Goal: Information Seeking & Learning: Learn about a topic

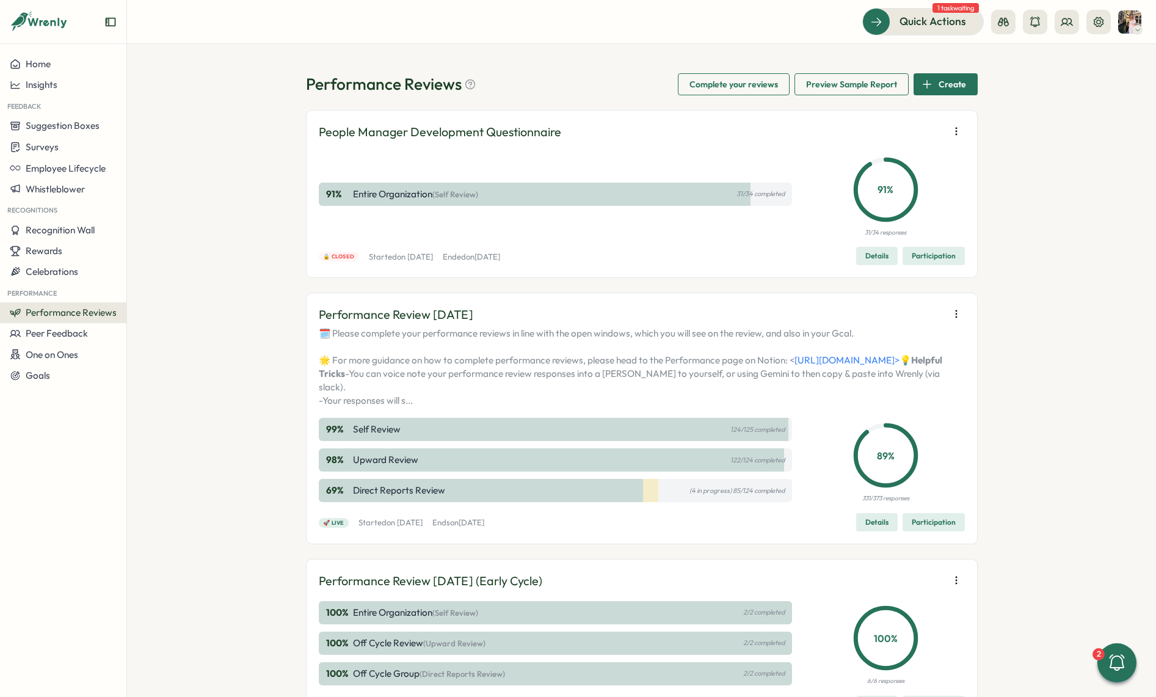
click at [919, 531] on span "Participation" at bounding box center [934, 522] width 44 height 17
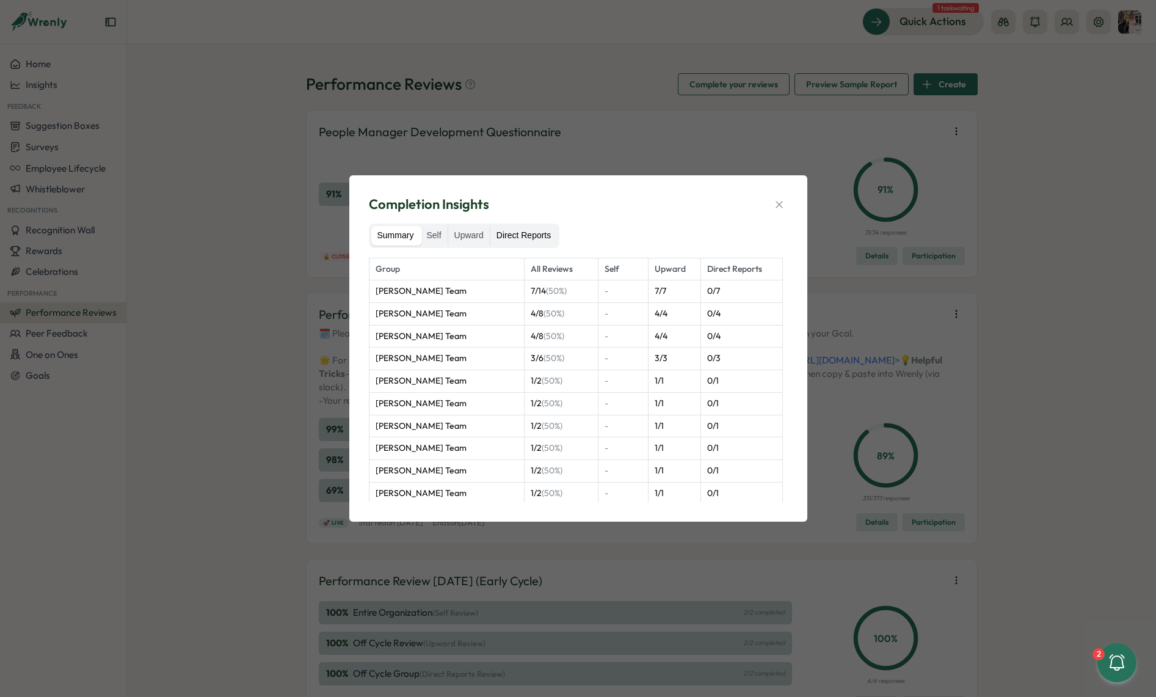
click at [536, 230] on label "Direct Reports" at bounding box center [523, 236] width 67 height 20
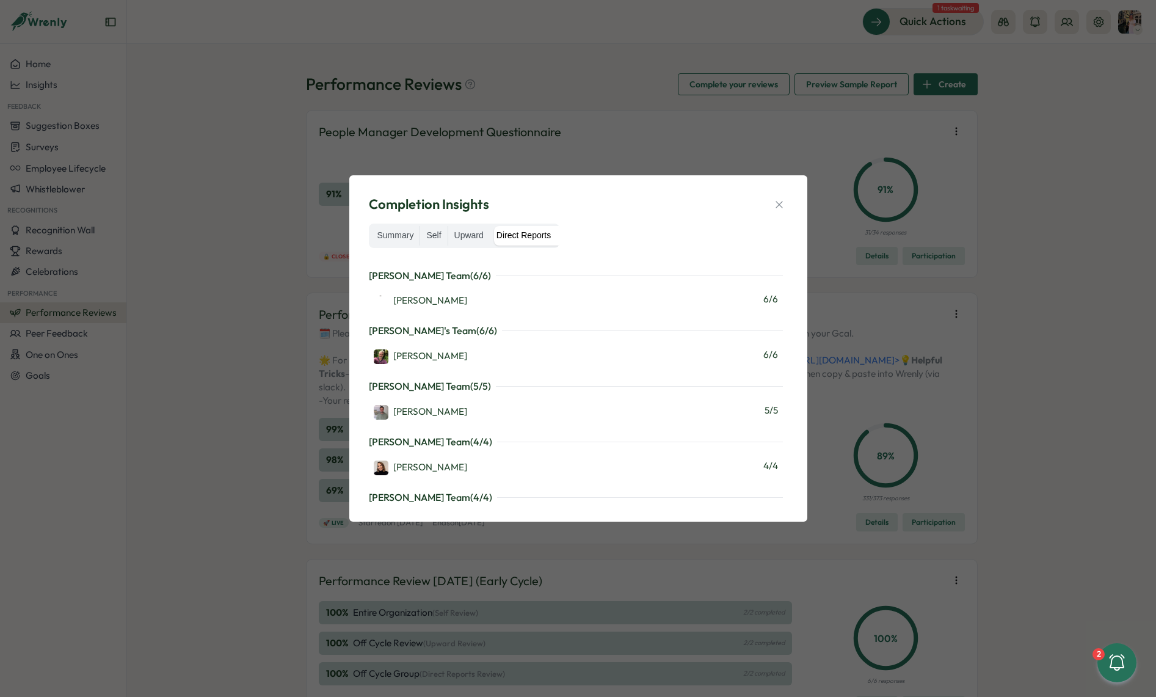
scroll to position [1106, 0]
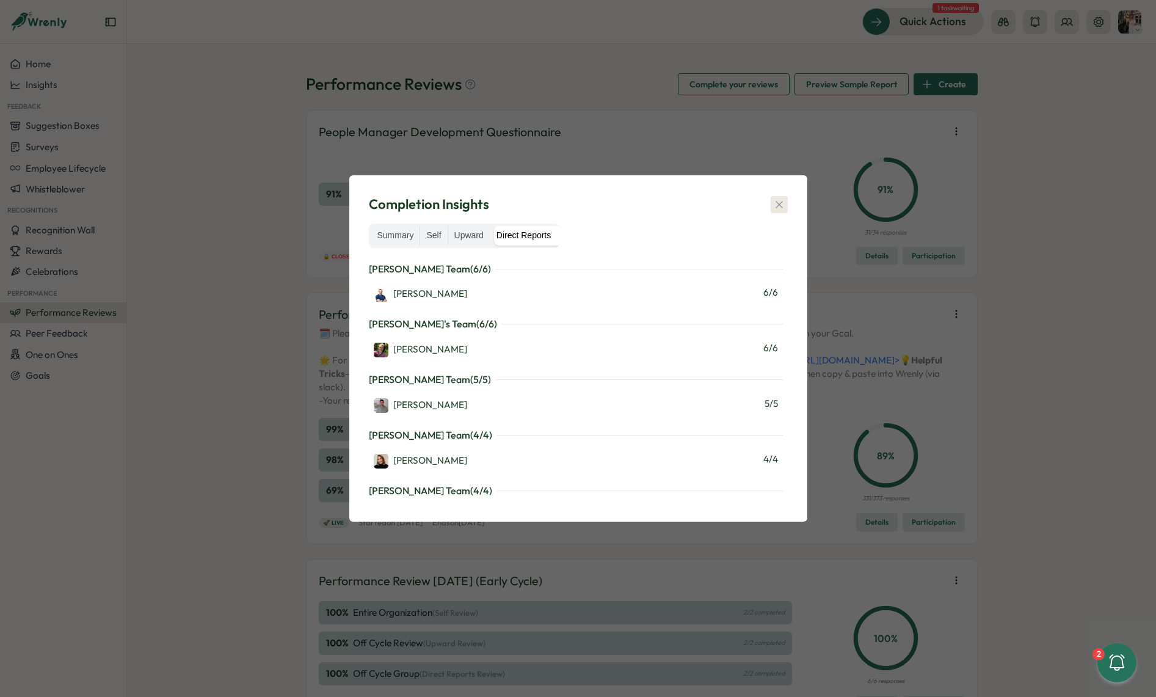
click at [785, 204] on button "button" at bounding box center [779, 204] width 17 height 17
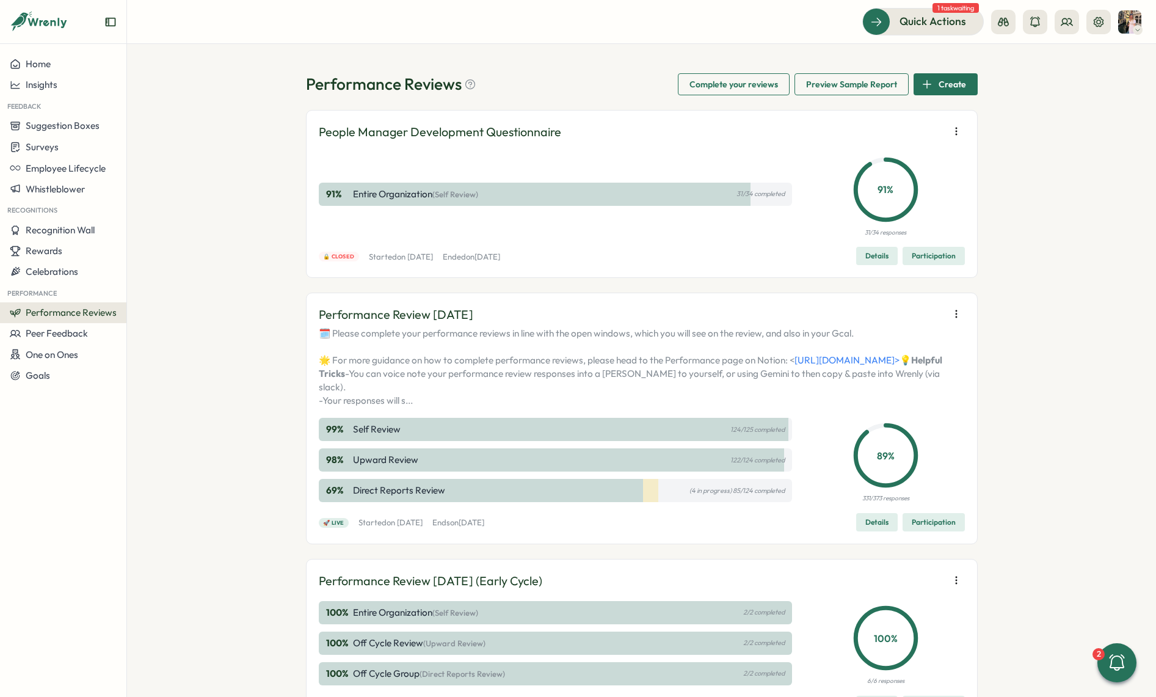
click at [920, 531] on span "Participation" at bounding box center [934, 522] width 44 height 17
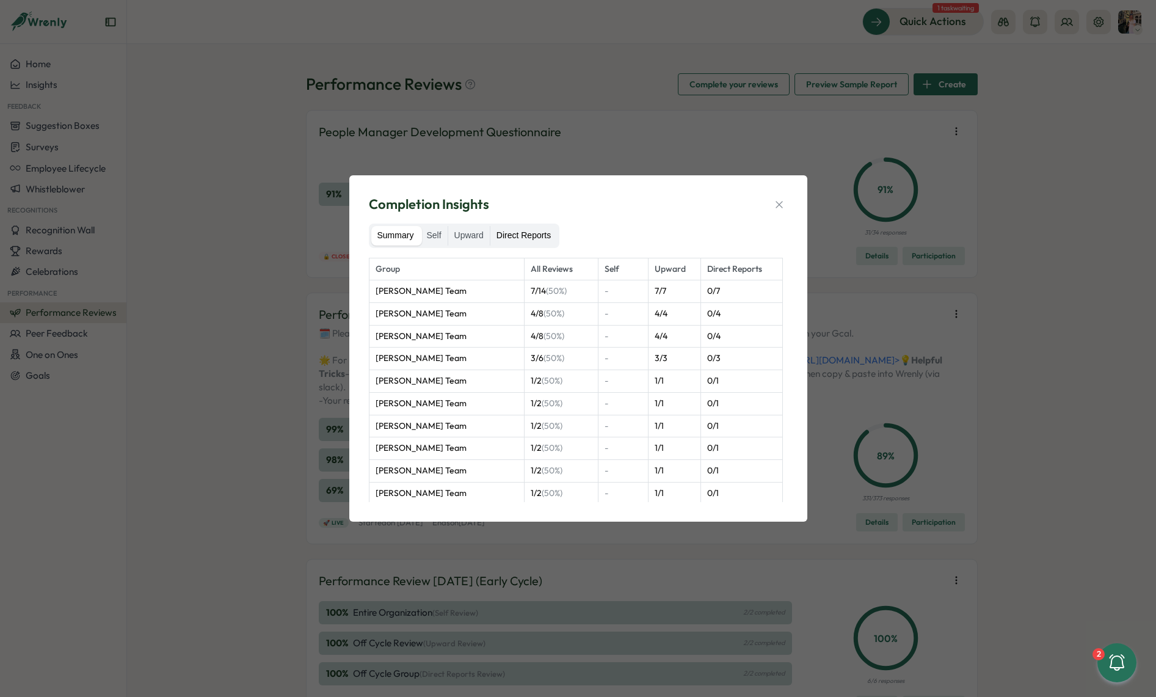
click at [523, 228] on label "Direct Reports" at bounding box center [523, 236] width 67 height 20
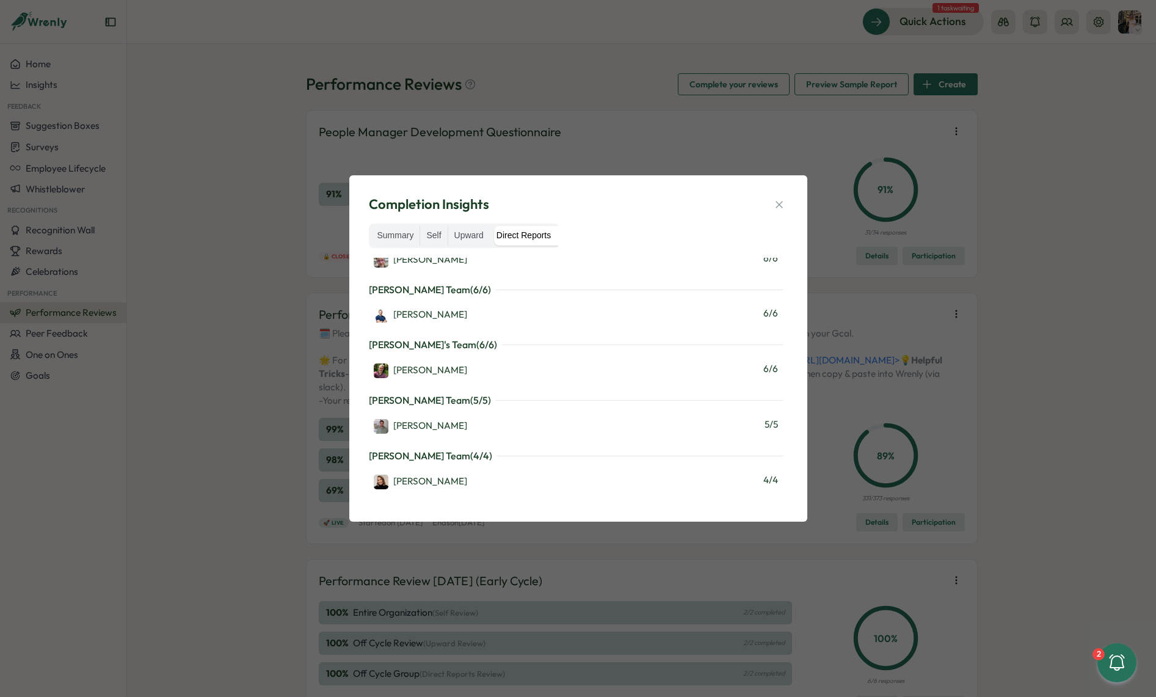
scroll to position [1085, 0]
click at [784, 205] on icon "button" at bounding box center [779, 205] width 12 height 12
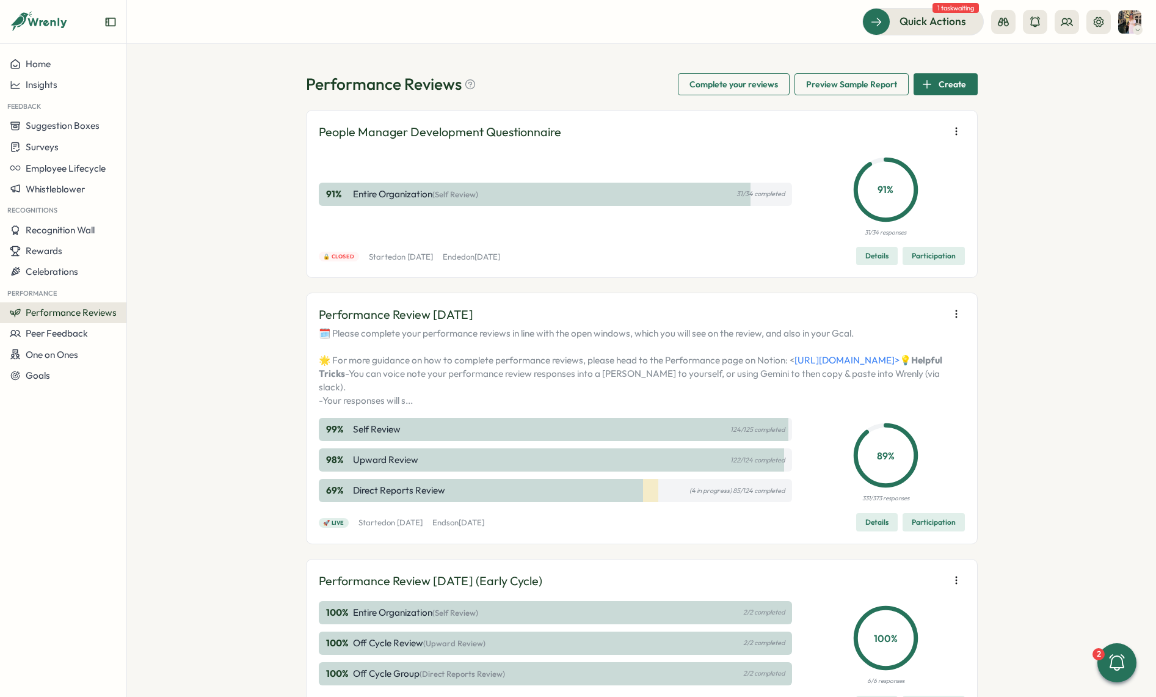
click at [1063, 8] on div "Quick Actions 1 task waiting" at bounding box center [1001, 21] width 279 height 27
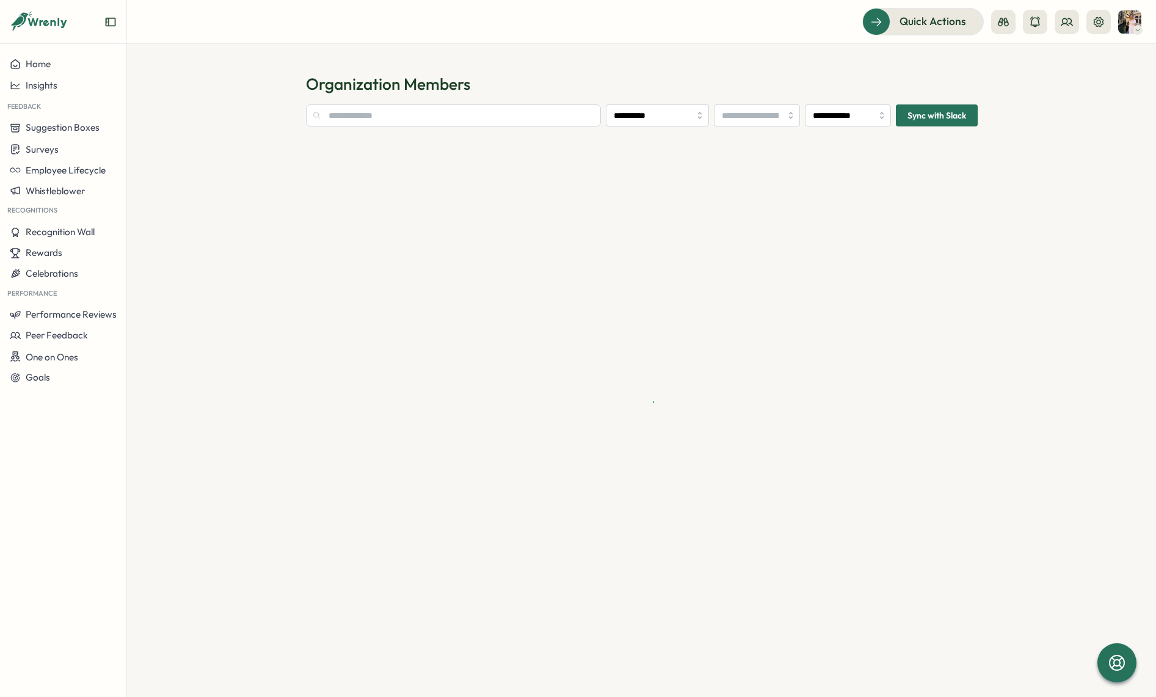
type input "**********"
click at [376, 120] on input "text" at bounding box center [428, 115] width 244 height 22
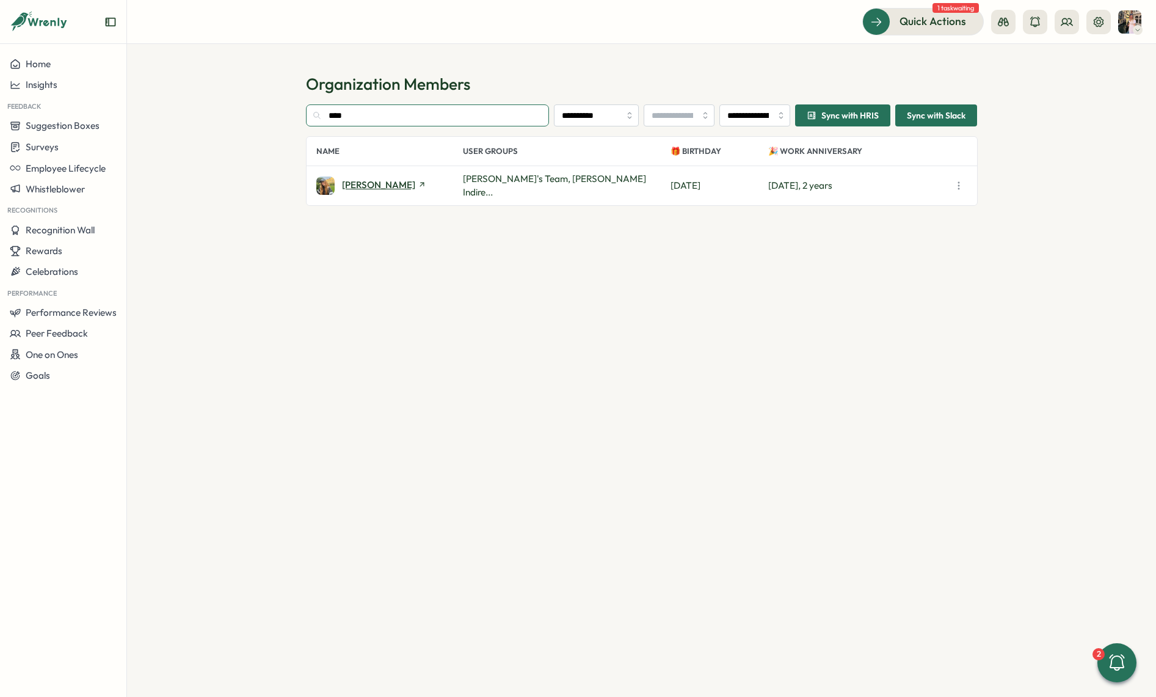
type input "****"
click at [380, 183] on span "[PERSON_NAME]" at bounding box center [378, 184] width 73 height 9
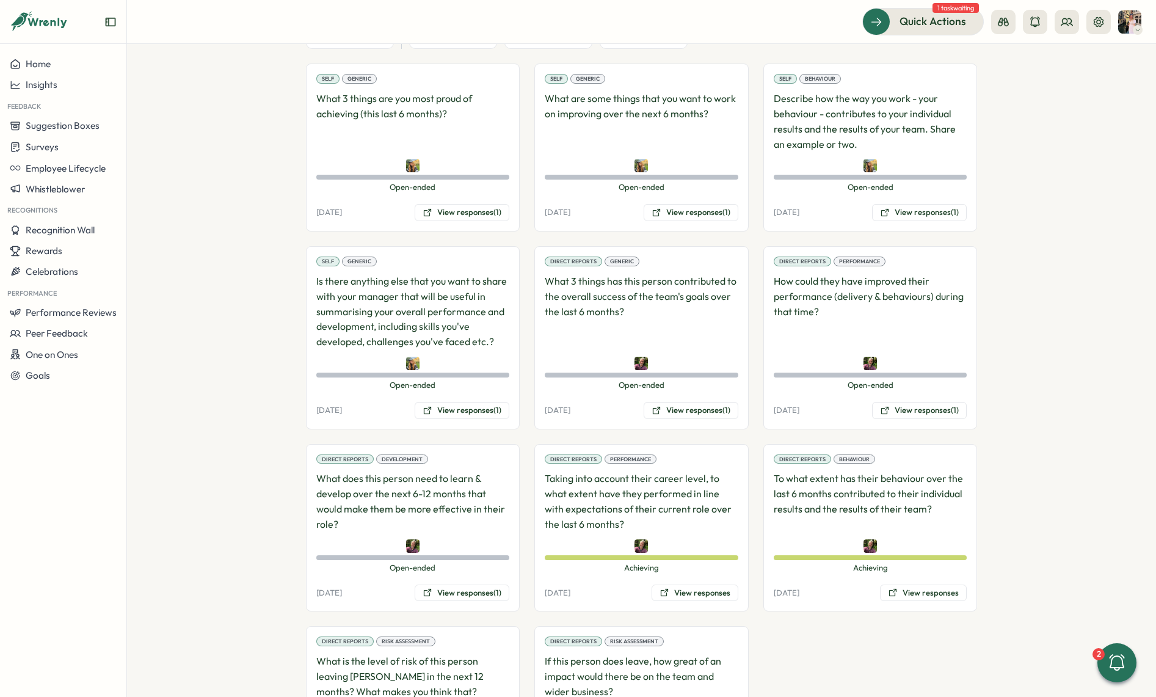
scroll to position [803, 0]
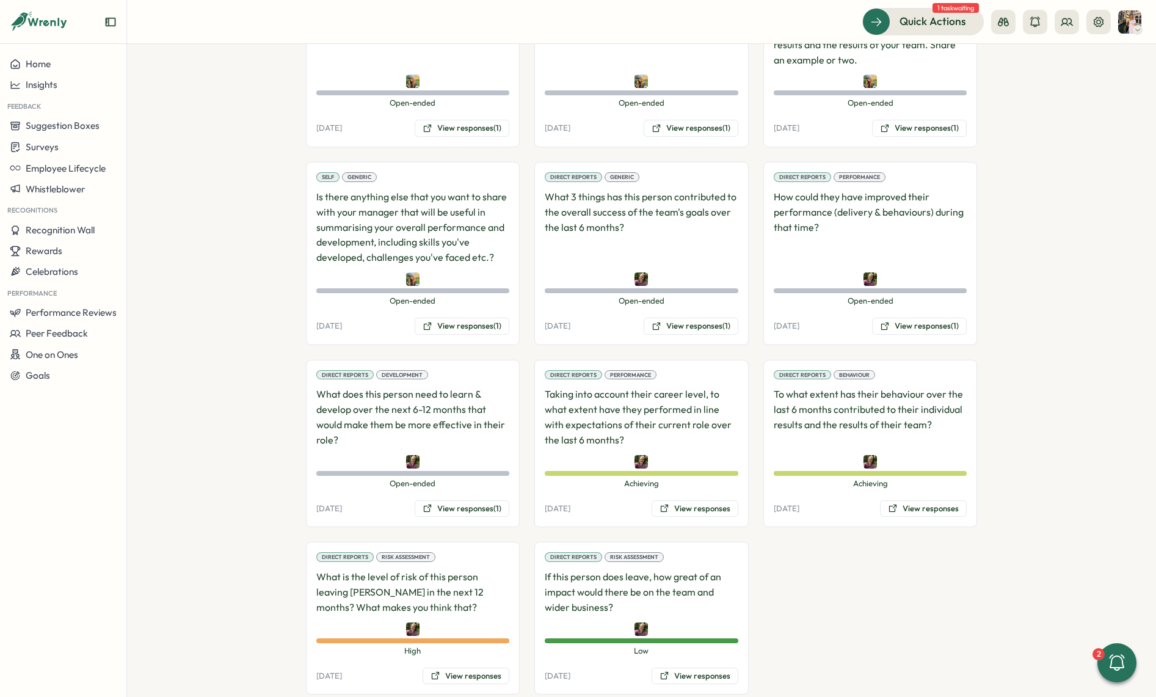
click at [463, 663] on div "Direct Reports Risk Assessment What is the level of risk of this person leaving…" at bounding box center [413, 618] width 214 height 153
click at [463, 668] on button "View responses" at bounding box center [466, 676] width 87 height 17
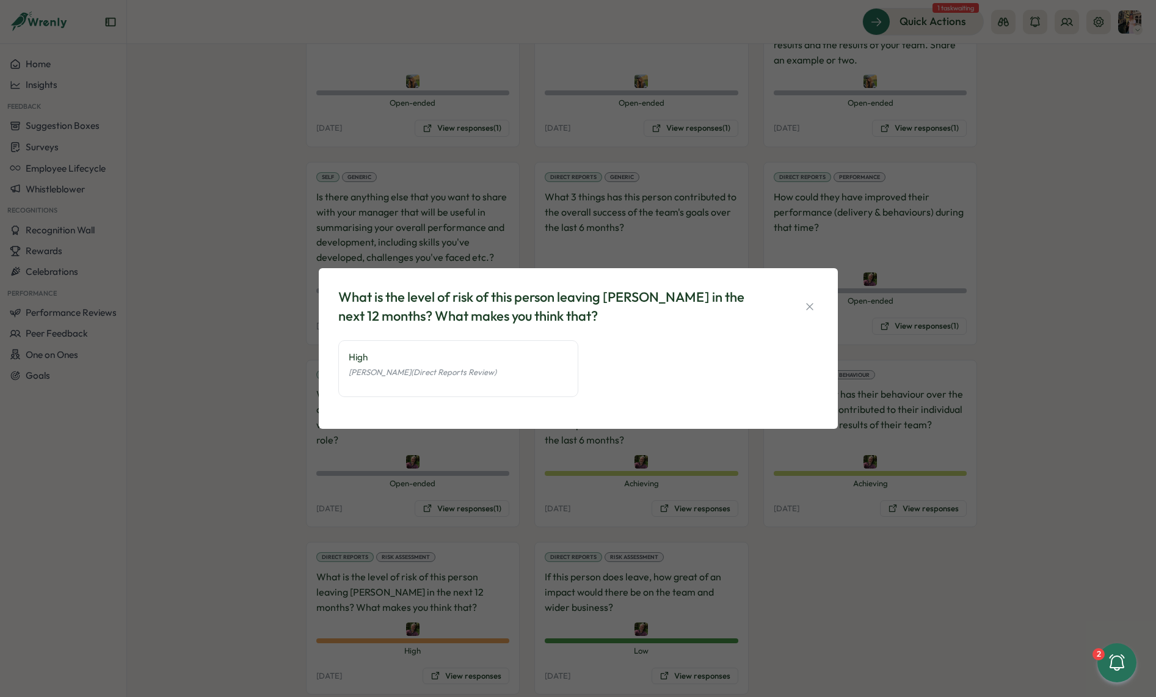
click at [607, 620] on div "What is the level of risk of this person leaving [PERSON_NAME] in the next 12 m…" at bounding box center [578, 348] width 1156 height 697
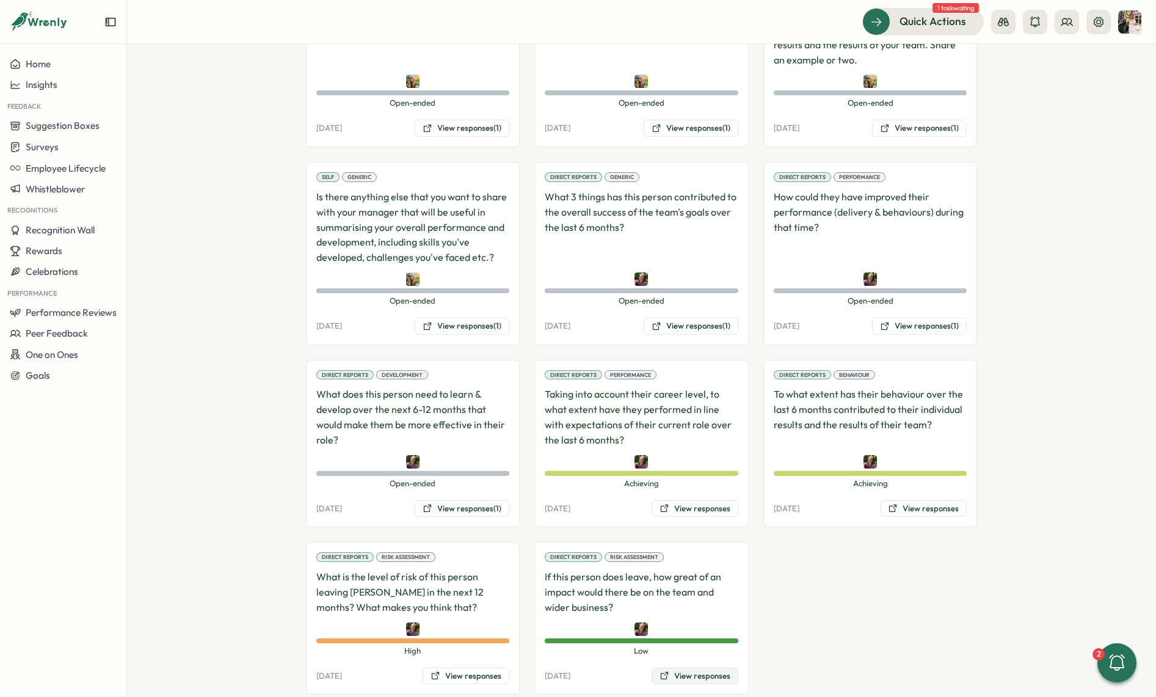
click at [666, 668] on button "View responses" at bounding box center [695, 676] width 87 height 17
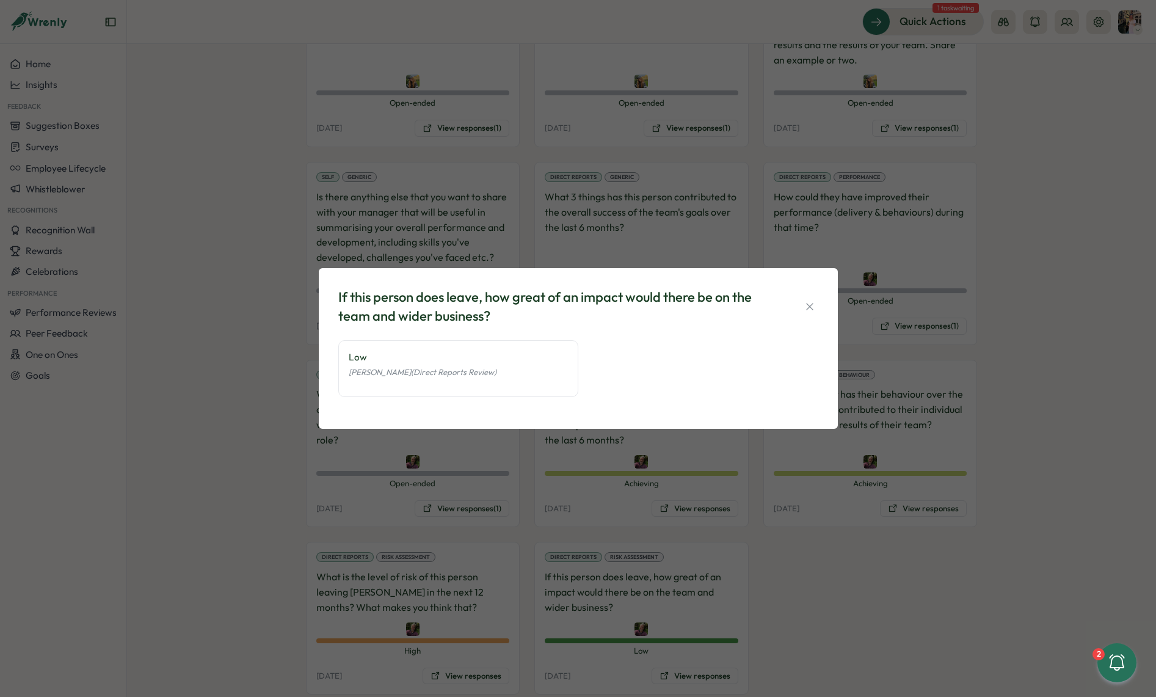
click at [696, 579] on div "If this person does leave, how great of an impact would there be on the team an…" at bounding box center [578, 348] width 1156 height 697
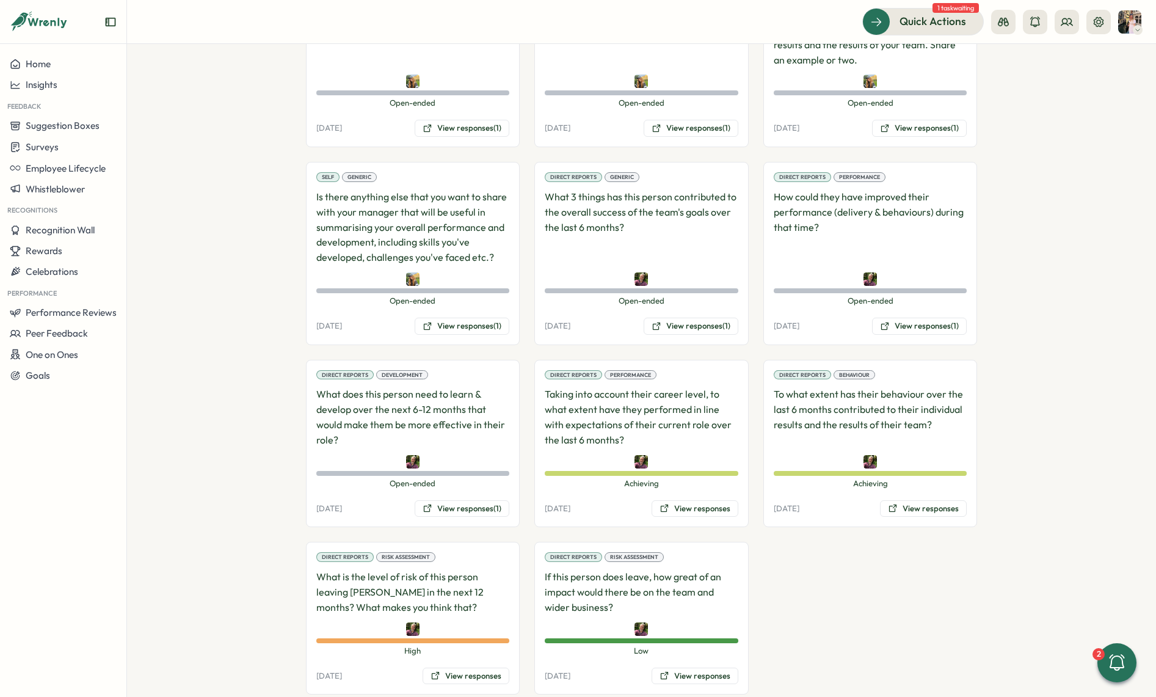
click at [691, 464] on div "Direct Reports Performance Taking into account their career level, to what exte…" at bounding box center [641, 444] width 214 height 168
click at [691, 500] on button "View responses" at bounding box center [695, 508] width 87 height 17
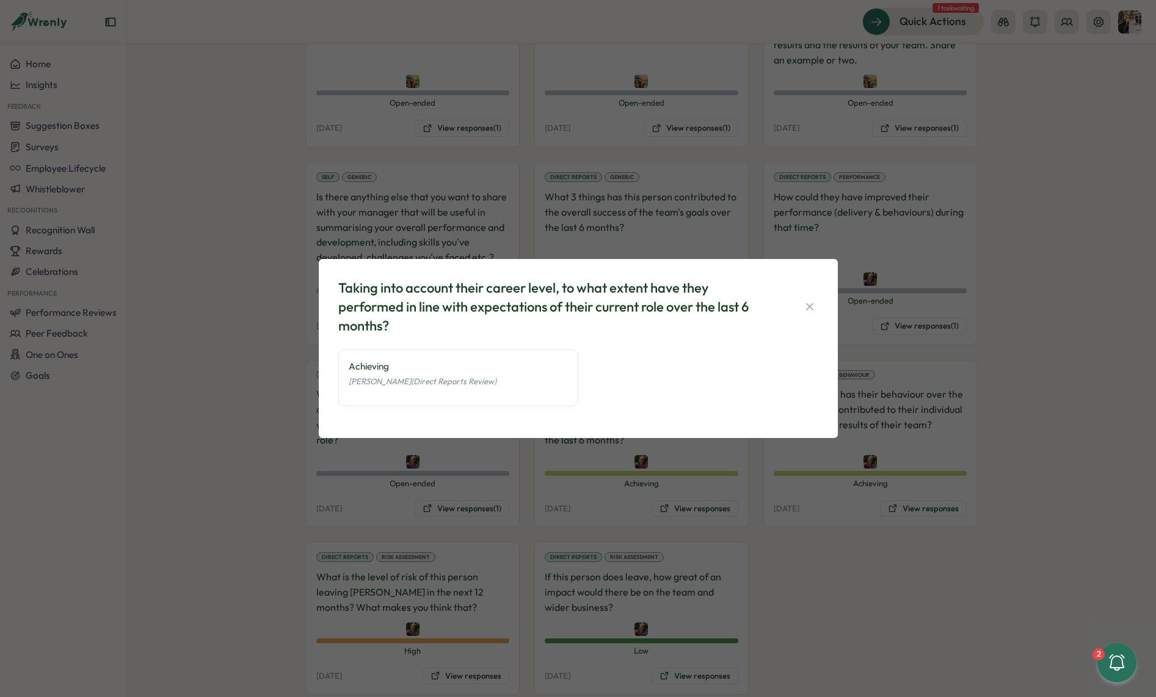
click at [745, 480] on div "Taking into account their career level, to what extent have they performed in l…" at bounding box center [578, 348] width 1156 height 697
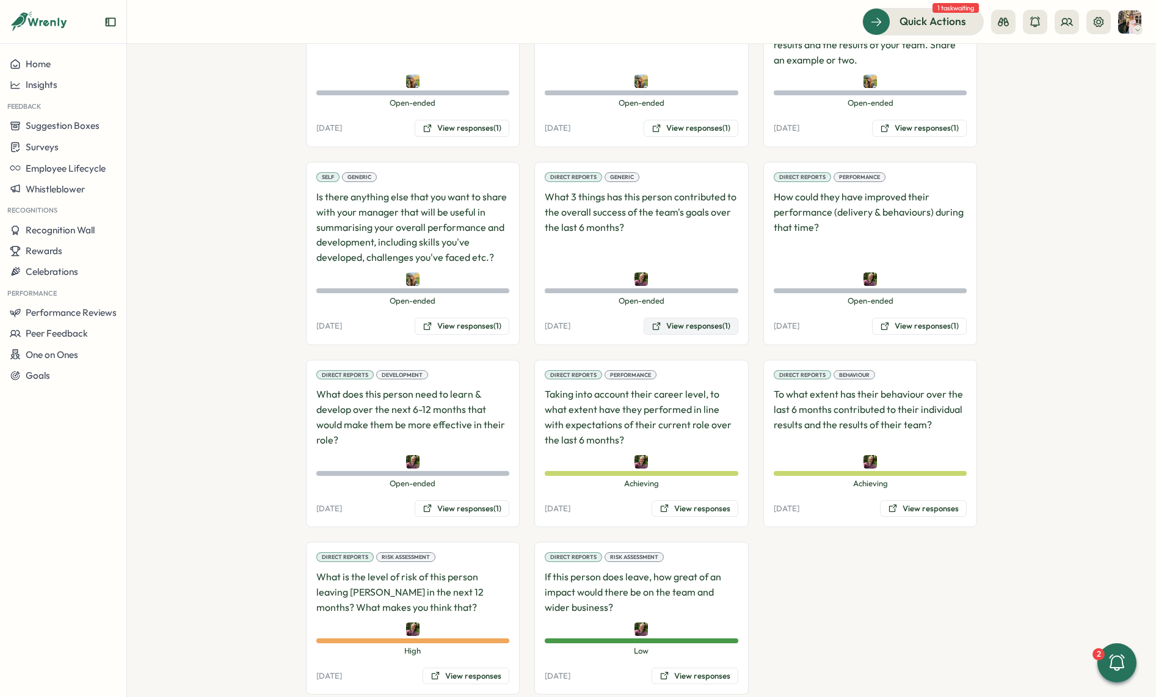
click at [691, 318] on button "View responses (1)" at bounding box center [691, 326] width 95 height 17
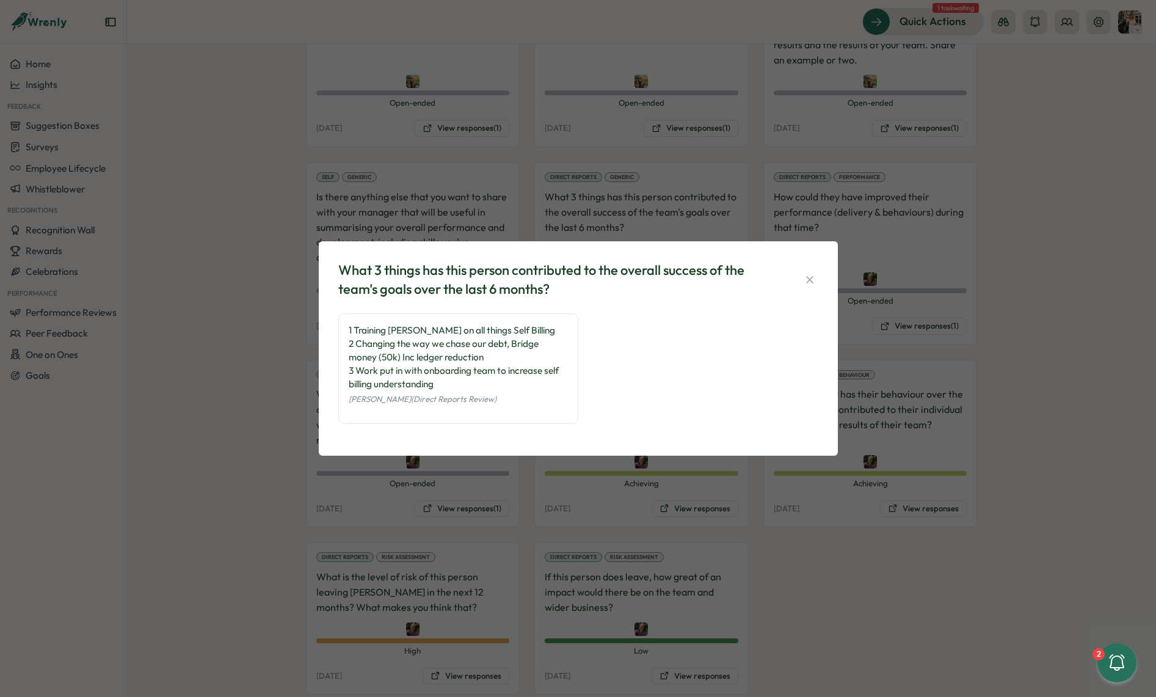
click at [914, 273] on div "What 3 things has this person contributed to the overall success of the team's …" at bounding box center [578, 348] width 1156 height 697
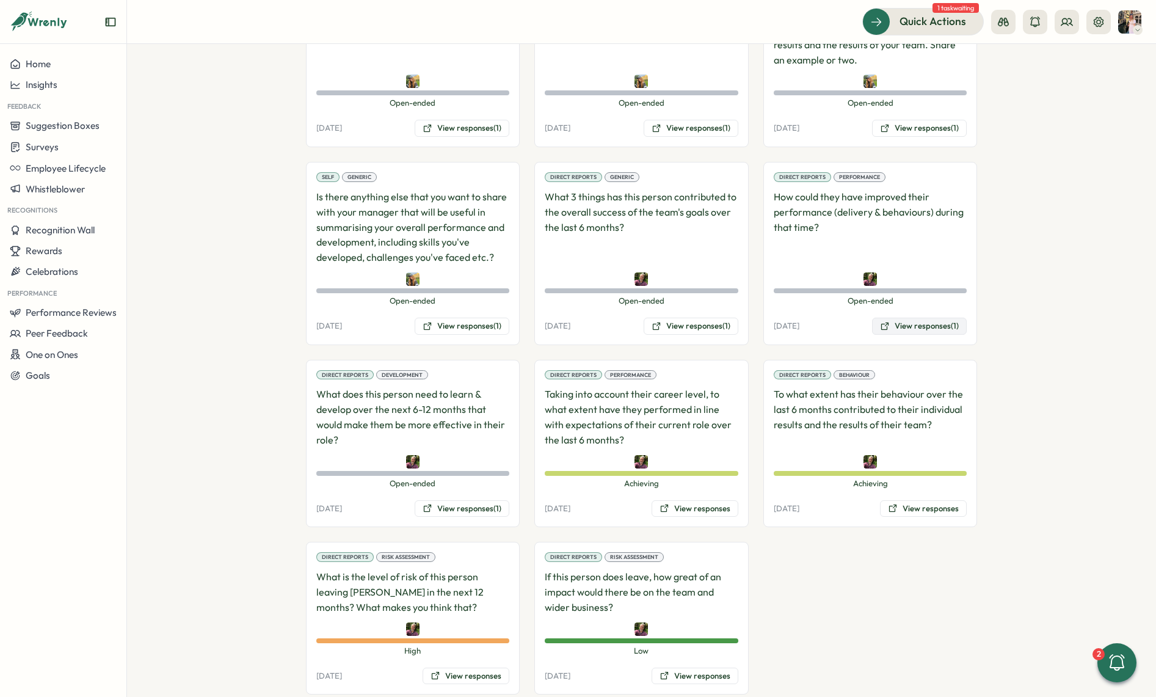
click at [915, 318] on button "View responses (1)" at bounding box center [919, 326] width 95 height 17
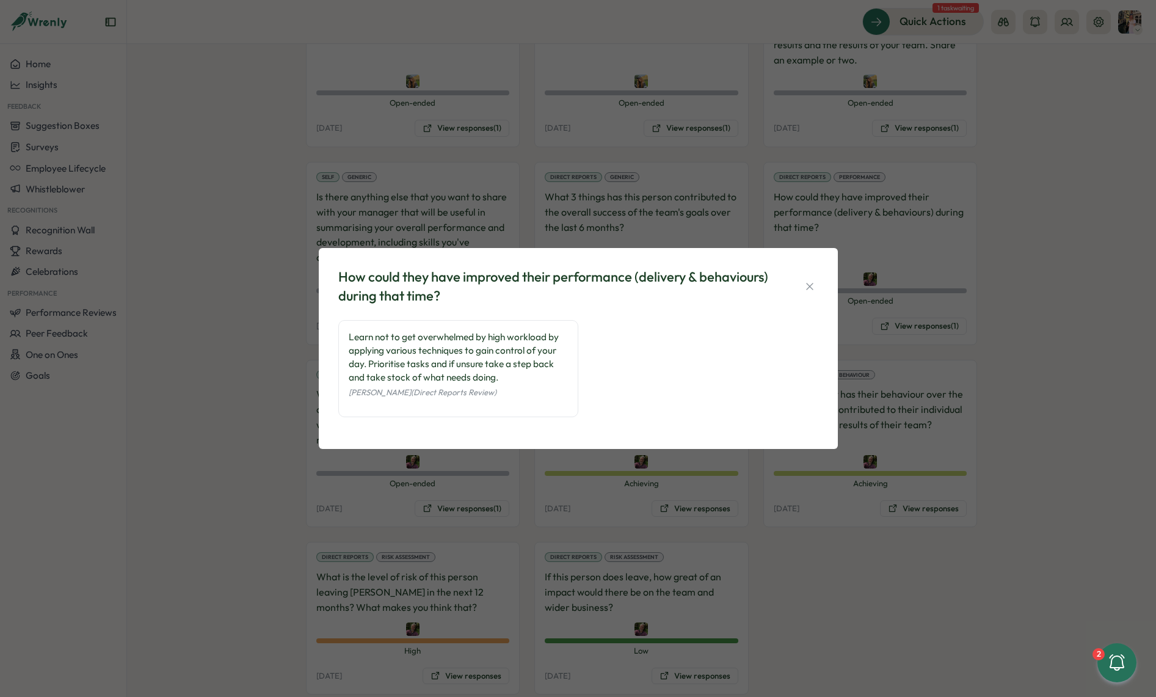
click at [926, 238] on div "How could they have improved their performance (delivery & behaviours) during t…" at bounding box center [578, 348] width 1156 height 697
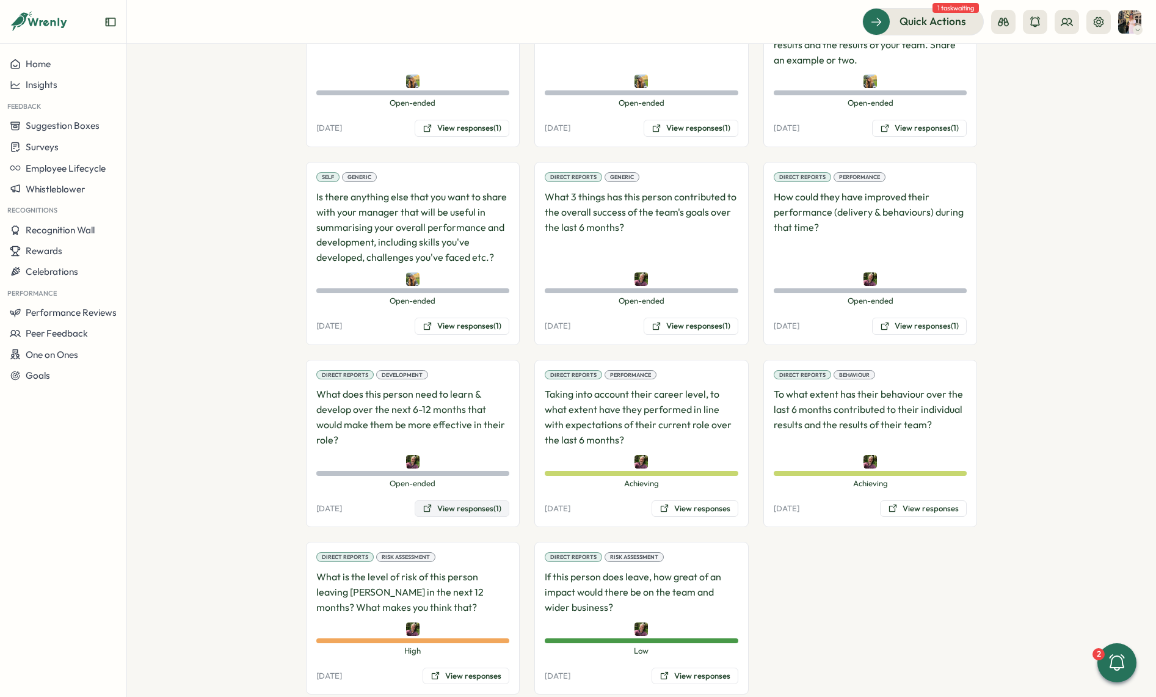
click at [436, 500] on button "View responses (1)" at bounding box center [462, 508] width 95 height 17
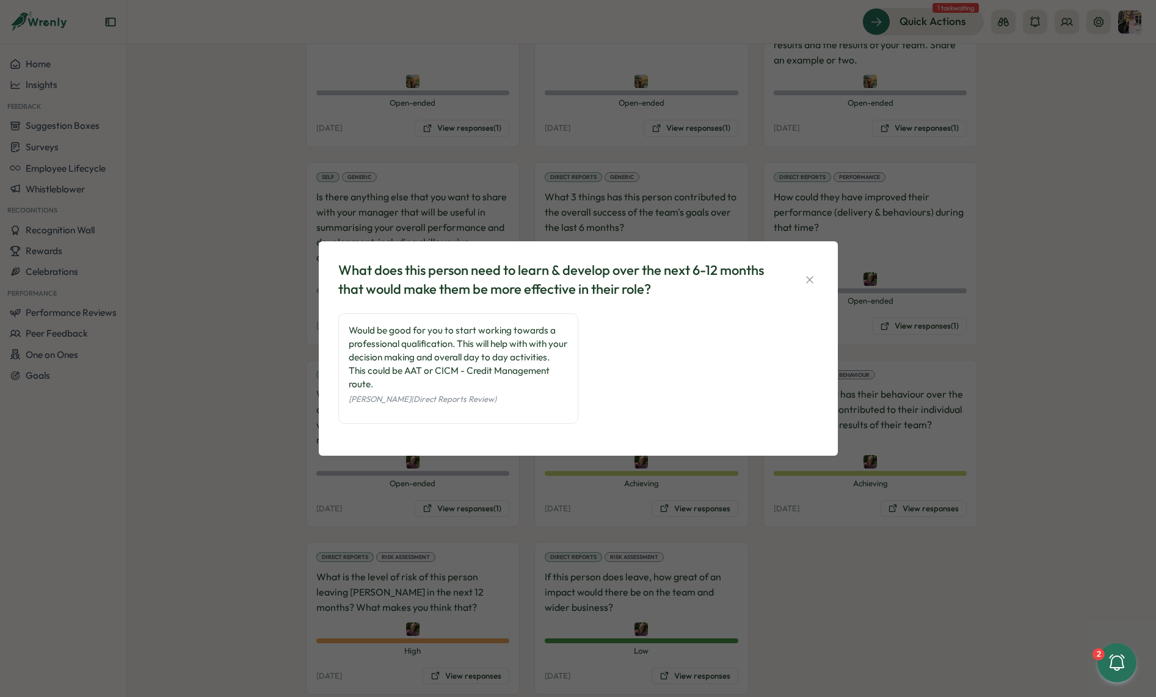
click at [512, 473] on div "What does this person need to learn & develop over the next 6-12 months that wo…" at bounding box center [578, 348] width 1156 height 697
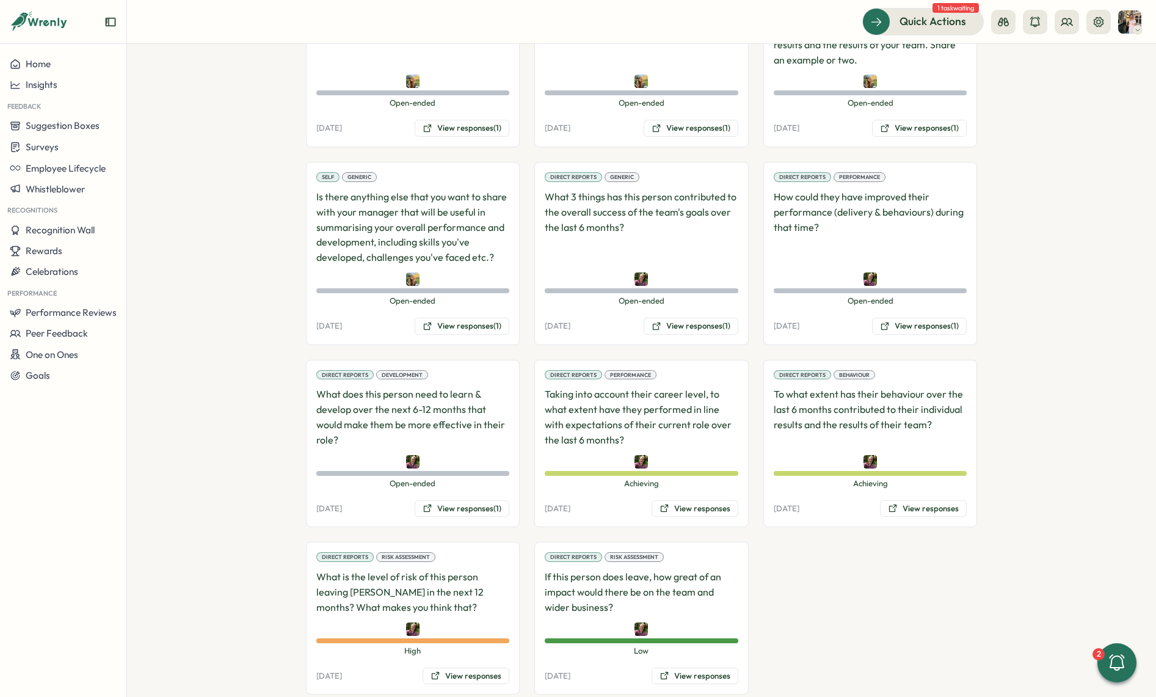
scroll to position [0, 0]
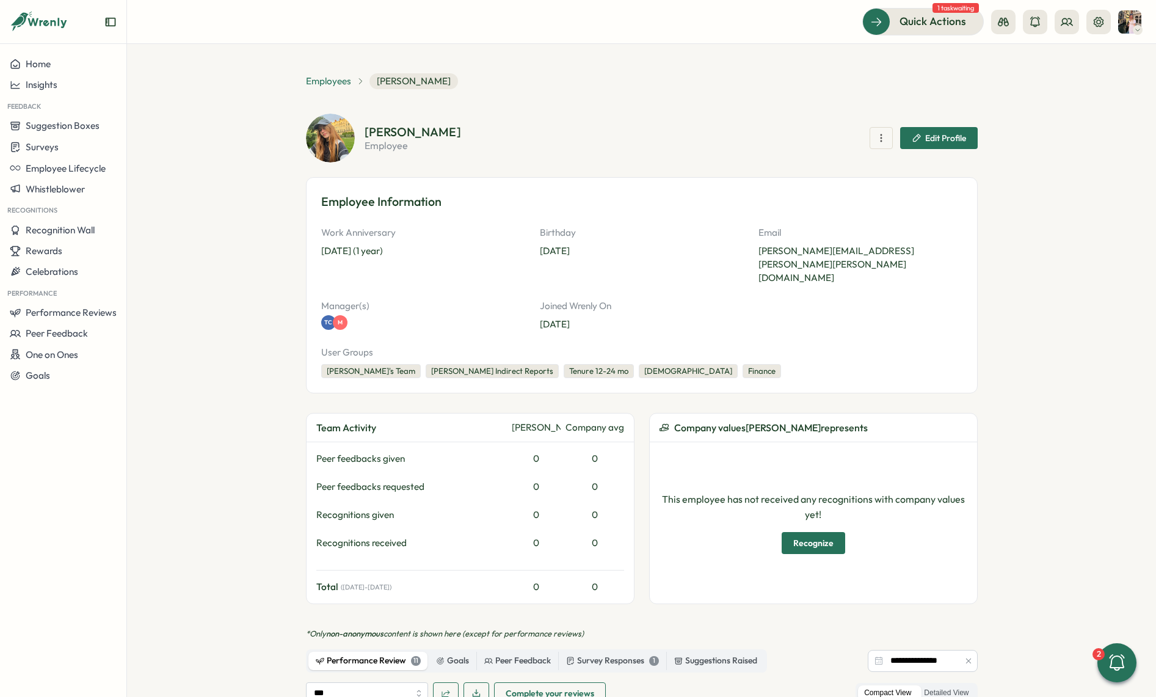
click at [324, 82] on span "Employees" at bounding box center [328, 81] width 45 height 13
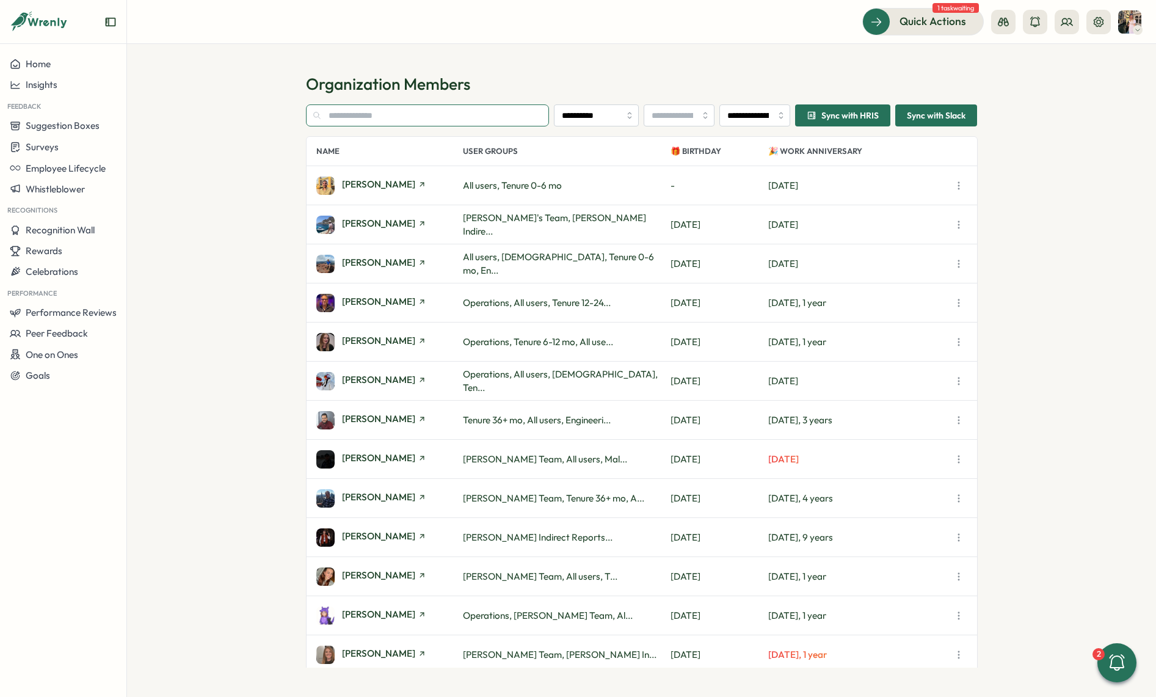
click at [373, 120] on input "text" at bounding box center [428, 115] width 244 height 22
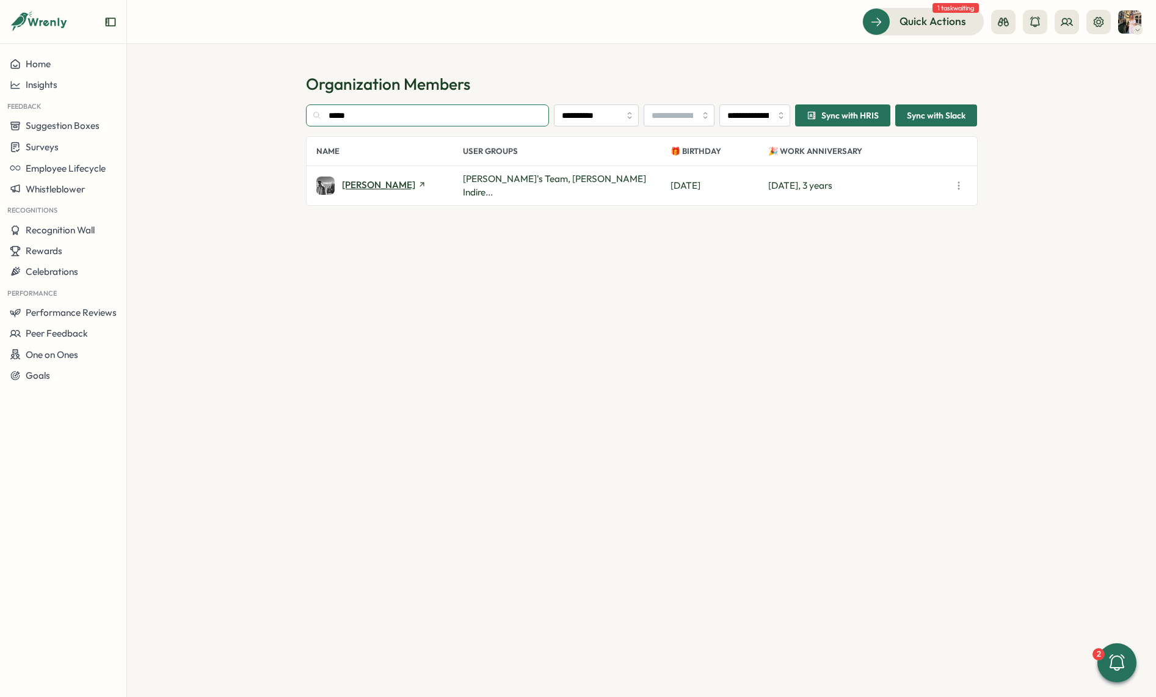
type input "*****"
click at [350, 186] on span "[PERSON_NAME]" at bounding box center [378, 184] width 73 height 9
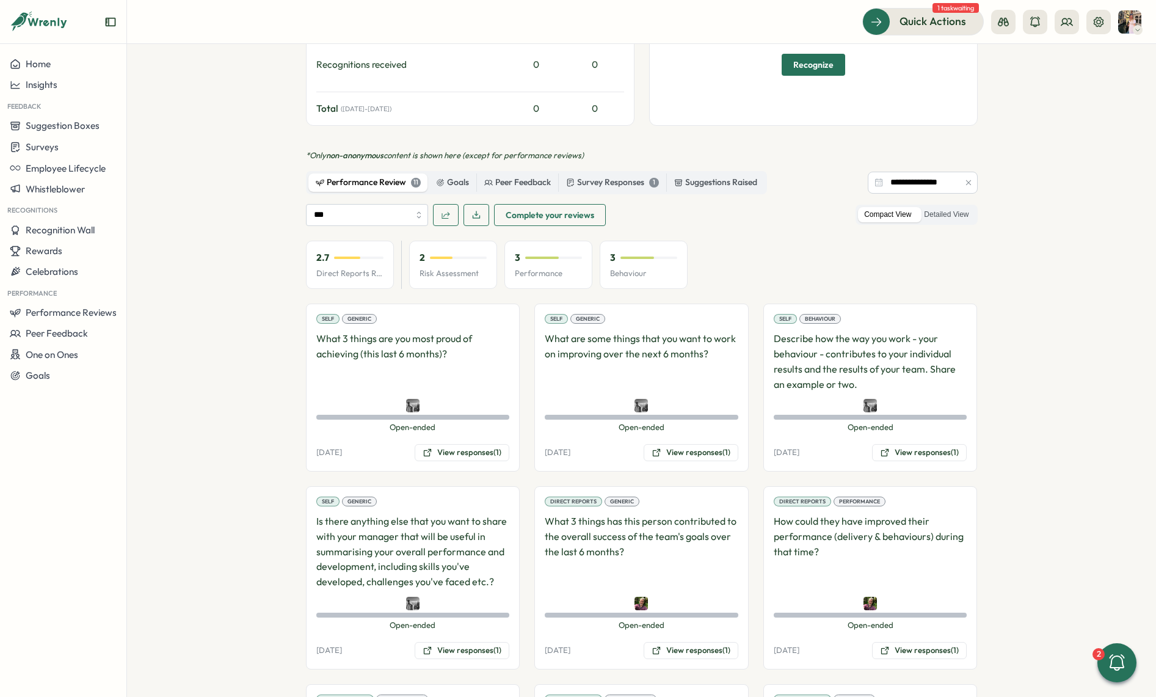
scroll to position [803, 0]
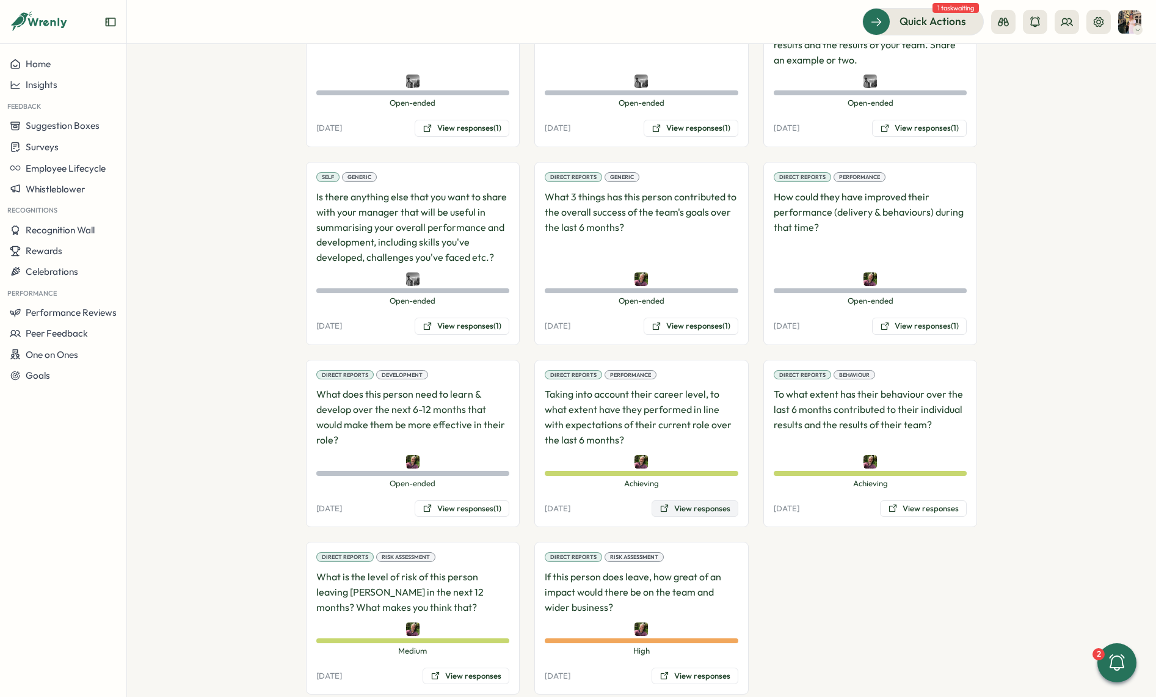
click at [676, 500] on button "View responses" at bounding box center [695, 508] width 87 height 17
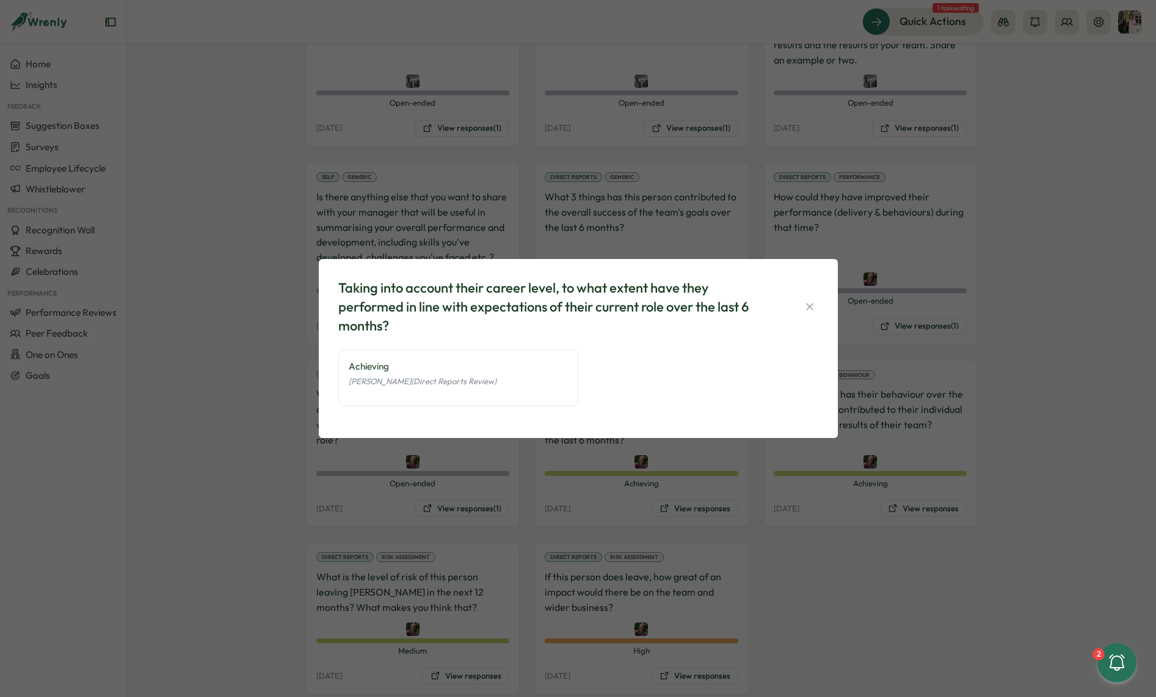
click at [701, 473] on div "Taking into account their career level, to what extent have they performed in l…" at bounding box center [578, 348] width 1156 height 697
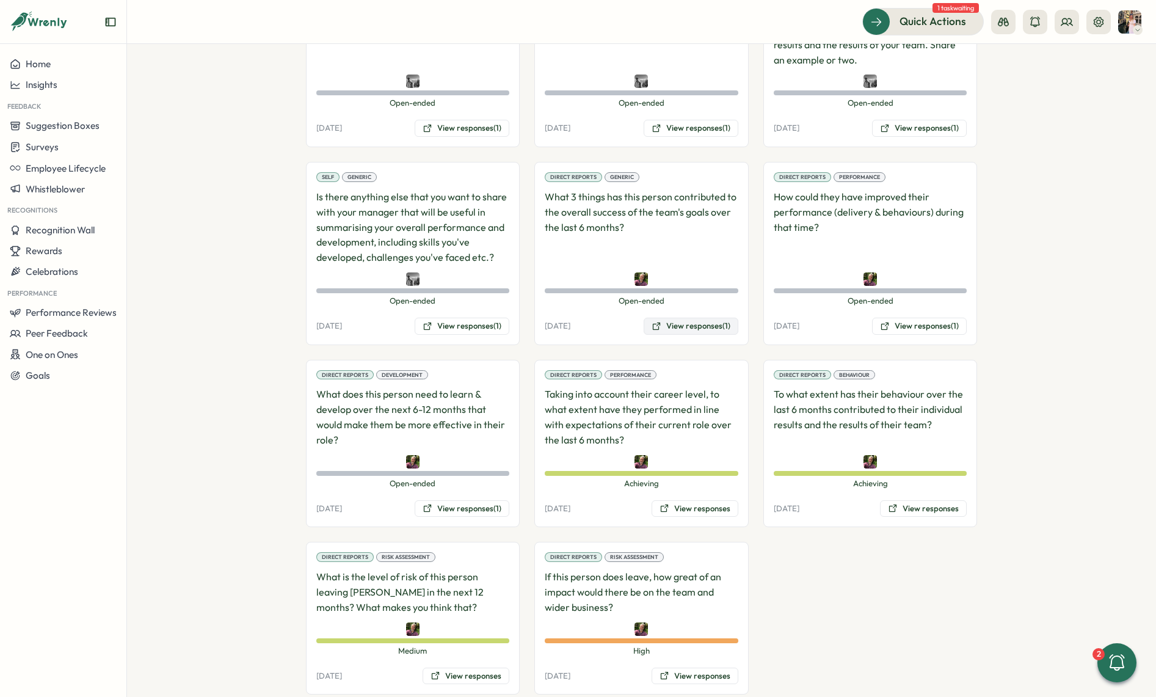
click at [692, 318] on button "View responses (1)" at bounding box center [691, 326] width 95 height 17
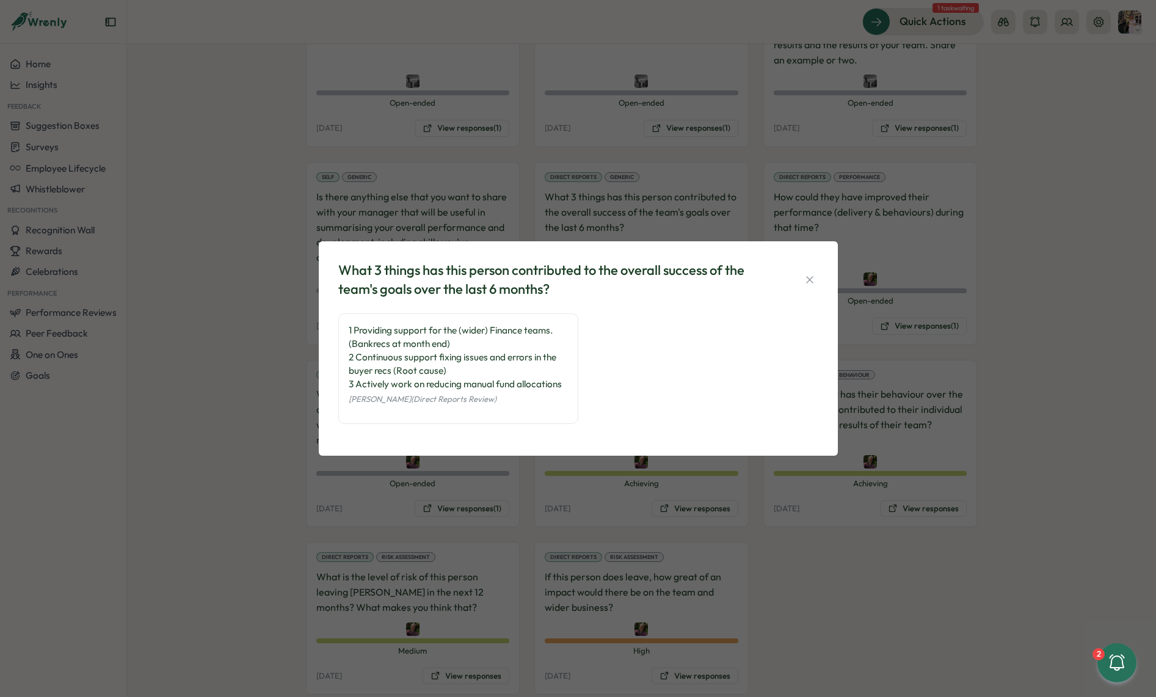
click at [923, 272] on div "What 3 things has this person contributed to the overall success of the team's …" at bounding box center [578, 348] width 1156 height 697
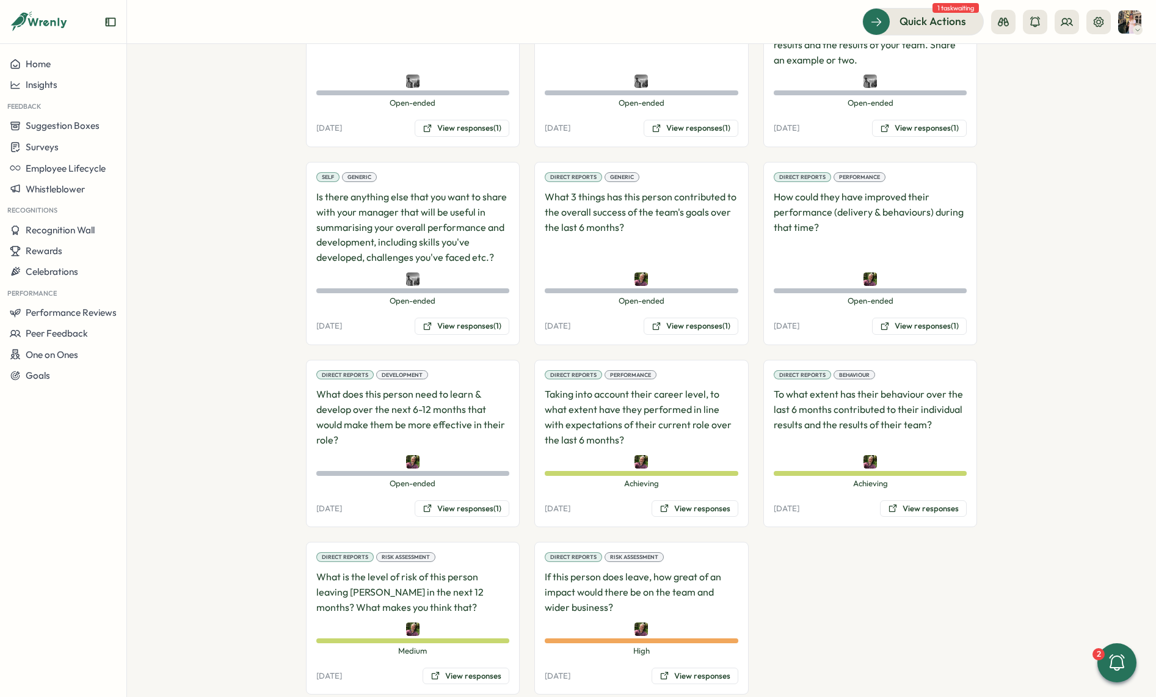
click at [923, 288] on div "Direct Reports Performance How could they have improved their performance (deli…" at bounding box center [871, 253] width 214 height 183
click at [923, 318] on button "View responses (1)" at bounding box center [919, 326] width 95 height 17
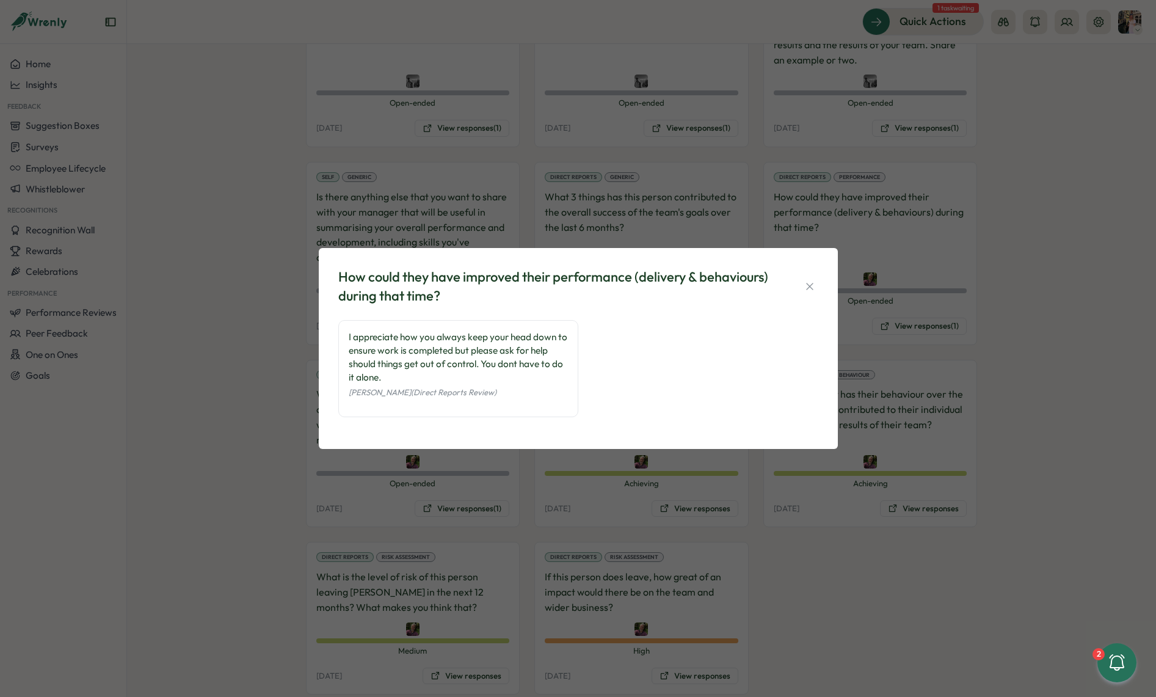
click at [925, 282] on div "How could they have improved their performance (delivery & behaviours) during t…" at bounding box center [578, 348] width 1156 height 697
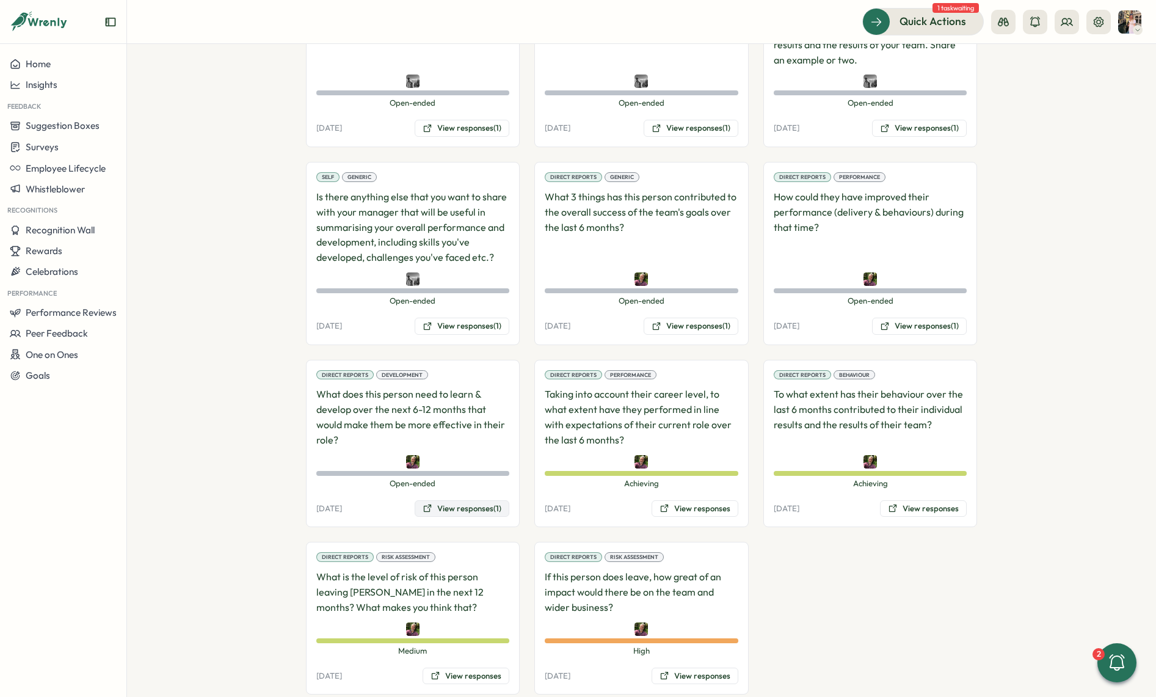
click at [430, 500] on button "View responses (1)" at bounding box center [462, 508] width 95 height 17
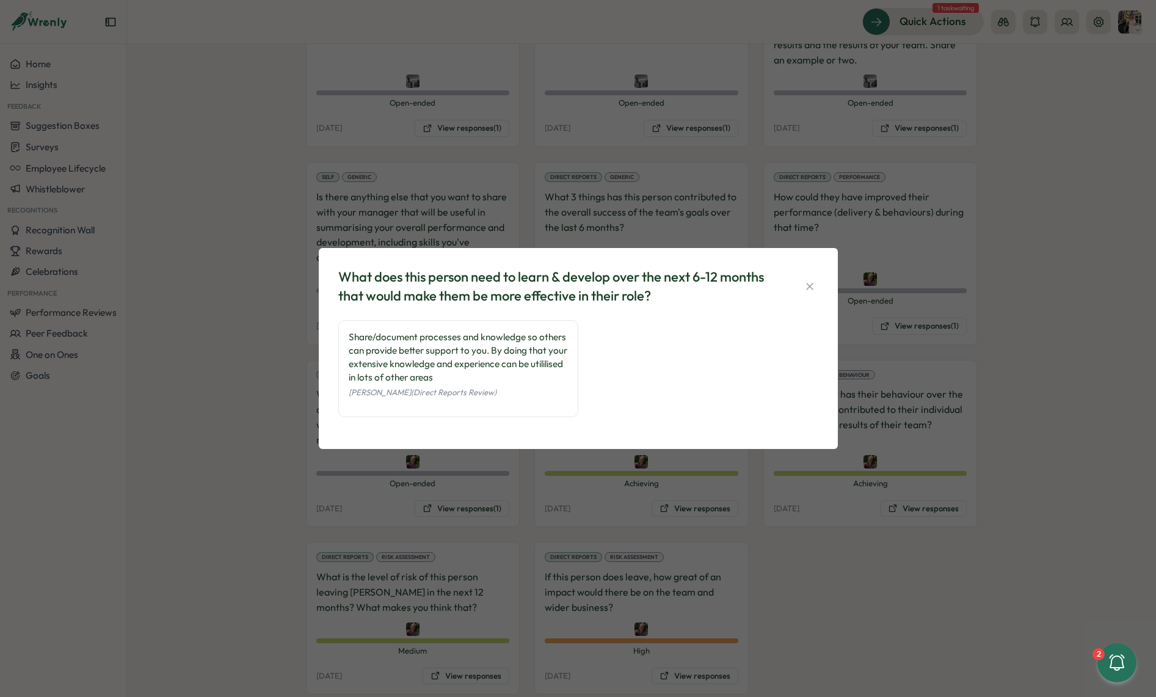
click at [515, 479] on div "What does this person need to learn & develop over the next 6-12 months that wo…" at bounding box center [578, 348] width 1156 height 697
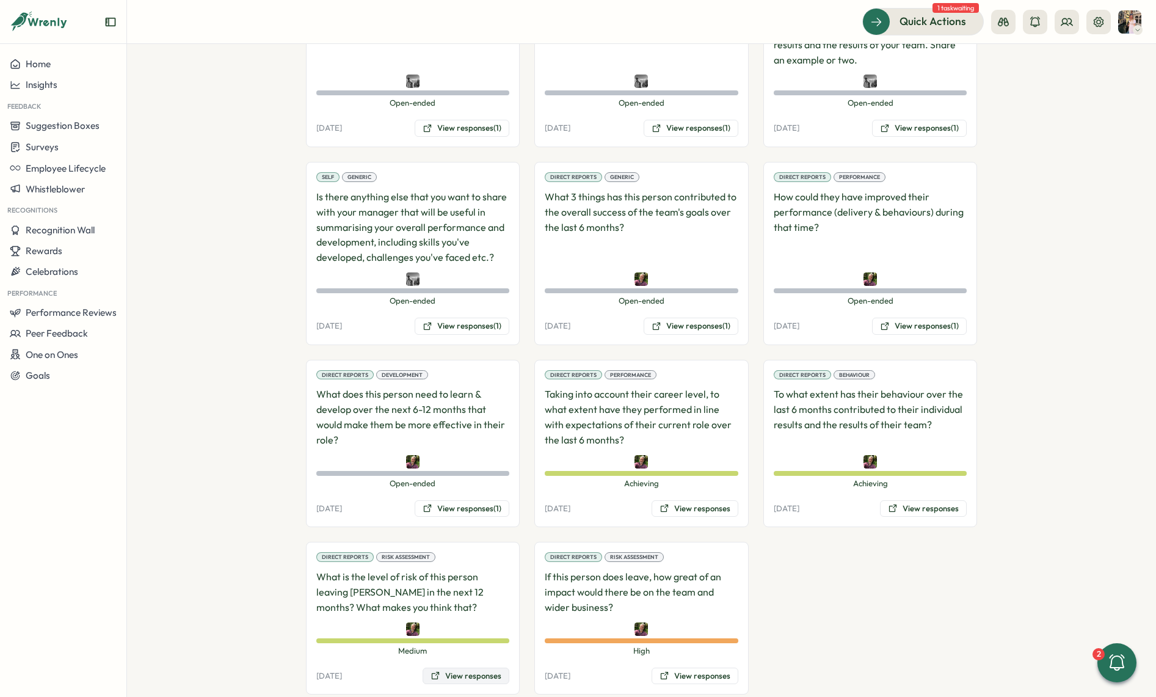
click at [445, 668] on button "View responses" at bounding box center [466, 676] width 87 height 17
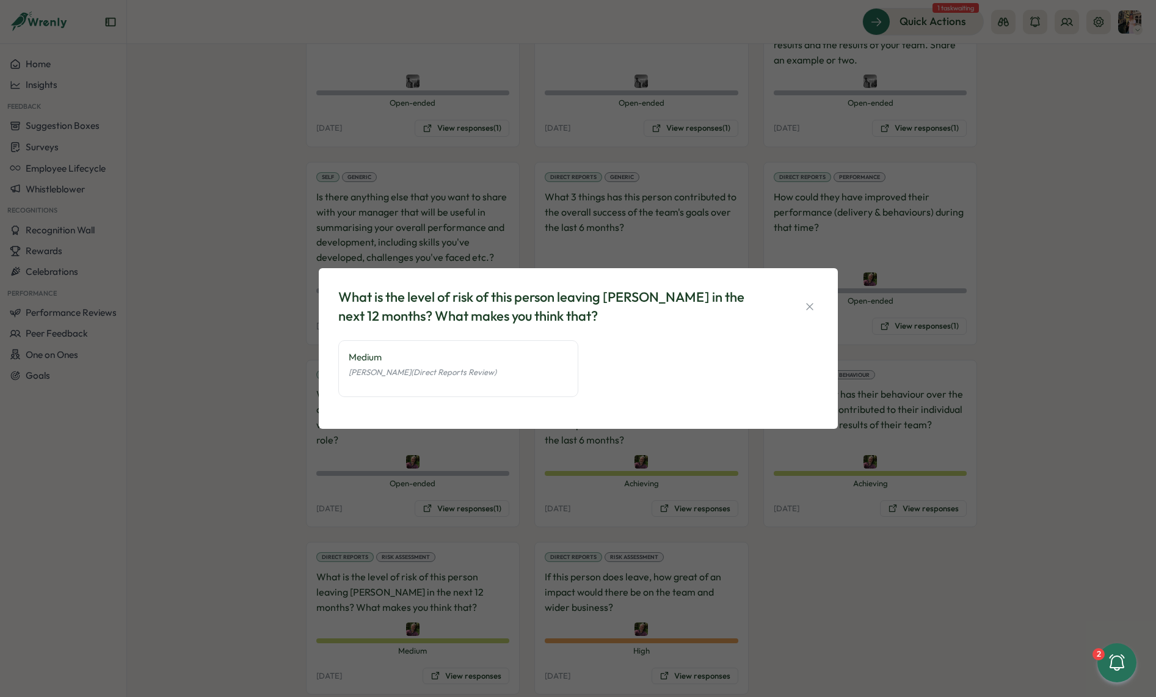
click at [529, 506] on div "What is the level of risk of this person leaving [PERSON_NAME] in the next 12 m…" at bounding box center [578, 348] width 1156 height 697
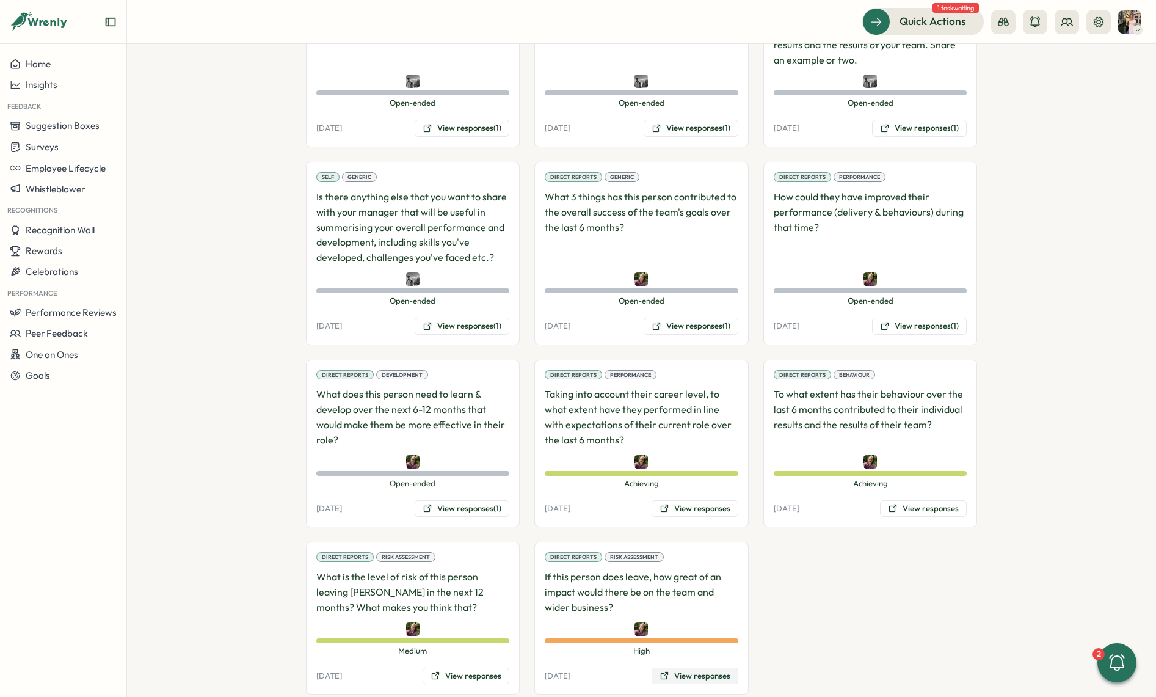
click at [662, 671] on icon at bounding box center [665, 676] width 10 height 10
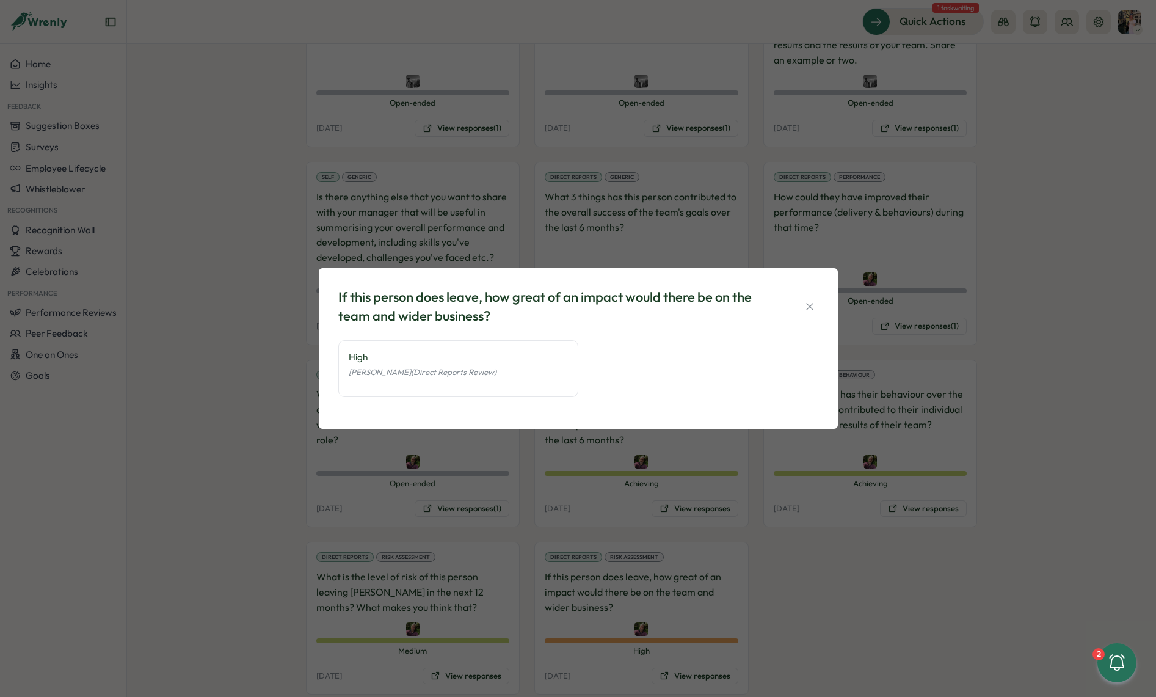
click at [768, 578] on div "If this person does leave, how great of an impact would there be on the team an…" at bounding box center [578, 348] width 1156 height 697
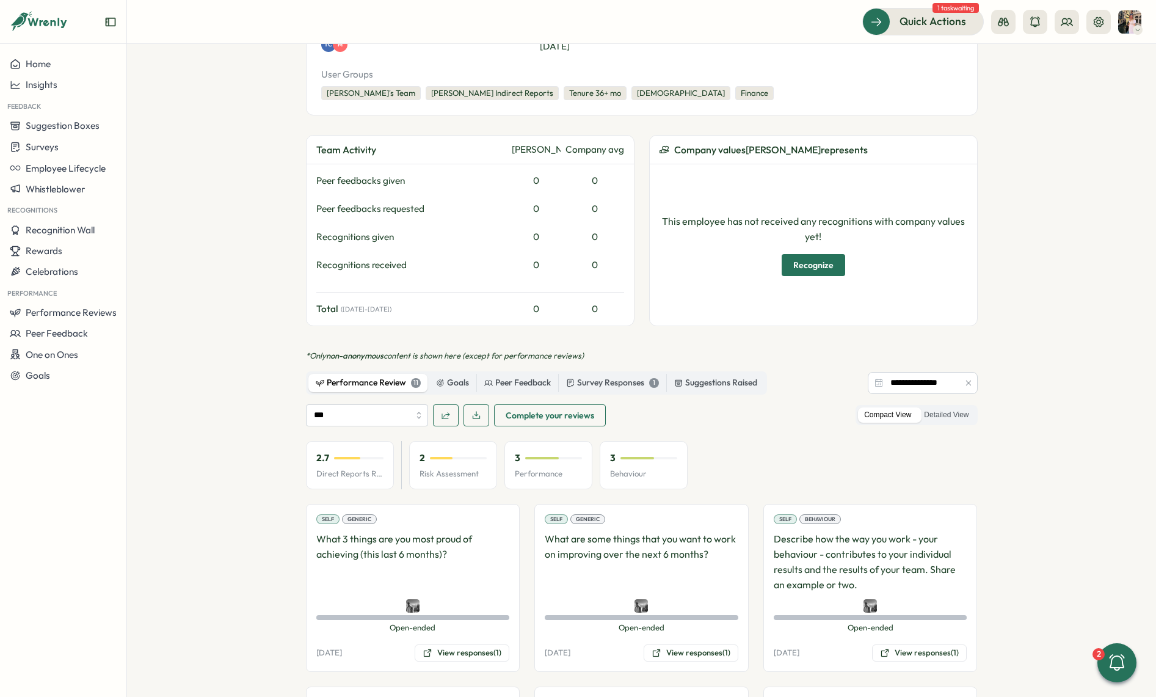
scroll to position [0, 0]
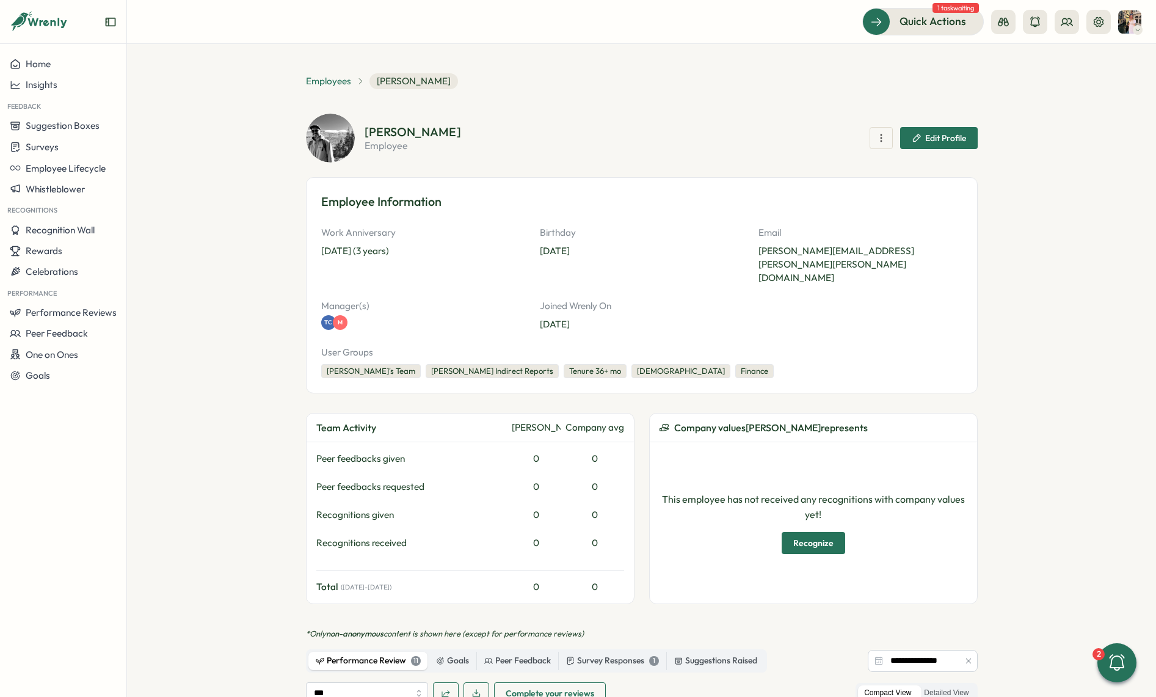
click at [319, 85] on span "Employees" at bounding box center [328, 81] width 45 height 13
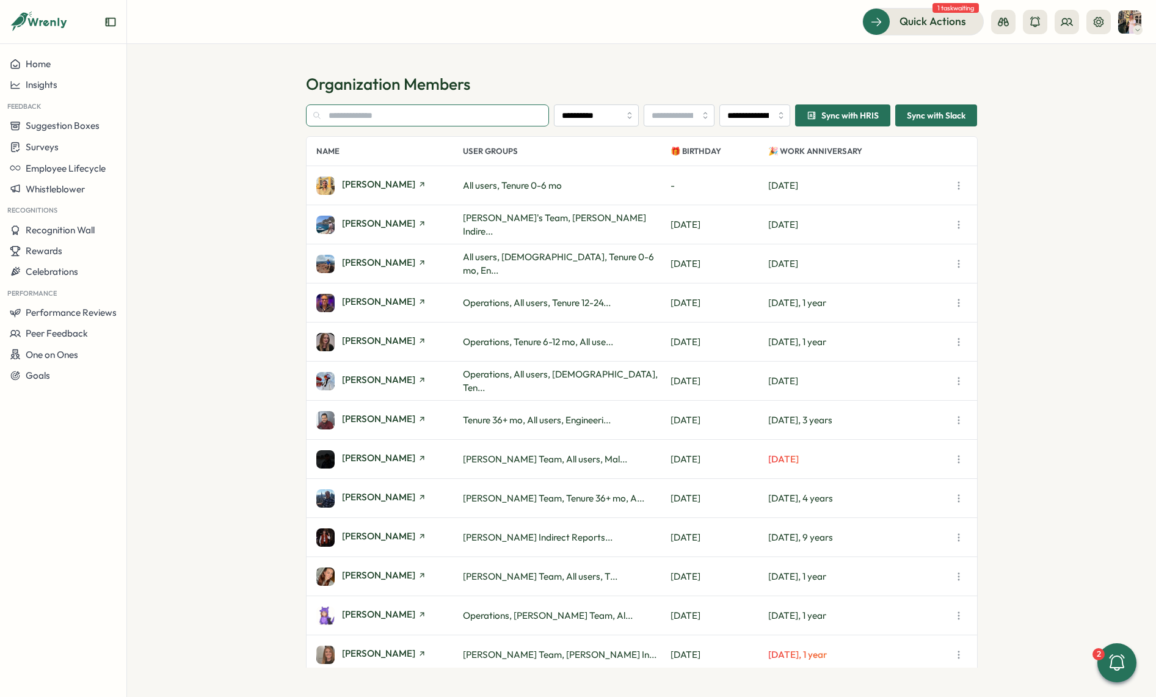
click at [349, 115] on input "text" at bounding box center [428, 115] width 244 height 22
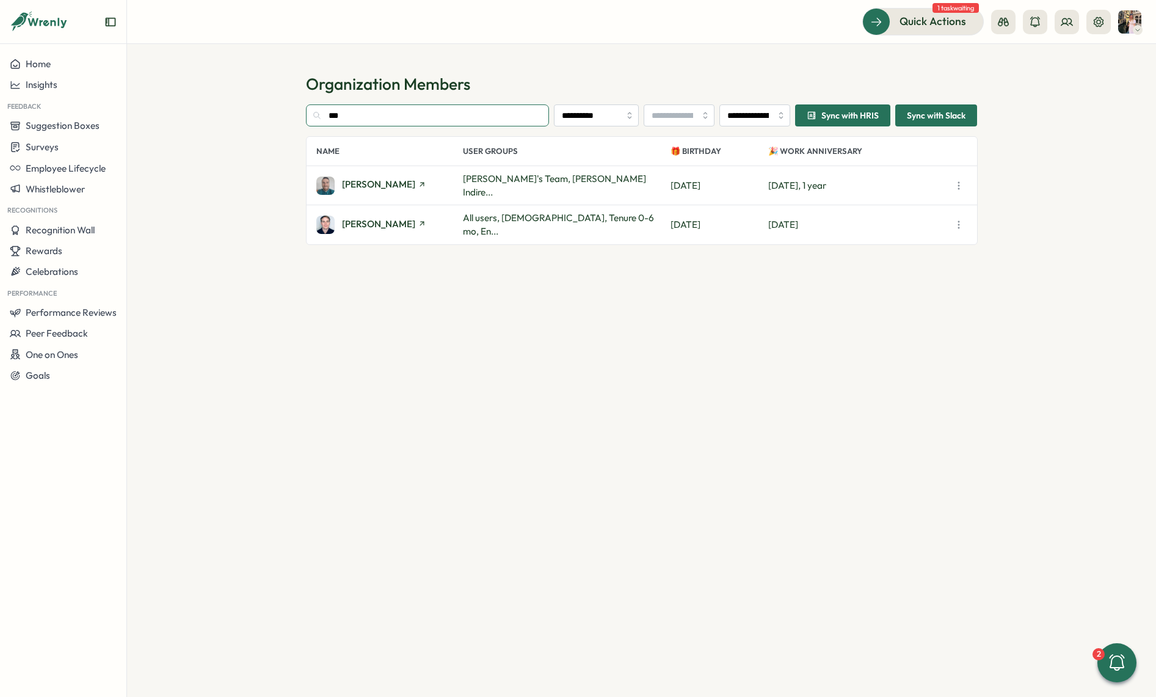
type input "***"
click at [376, 192] on div "[PERSON_NAME]" at bounding box center [389, 186] width 147 height 18
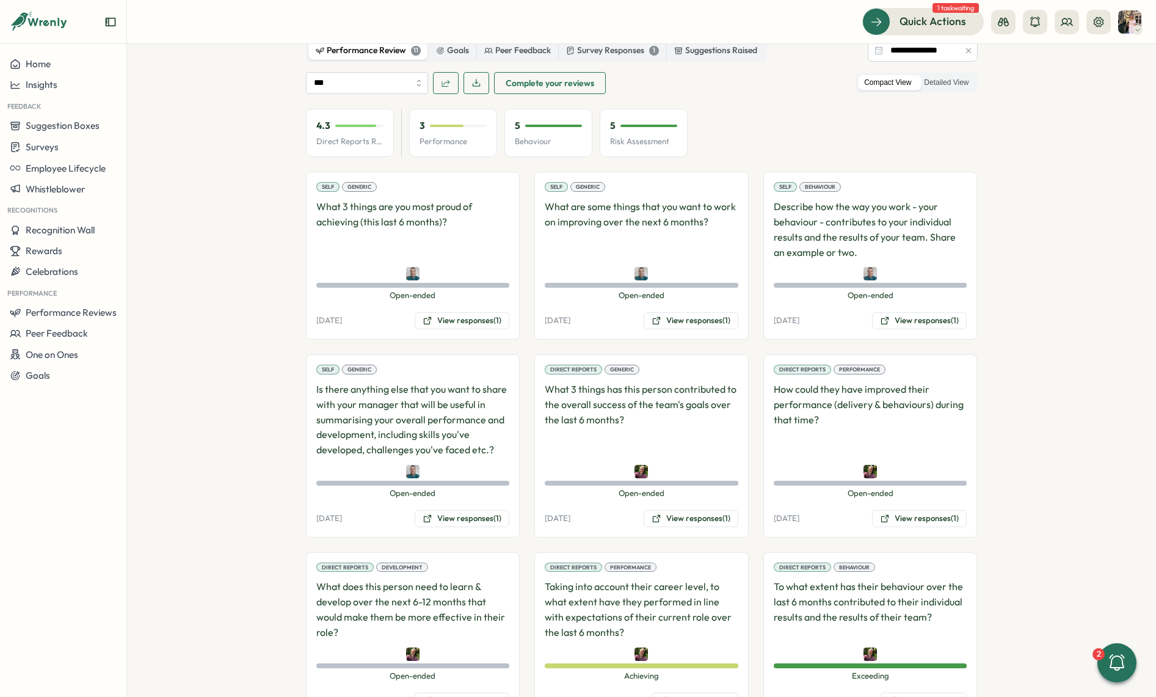
scroll to position [803, 0]
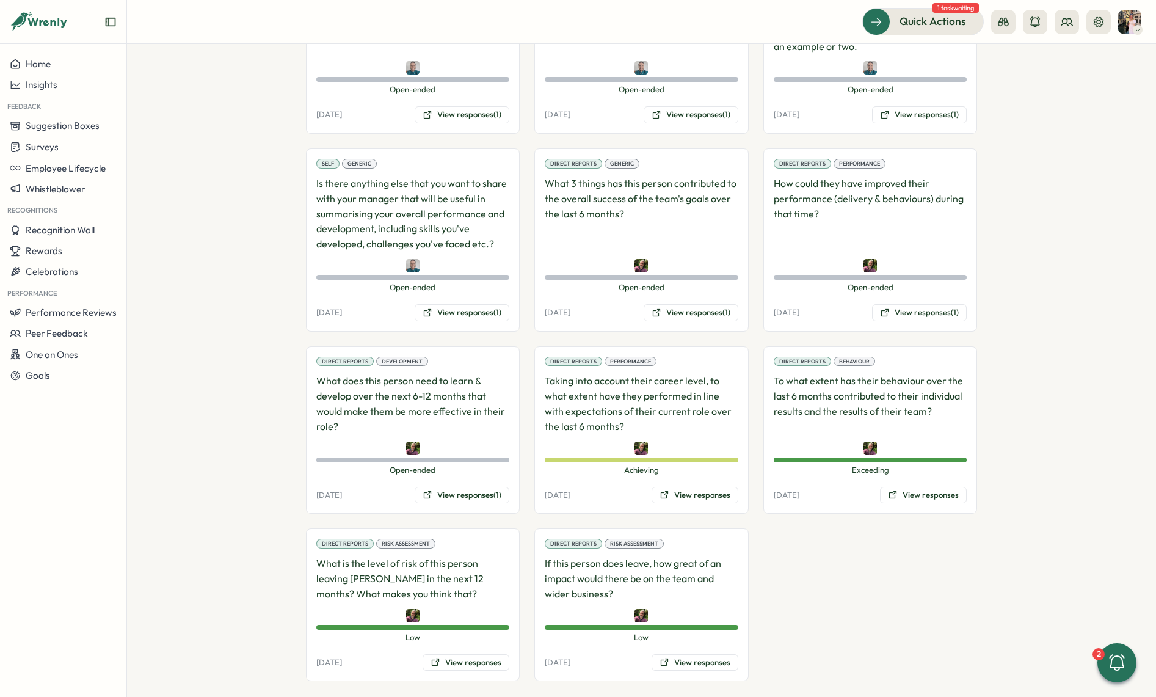
click at [916, 491] on div "Direct Reports Behaviour To what extent has their behaviour over the last 6 mon…" at bounding box center [871, 430] width 214 height 168
click at [911, 487] on button "View responses" at bounding box center [923, 495] width 87 height 17
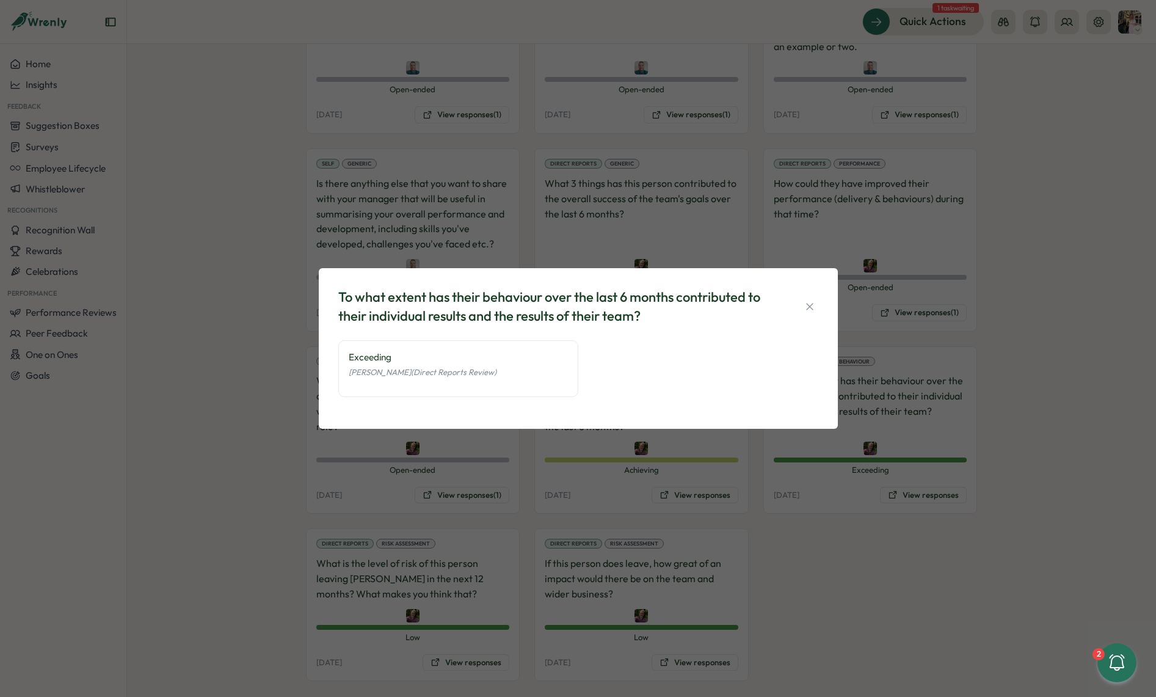
click at [805, 494] on div "To what extent has their behaviour over the last 6 months contributed to their …" at bounding box center [578, 348] width 1156 height 697
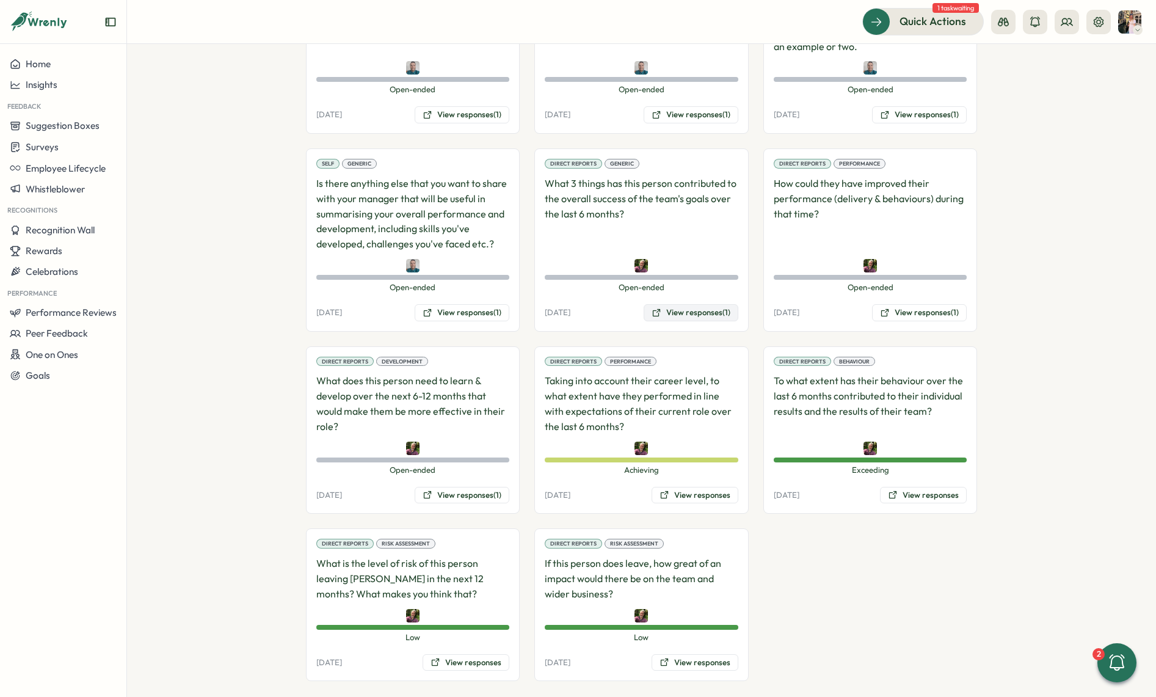
click at [710, 304] on button "View responses (1)" at bounding box center [691, 312] width 95 height 17
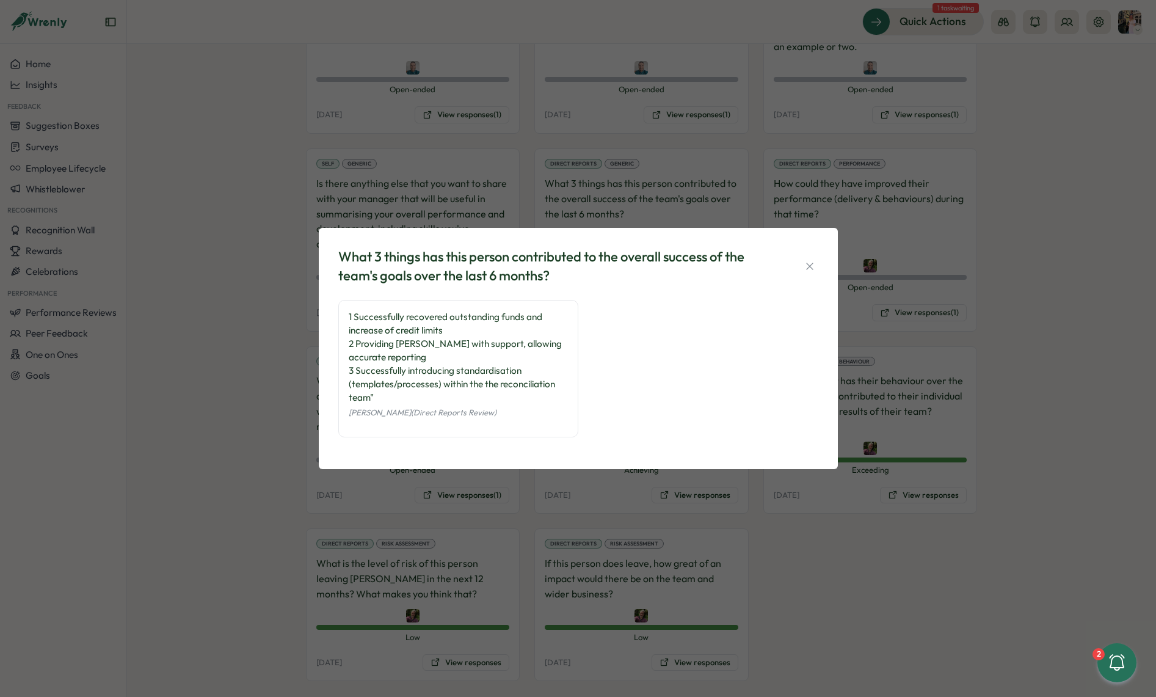
click at [900, 315] on div "What 3 things has this person contributed to the overall success of the team's …" at bounding box center [578, 348] width 1156 height 697
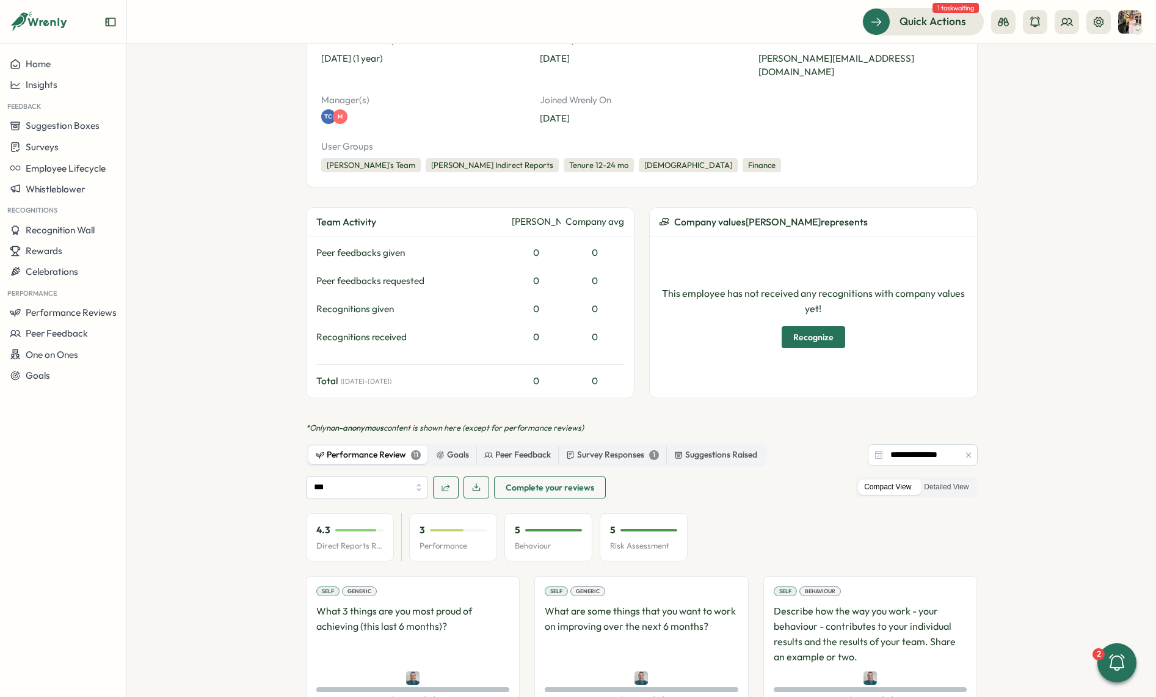
scroll to position [0, 0]
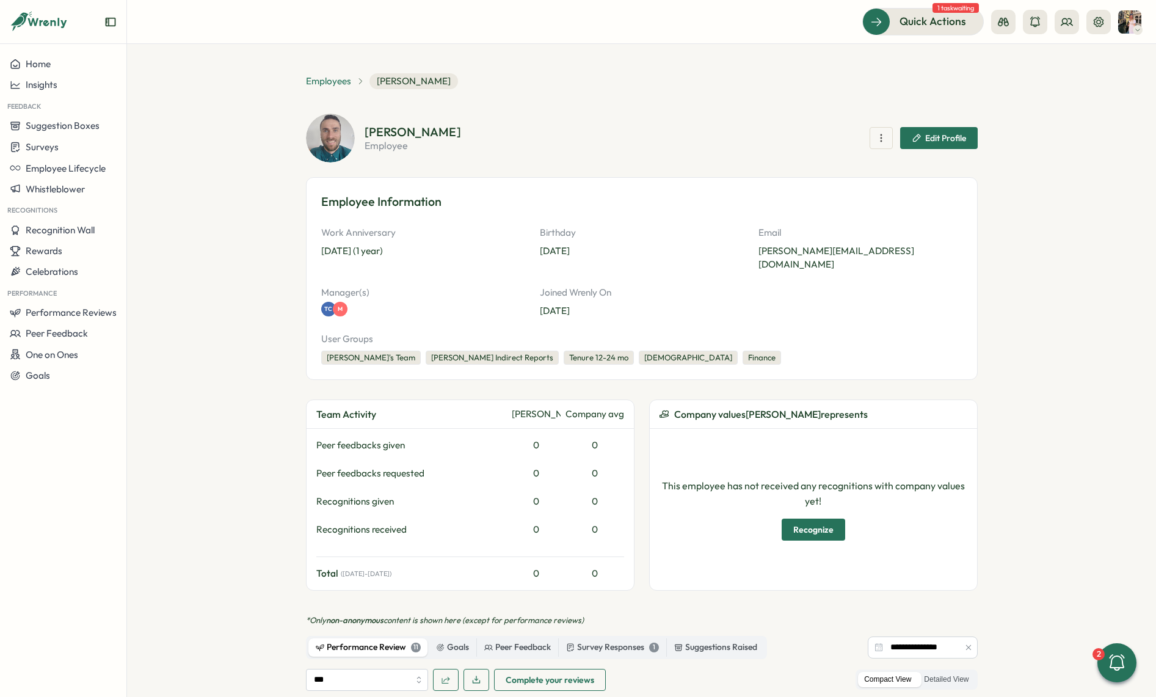
click at [325, 75] on span "Employees" at bounding box center [328, 81] width 45 height 13
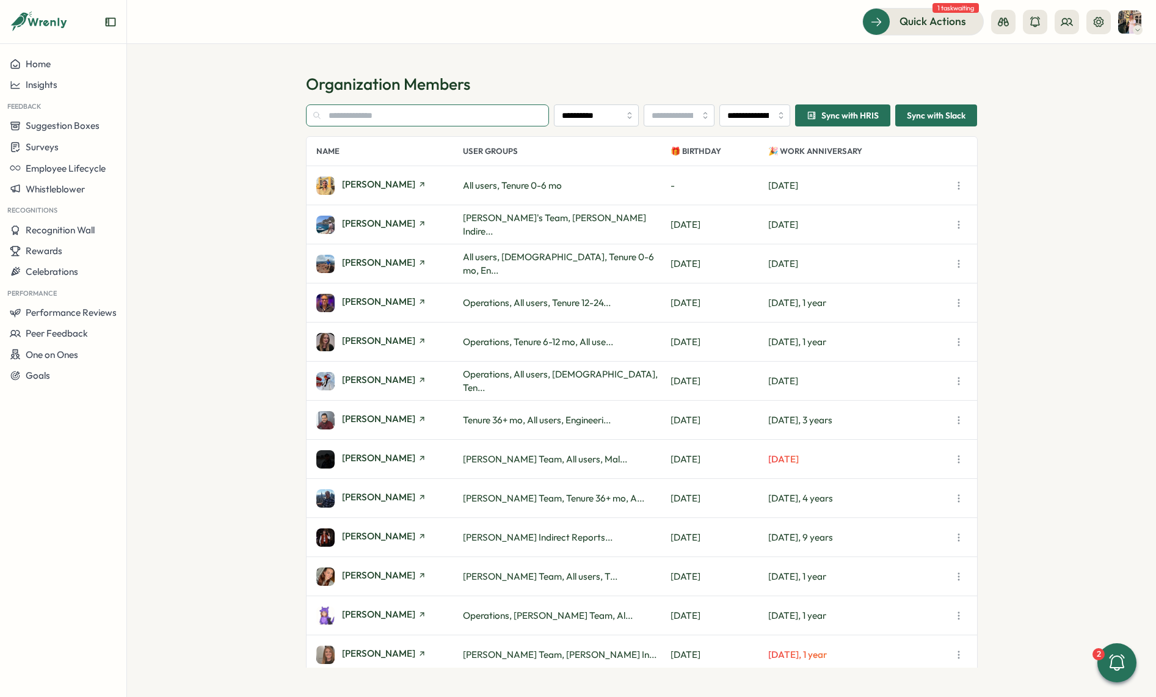
click at [368, 113] on input "text" at bounding box center [428, 115] width 244 height 22
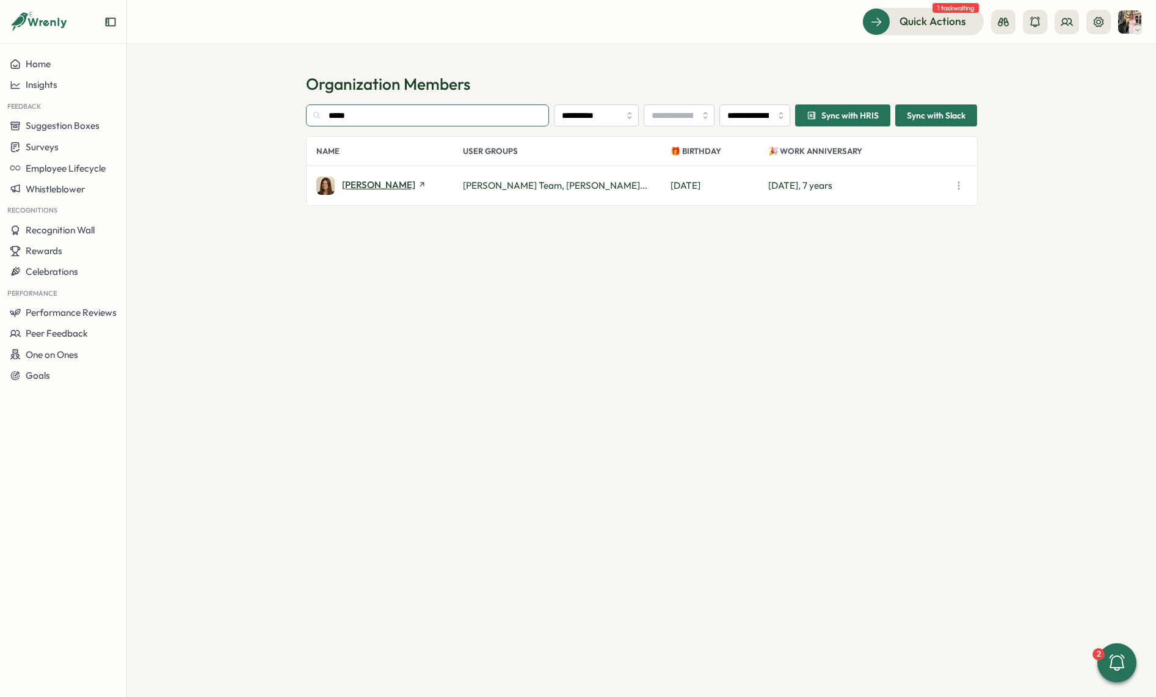
type input "*****"
click at [361, 184] on span "[PERSON_NAME]" at bounding box center [378, 184] width 73 height 9
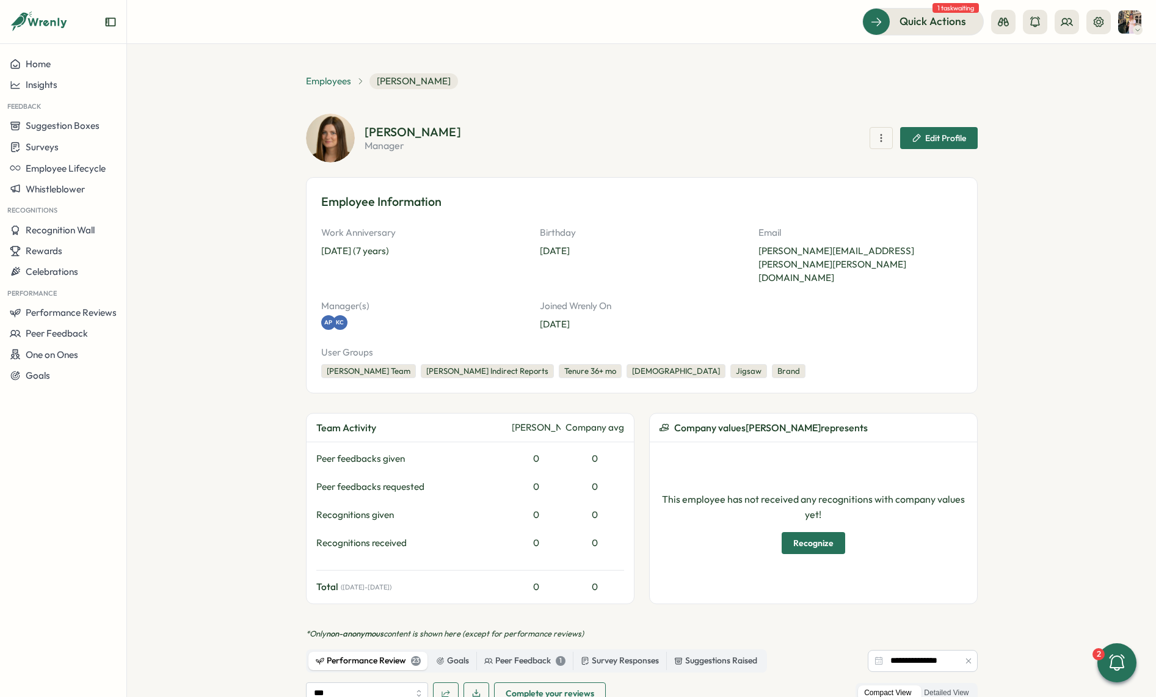
click at [333, 81] on span "Employees" at bounding box center [328, 81] width 45 height 13
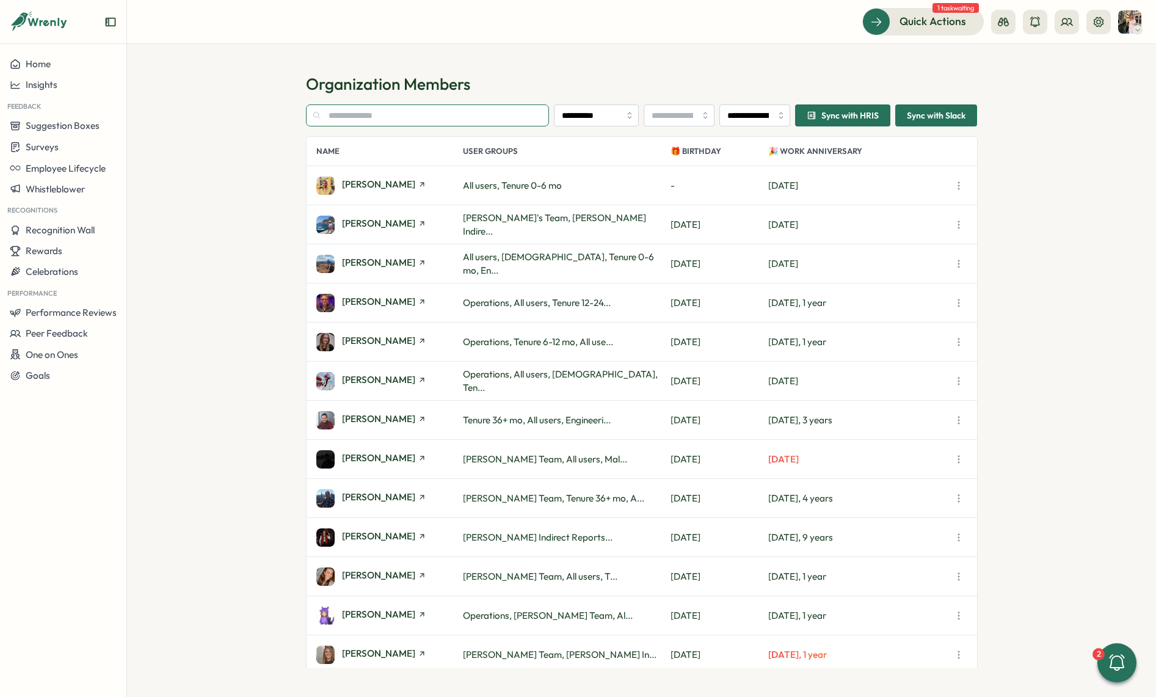
click at [373, 115] on input "text" at bounding box center [428, 115] width 244 height 22
type input "*"
click at [411, 119] on input "text" at bounding box center [428, 115] width 244 height 22
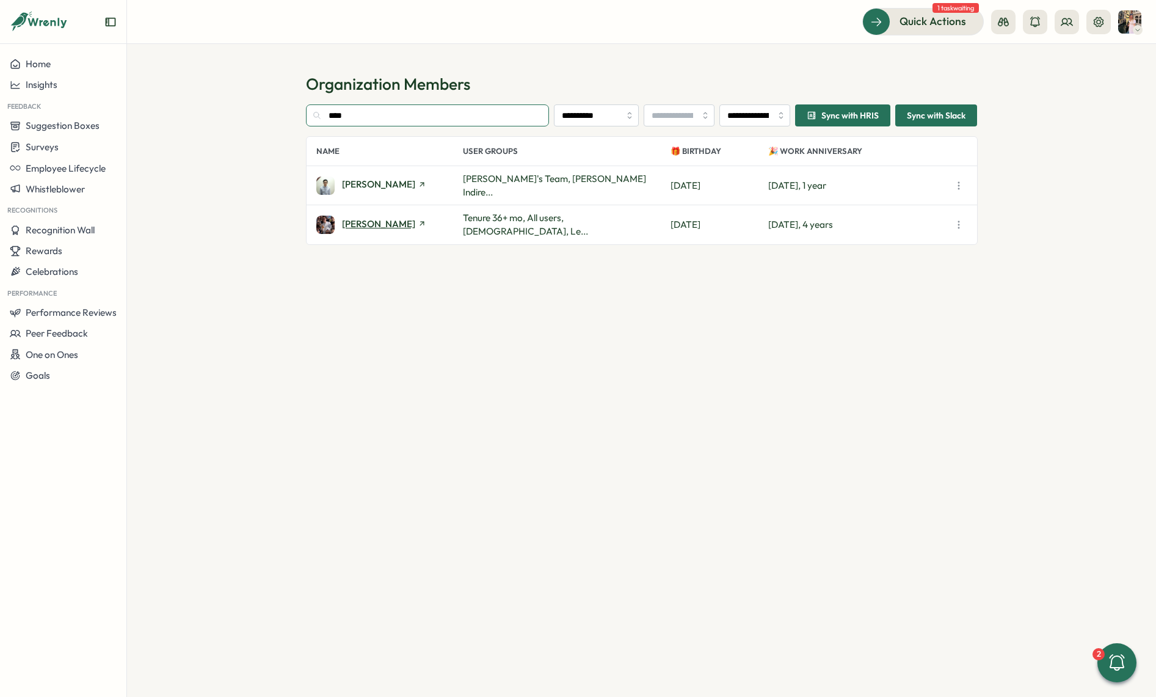
type input "****"
click at [351, 222] on span "[PERSON_NAME]" at bounding box center [378, 223] width 73 height 9
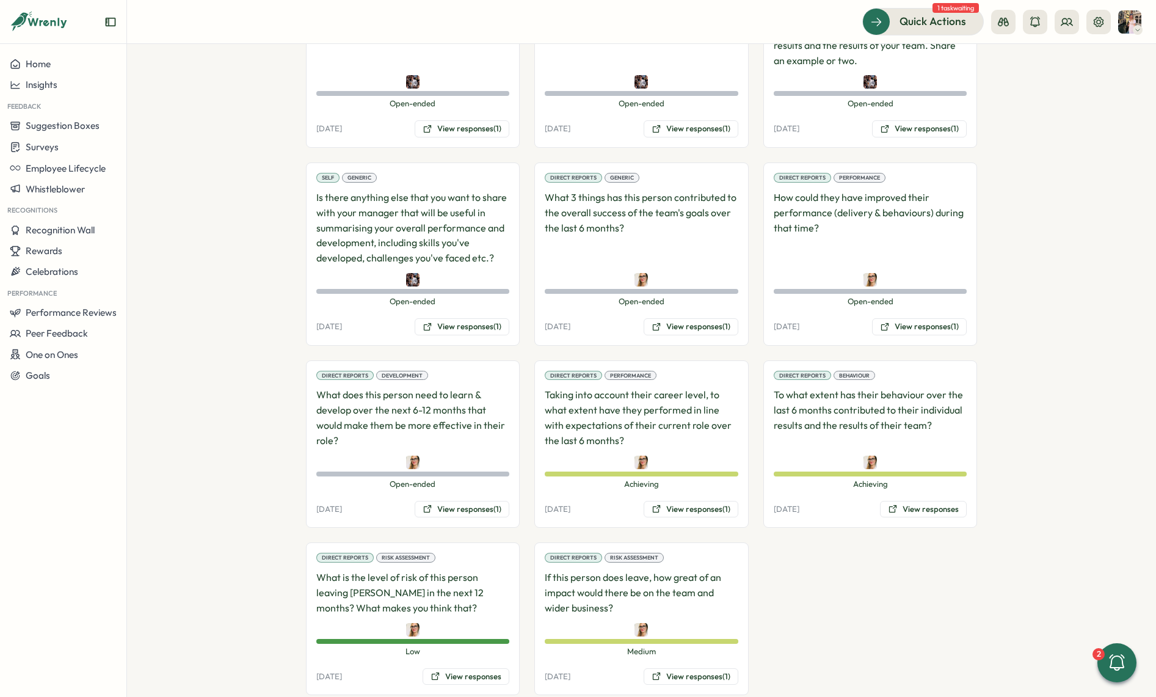
scroll to position [803, 0]
click at [888, 503] on icon at bounding box center [893, 508] width 10 height 10
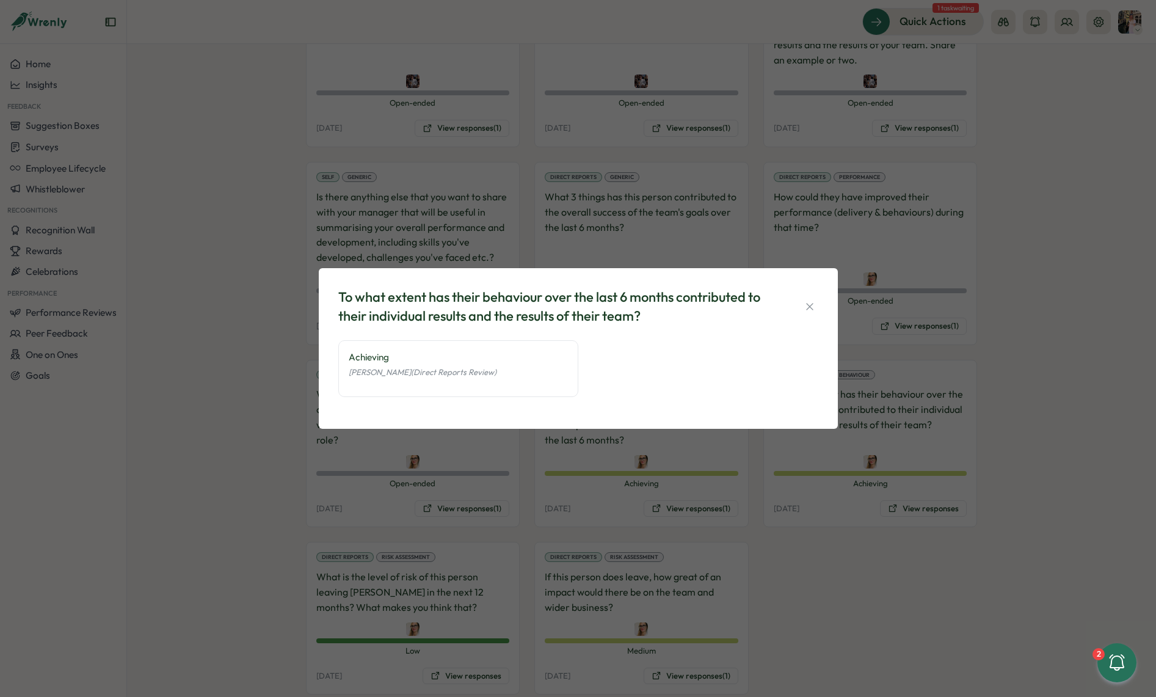
click at [779, 519] on div "To what extent has their behaviour over the last 6 months contributed to their …" at bounding box center [578, 348] width 1156 height 697
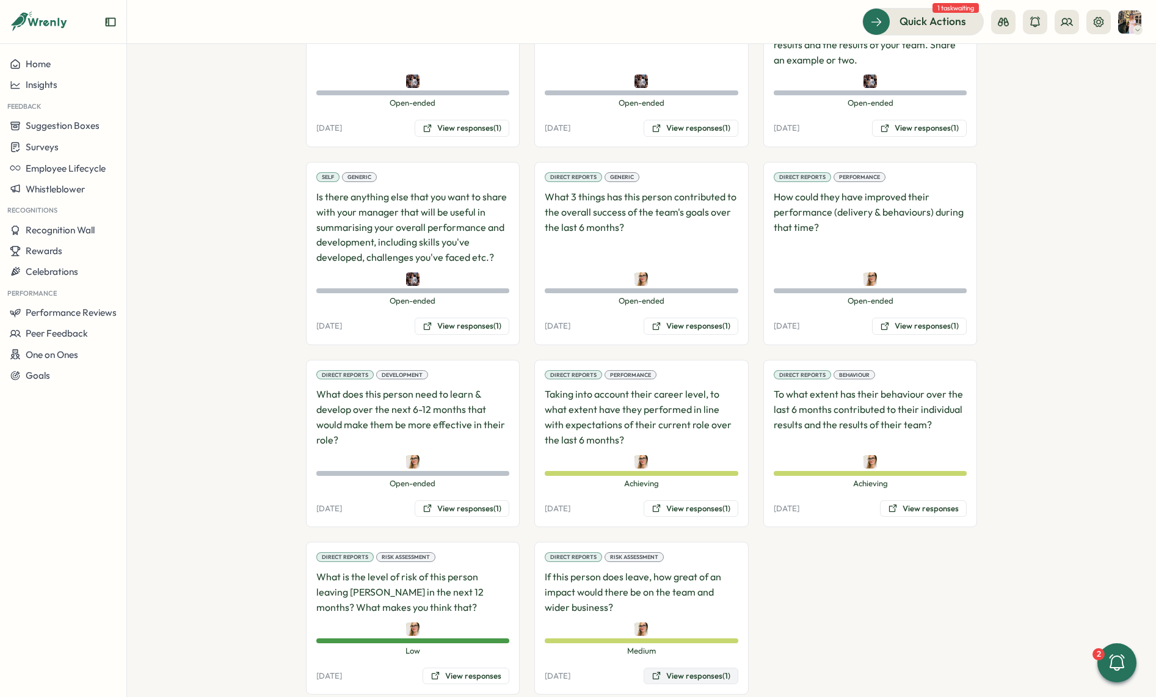
click at [644, 668] on button "View responses (1)" at bounding box center [691, 676] width 95 height 17
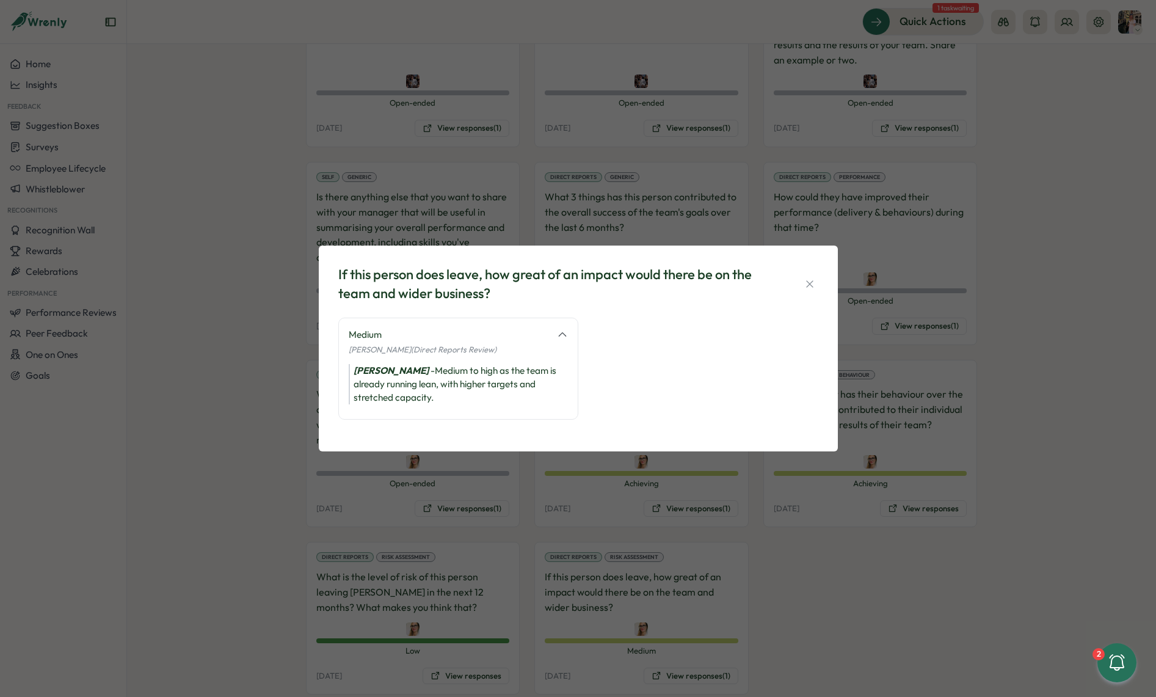
click at [485, 645] on div "If this person does leave, how great of an impact would there be on the team an…" at bounding box center [578, 348] width 1156 height 697
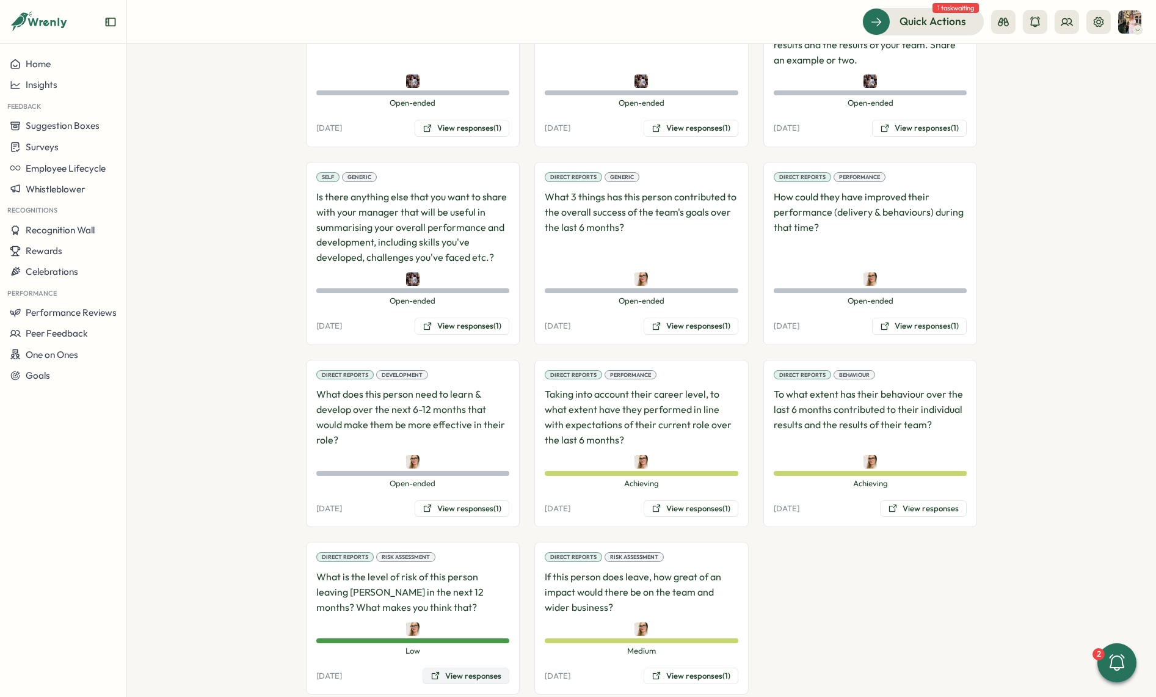
click at [479, 668] on button "View responses" at bounding box center [466, 676] width 87 height 17
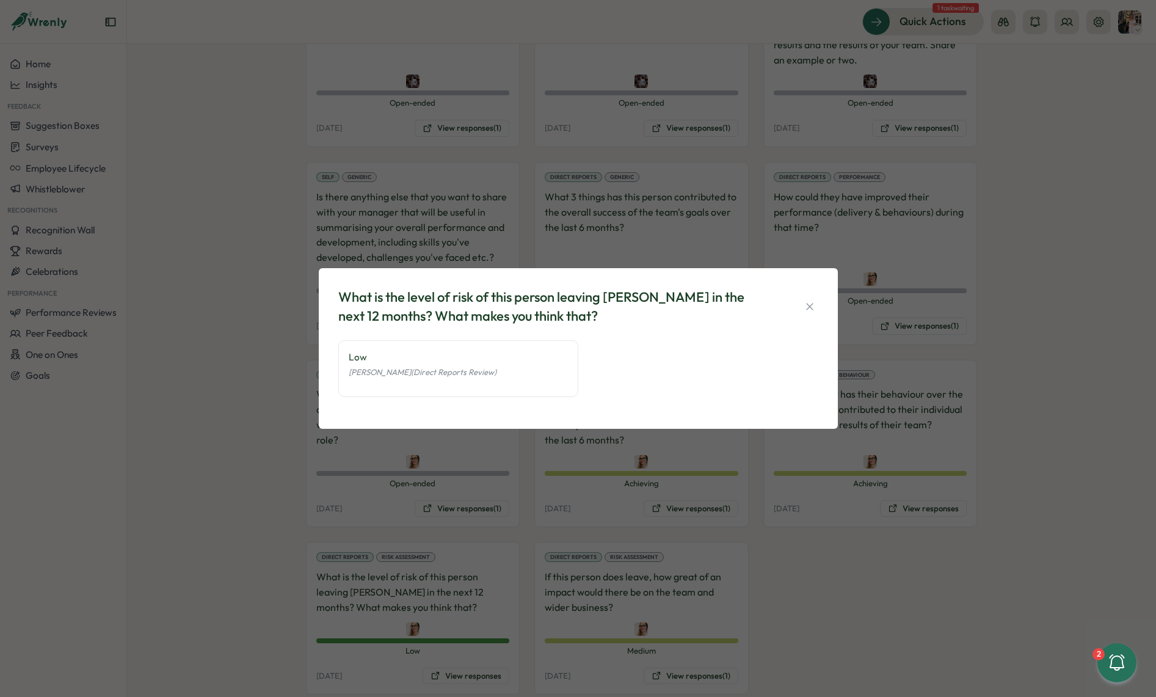
click at [461, 564] on div "What is the level of risk of this person leaving [PERSON_NAME] in the next 12 m…" at bounding box center [578, 348] width 1156 height 697
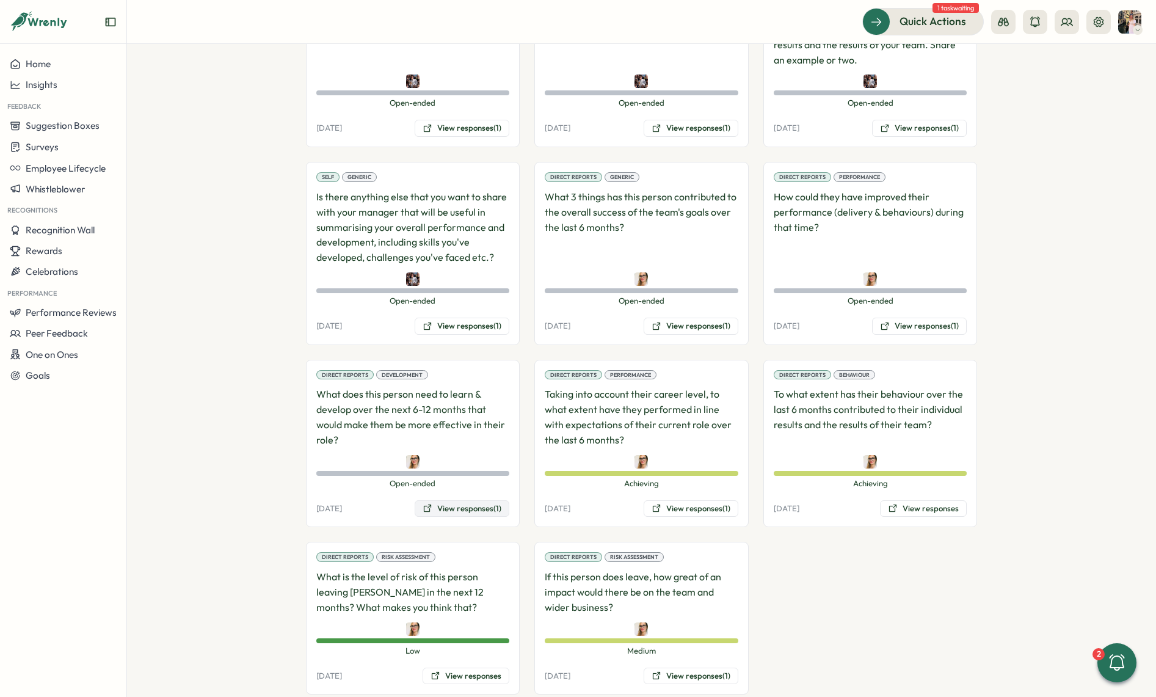
click at [462, 500] on button "View responses (1)" at bounding box center [462, 508] width 95 height 17
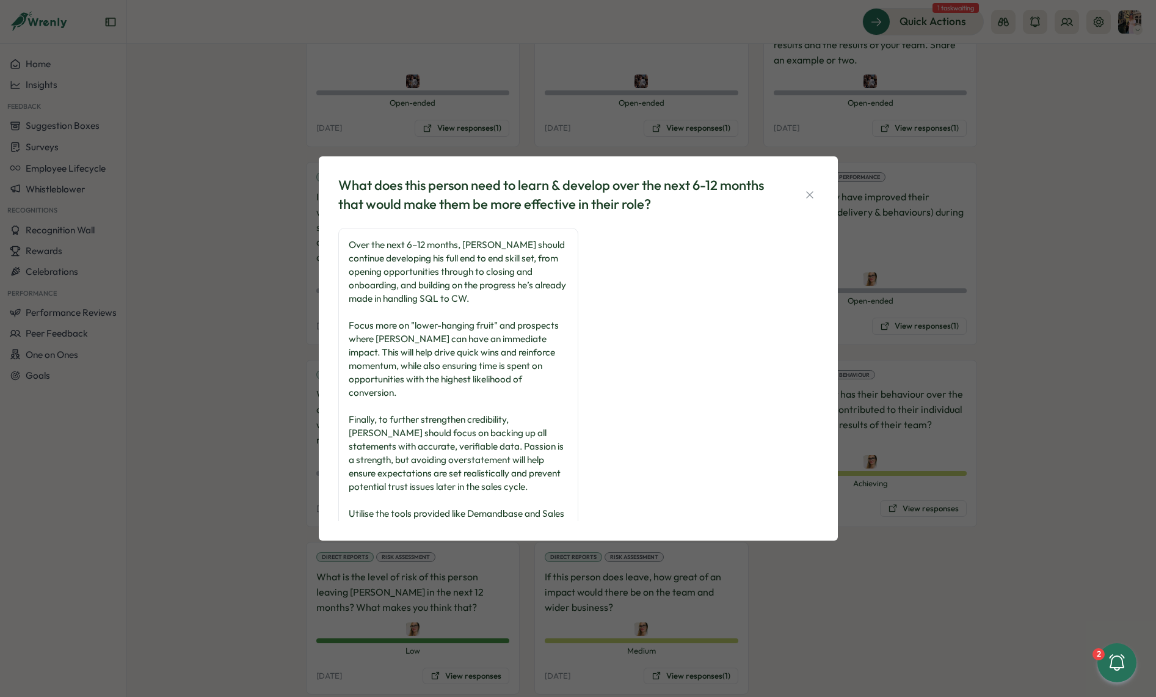
scroll to position [58, 0]
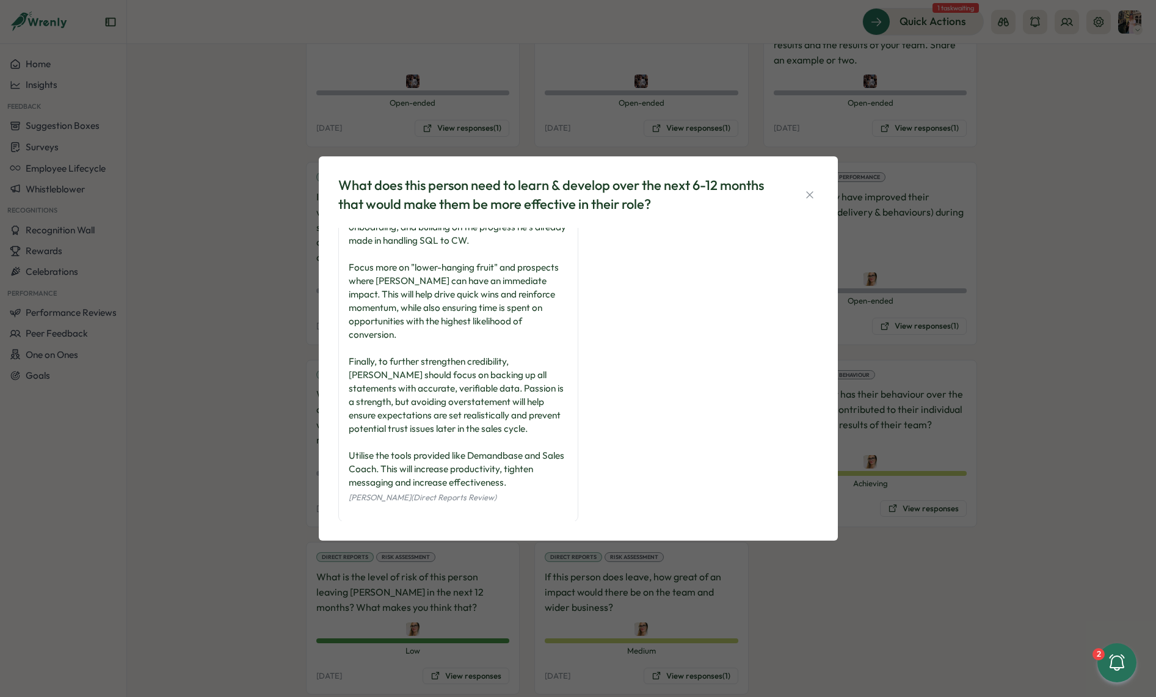
click at [252, 337] on div "What does this person need to learn & develop over the next 6-12 months that wo…" at bounding box center [578, 348] width 1156 height 697
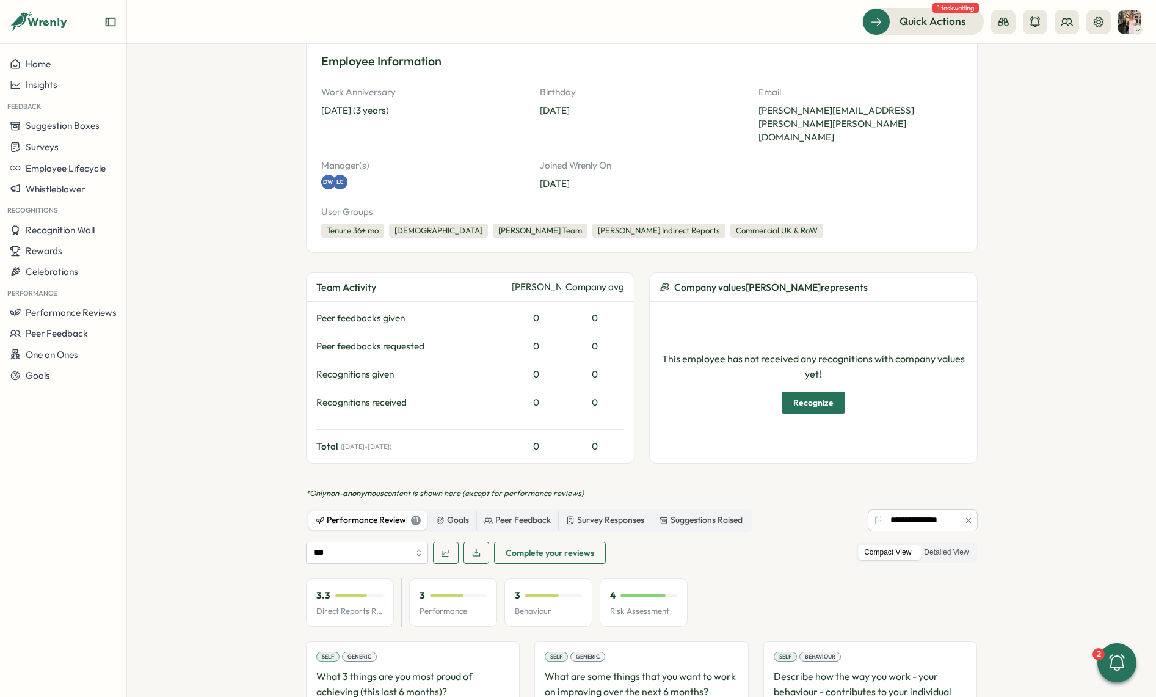
scroll to position [0, 0]
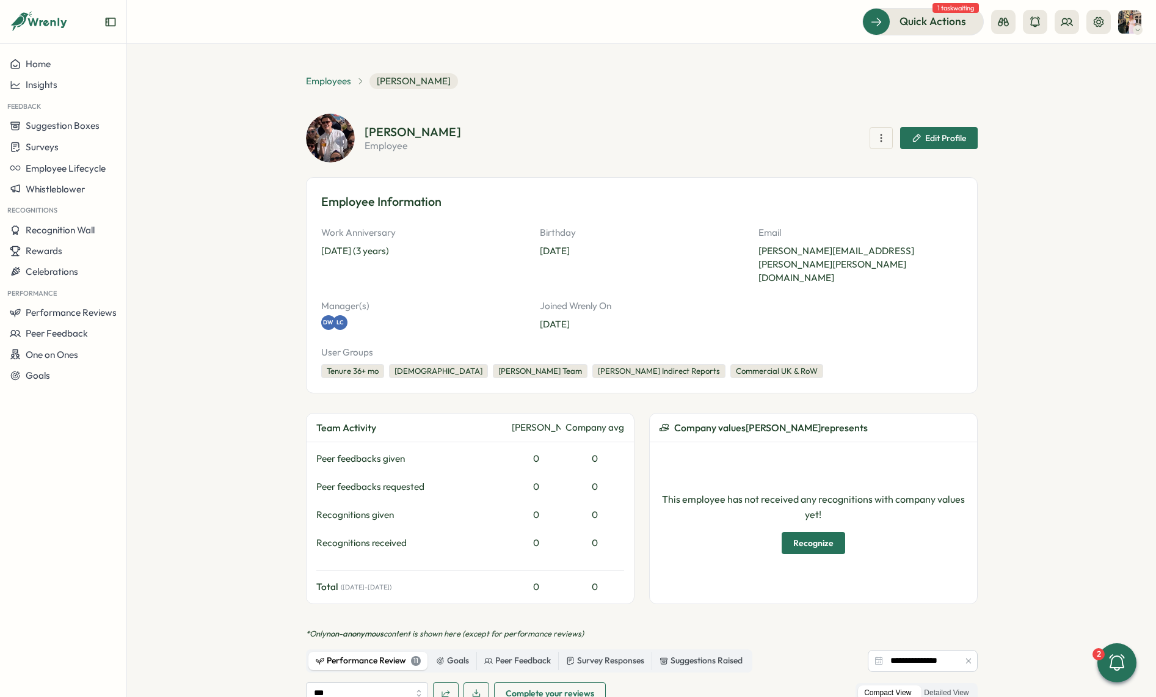
click at [329, 87] on span "Employees" at bounding box center [328, 81] width 45 height 13
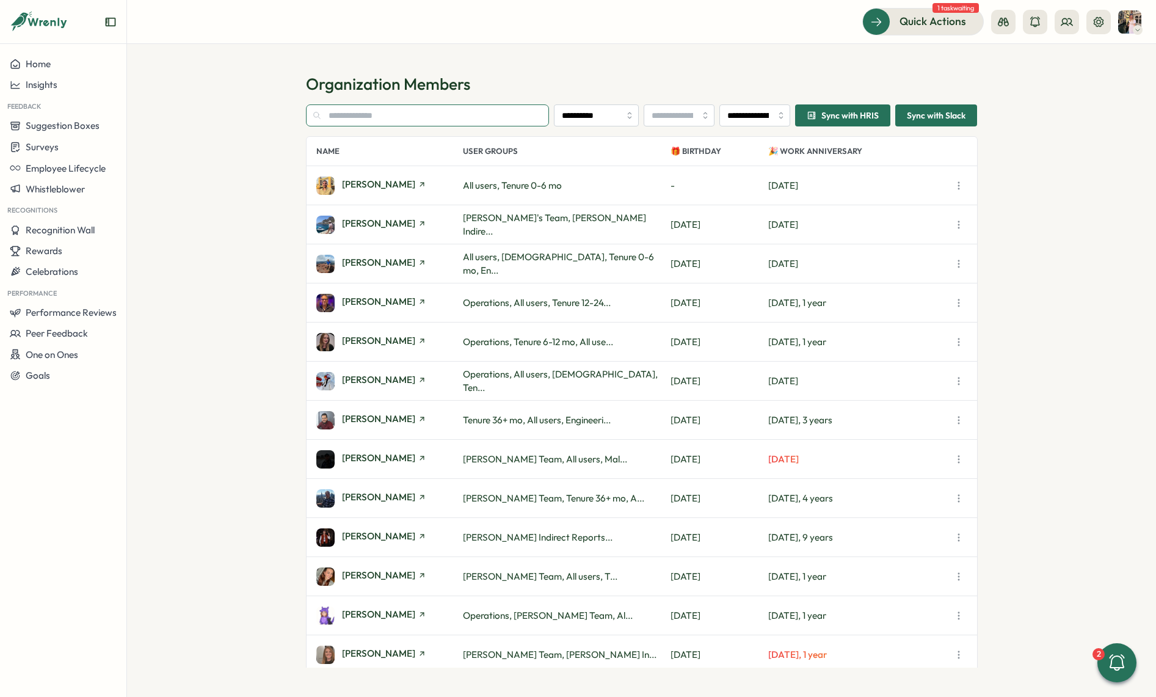
click at [357, 117] on input "text" at bounding box center [428, 115] width 244 height 22
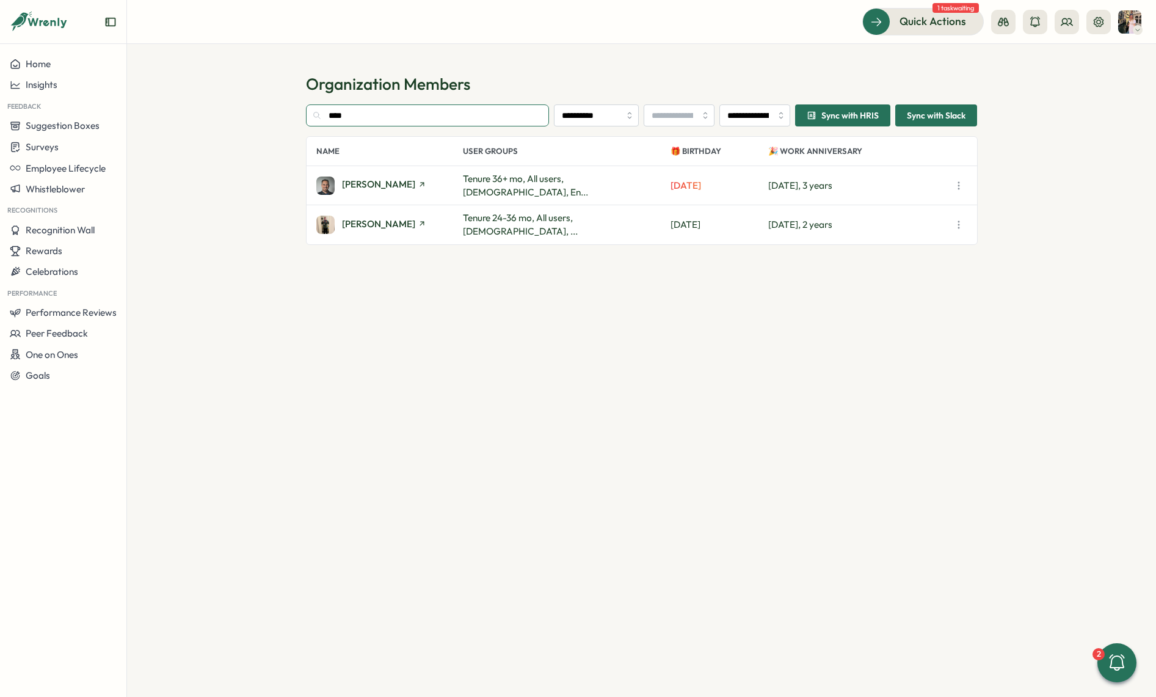
type input "****"
click at [359, 231] on div "[PERSON_NAME]" at bounding box center [389, 225] width 147 height 18
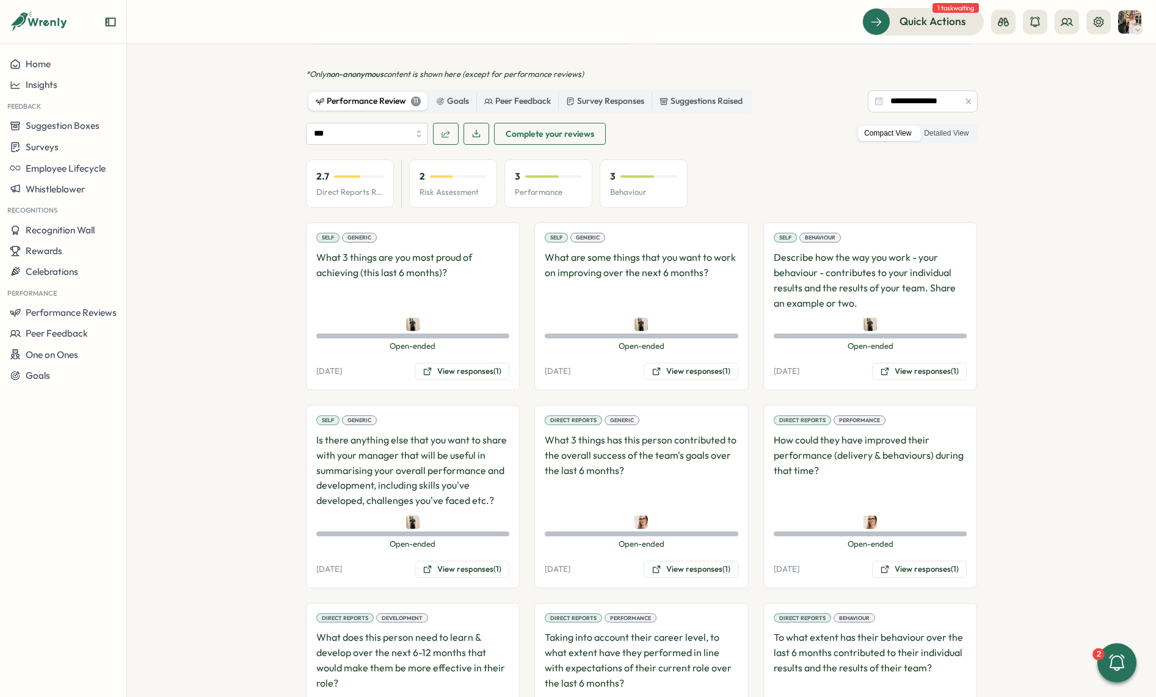
scroll to position [803, 0]
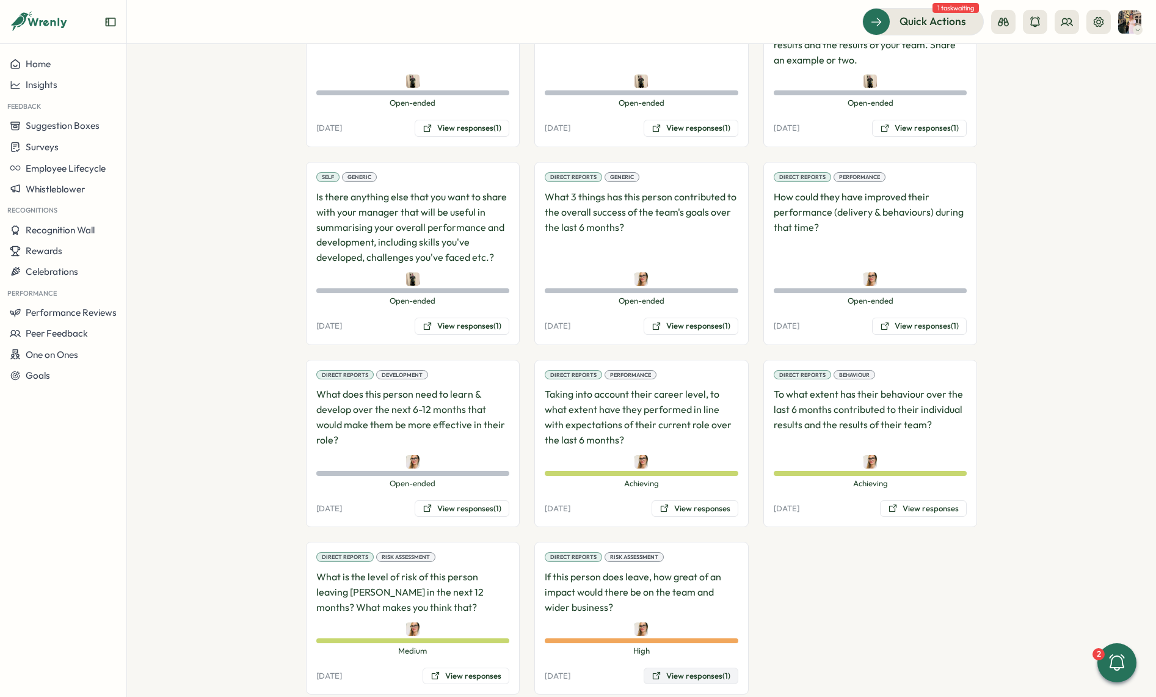
click at [647, 668] on button "View responses (1)" at bounding box center [691, 676] width 95 height 17
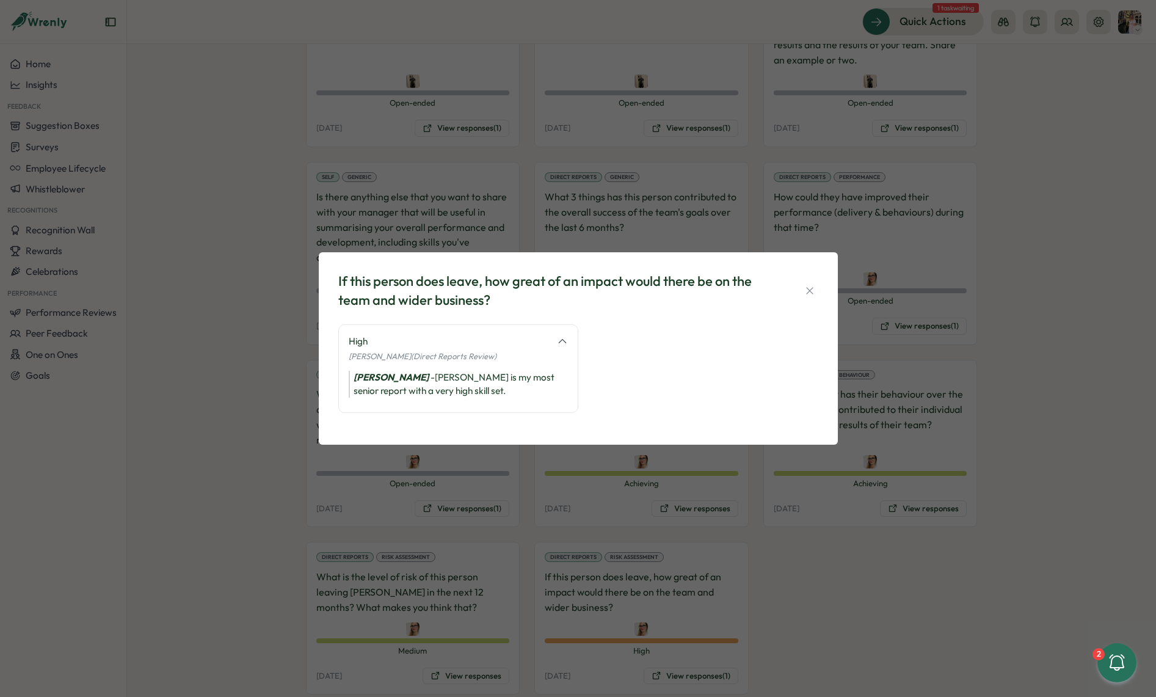
click at [766, 547] on div "If this person does leave, how great of an impact would there be on the team an…" at bounding box center [578, 348] width 1156 height 697
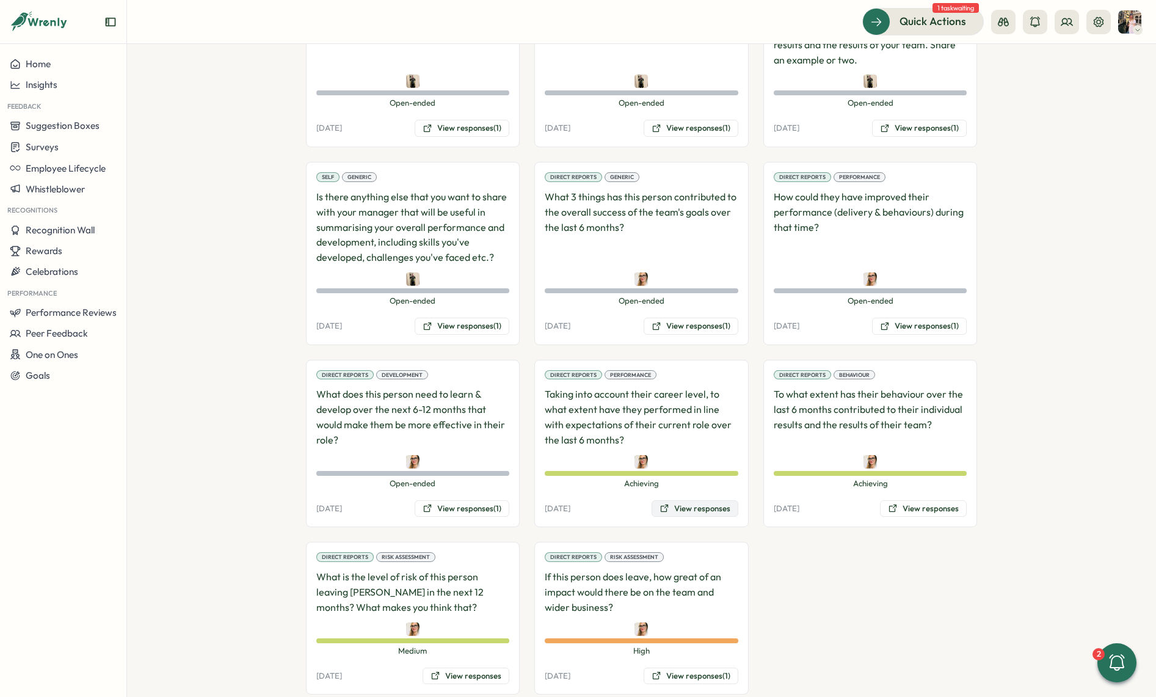
click at [703, 500] on button "View responses" at bounding box center [695, 508] width 87 height 17
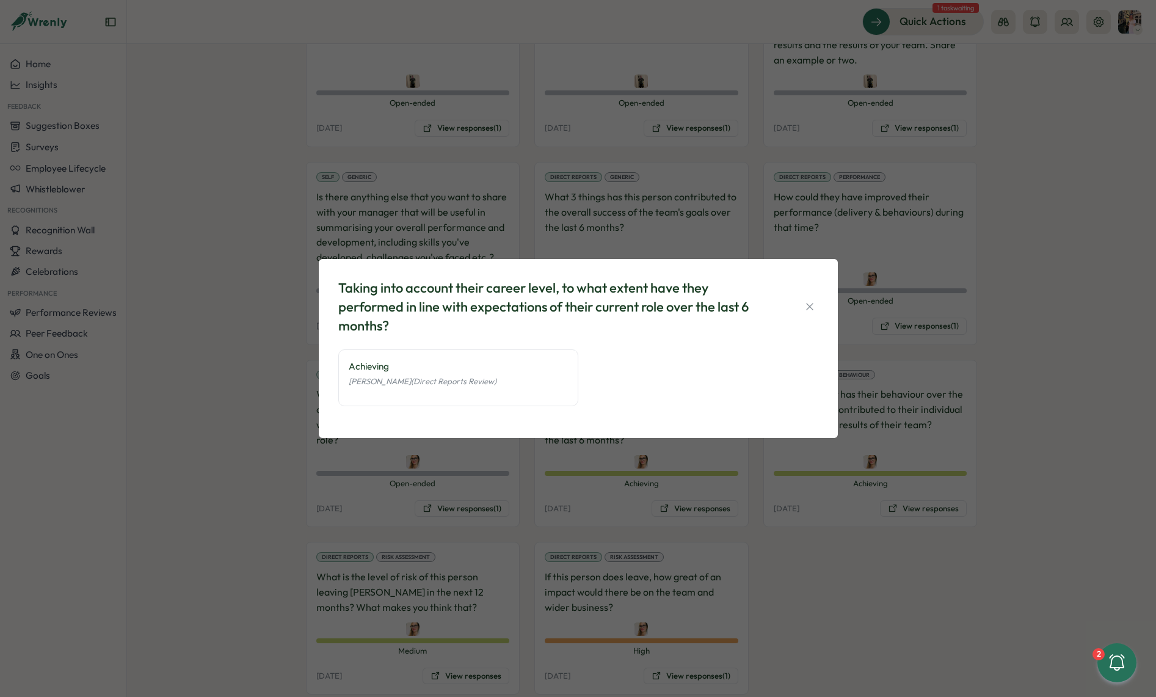
click at [798, 504] on div "Taking into account their career level, to what extent have they performed in l…" at bounding box center [578, 348] width 1156 height 697
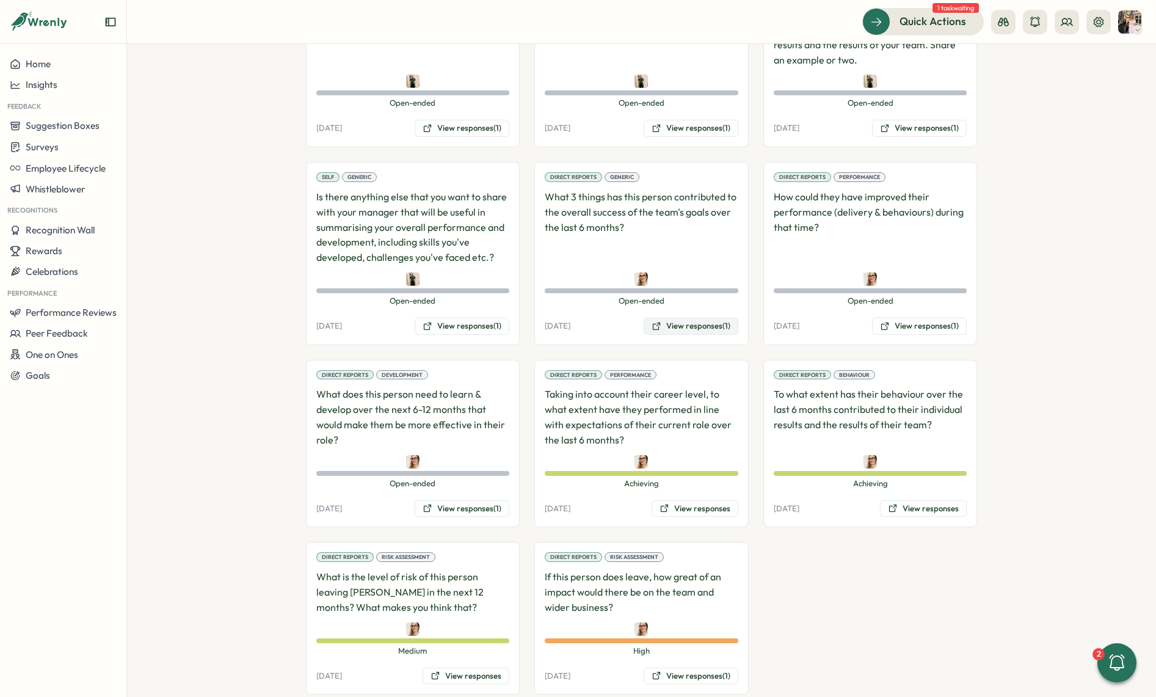
click at [718, 318] on button "View responses (1)" at bounding box center [691, 326] width 95 height 17
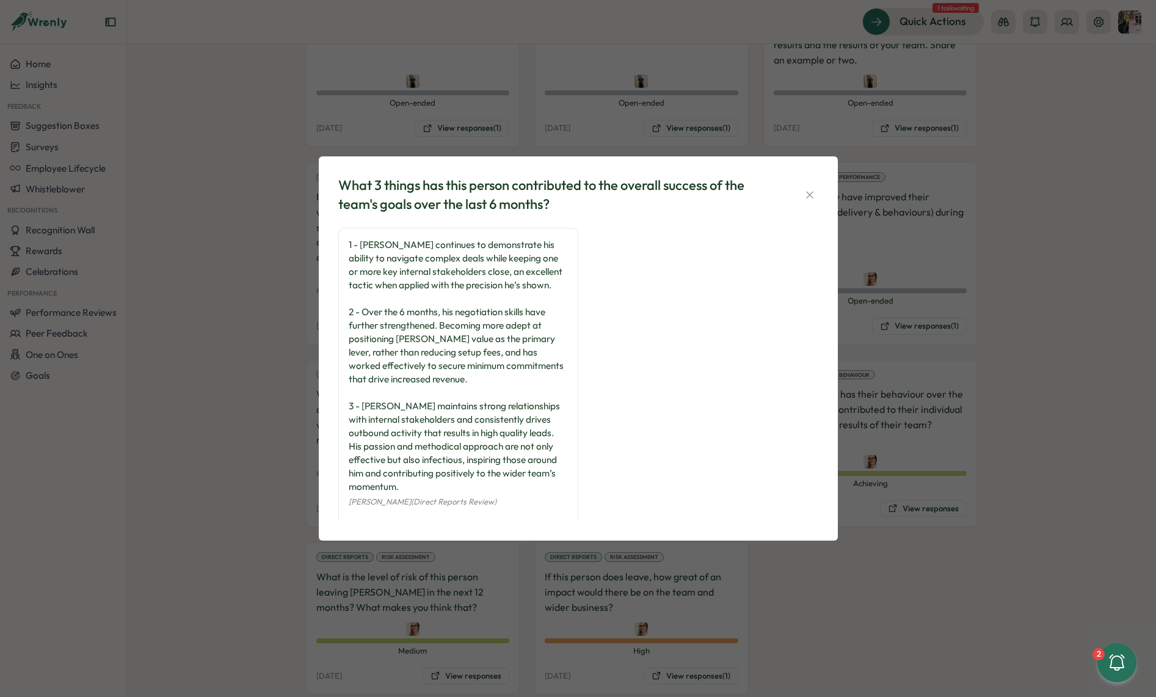
click at [465, 541] on div "What 3 things has this person contributed to the overall success of the team's …" at bounding box center [578, 348] width 1156 height 697
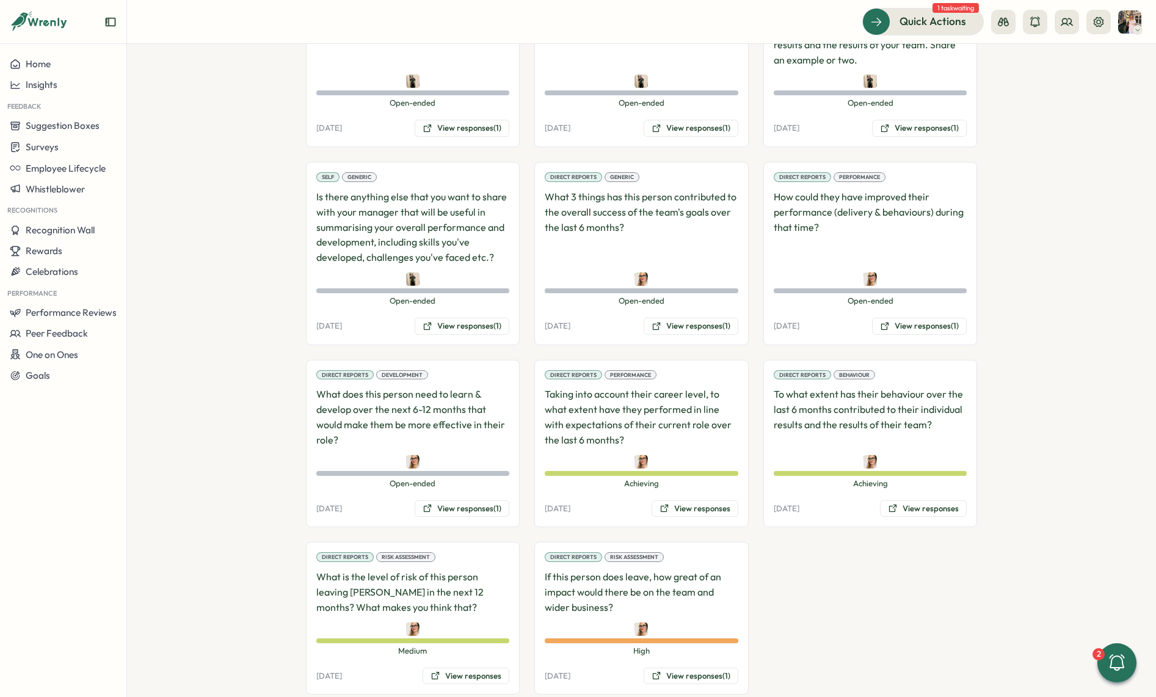
click at [479, 478] on span "Open-ended" at bounding box center [413, 483] width 194 height 11
click at [922, 318] on button "View responses (1)" at bounding box center [919, 326] width 95 height 17
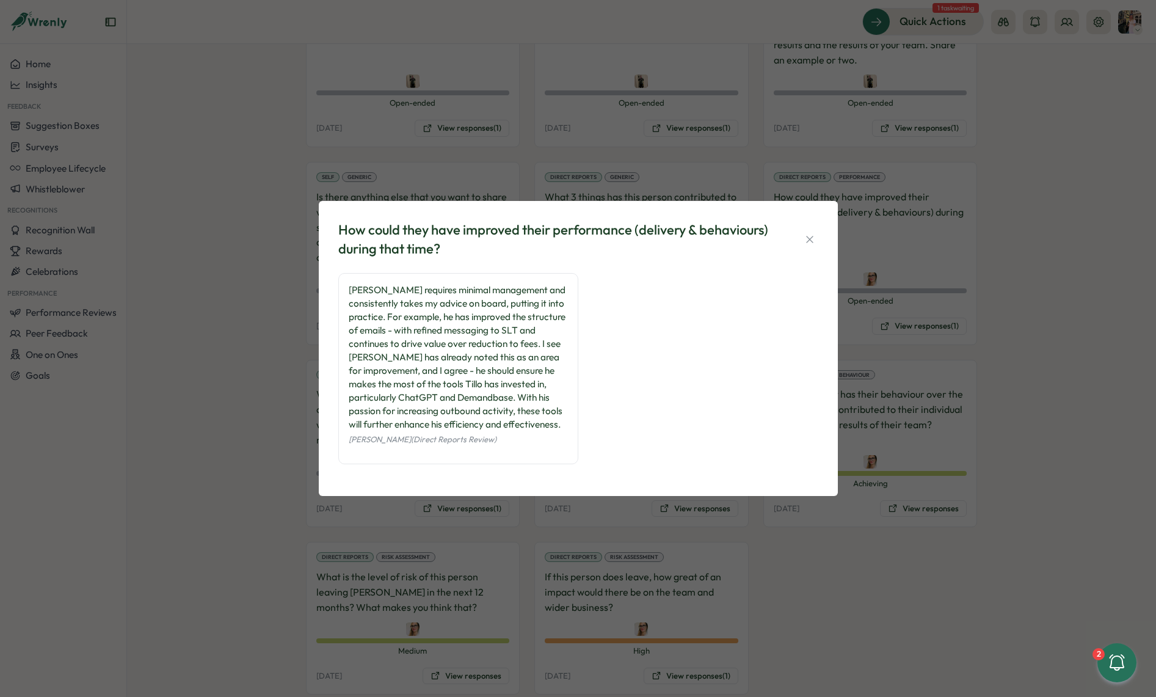
click at [799, 552] on div "How could they have improved their performance (delivery & behaviours) during t…" at bounding box center [578, 348] width 1156 height 697
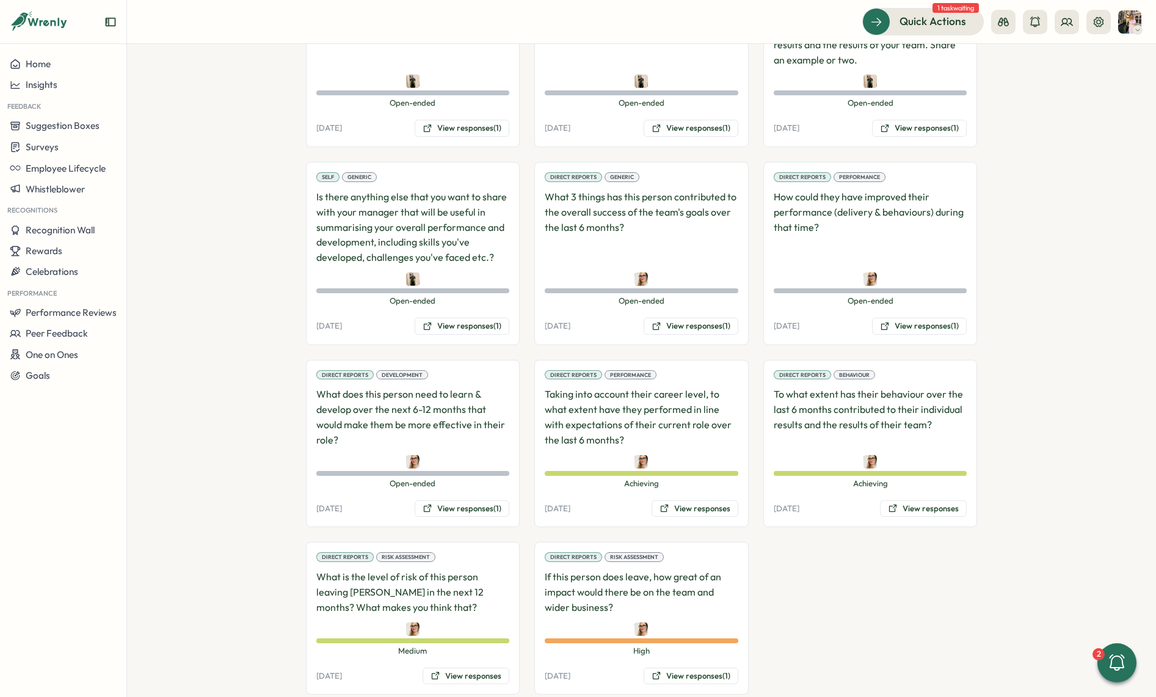
click at [487, 467] on div "Direct Reports Development What does this person need to learn & develop over t…" at bounding box center [413, 444] width 214 height 168
click at [480, 500] on button "View responses (1)" at bounding box center [462, 508] width 95 height 17
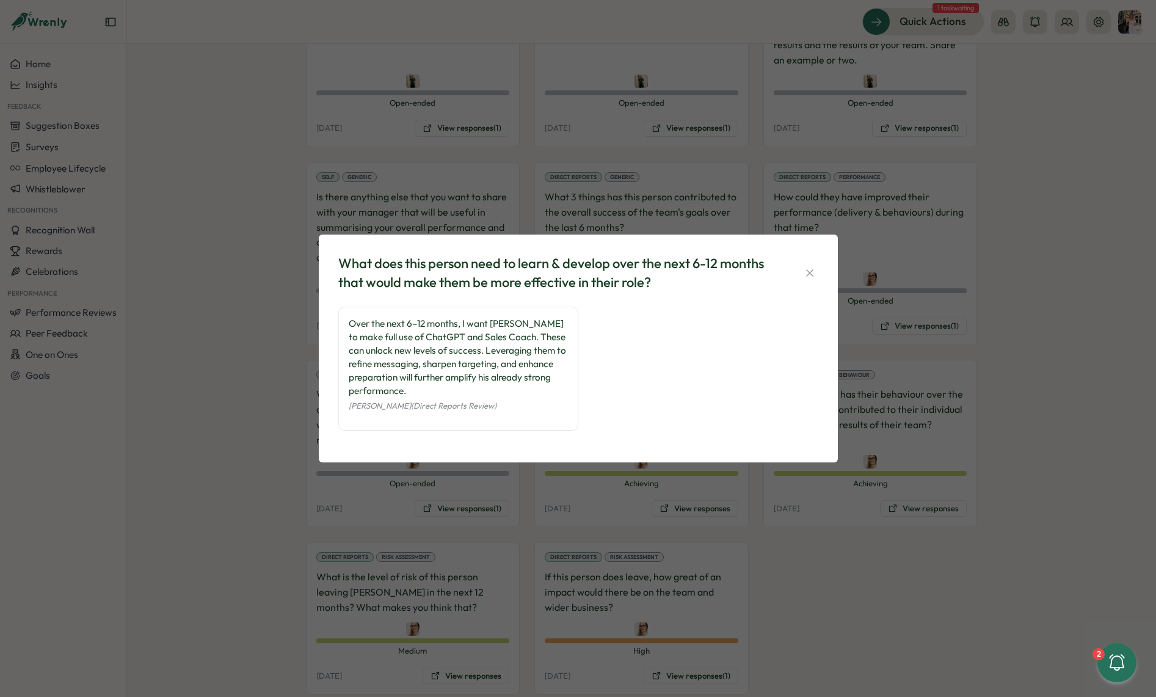
click at [512, 495] on div "What does this person need to learn & develop over the next 6-12 months that wo…" at bounding box center [578, 348] width 1156 height 697
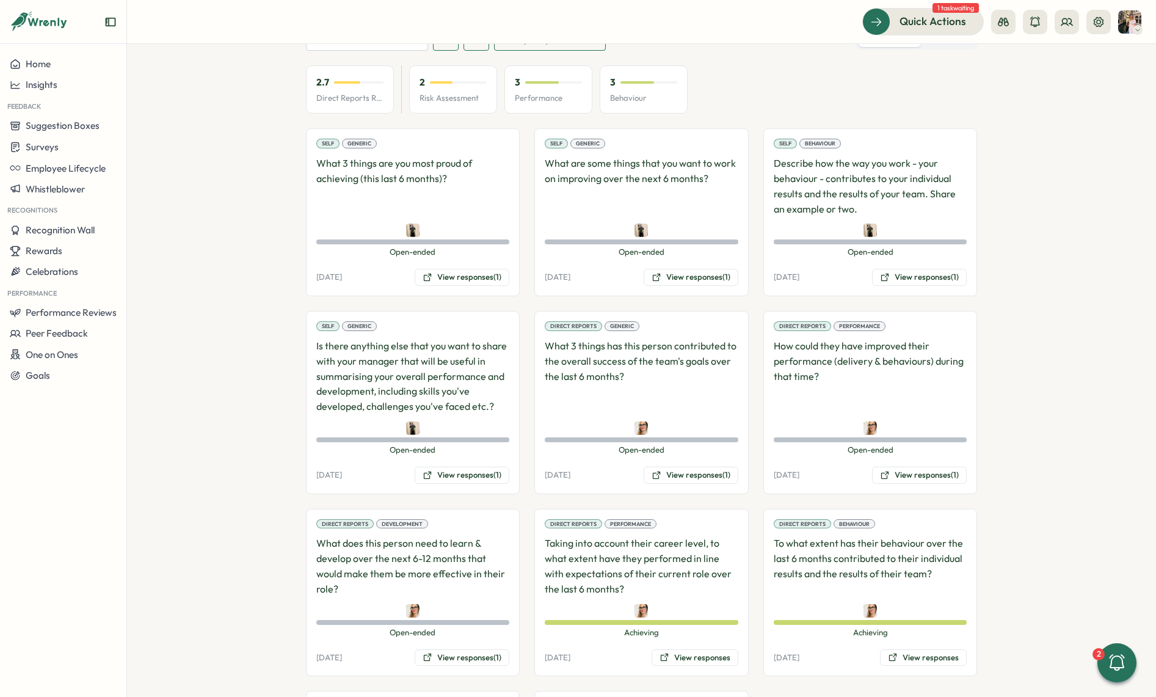
scroll to position [0, 0]
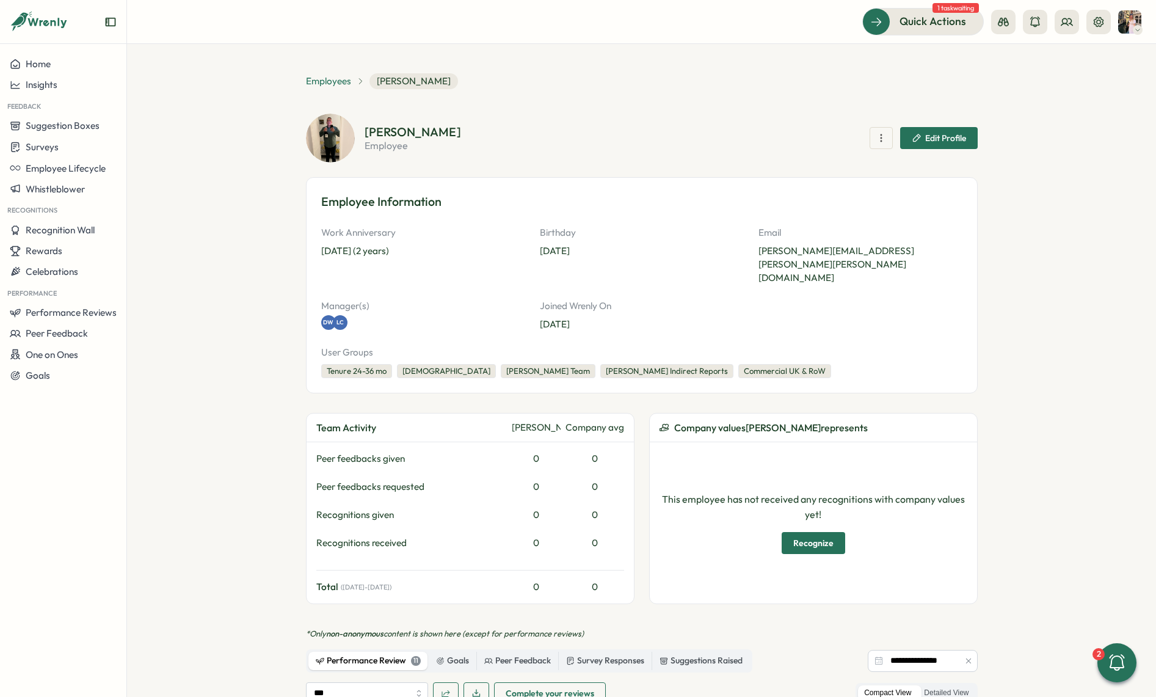
click at [335, 79] on span "Employees" at bounding box center [328, 81] width 45 height 13
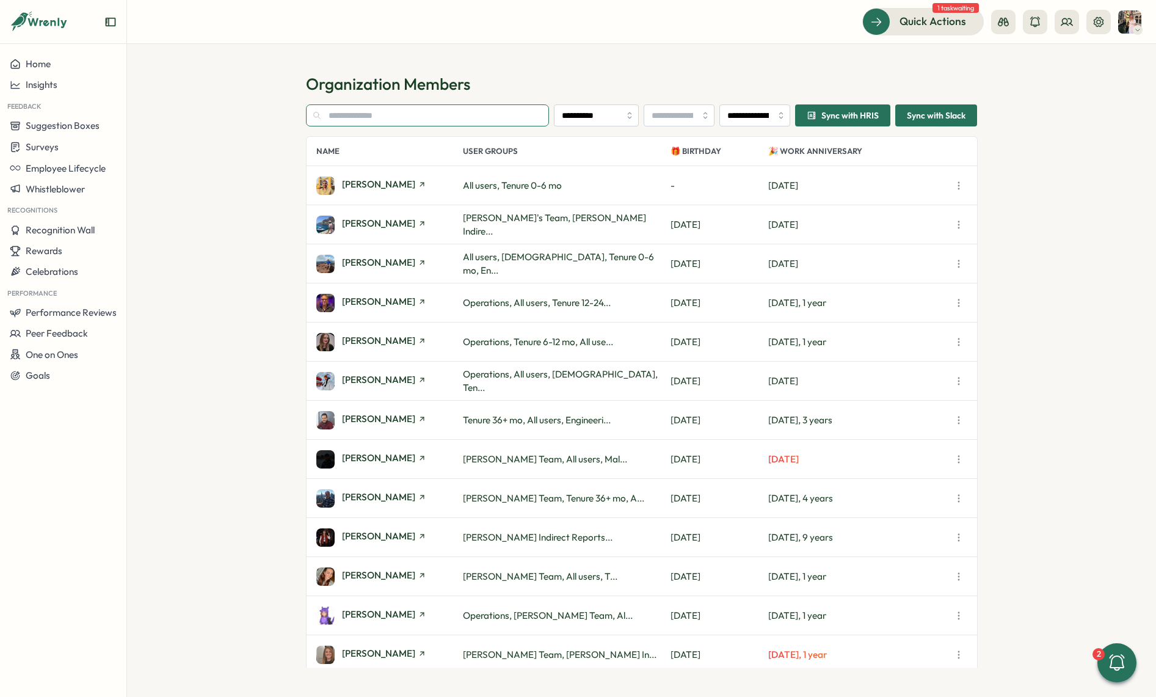
click at [392, 117] on input "text" at bounding box center [428, 115] width 244 height 22
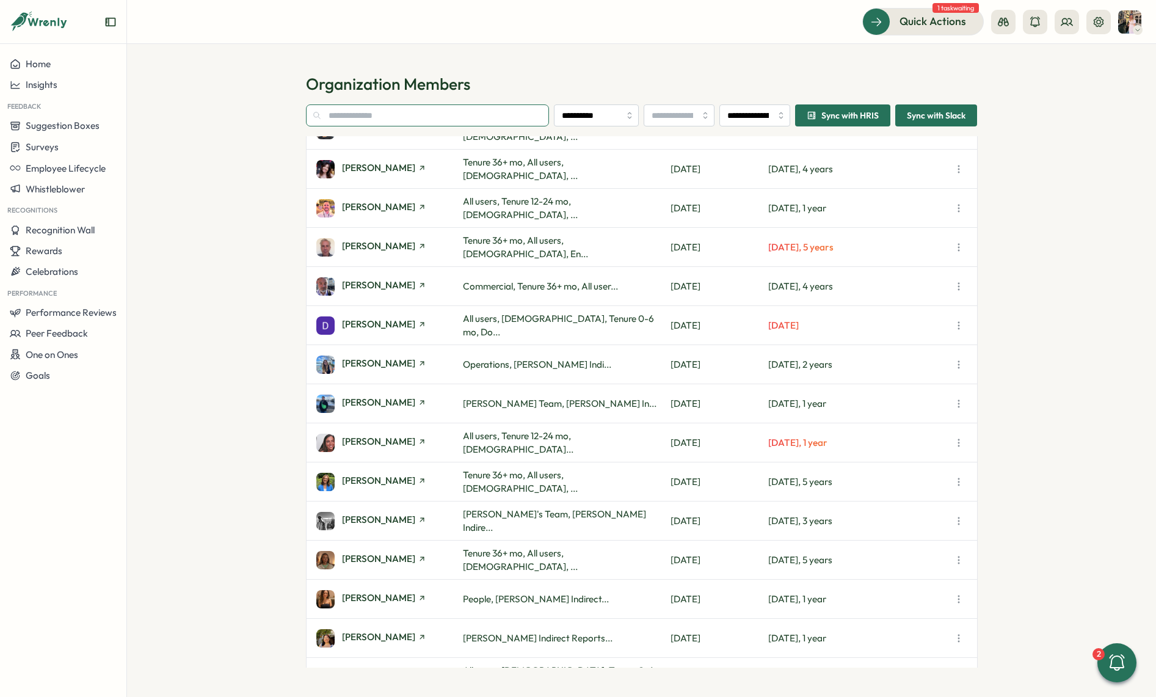
scroll to position [1308, 0]
click at [391, 442] on span "[PERSON_NAME]" at bounding box center [378, 440] width 73 height 9
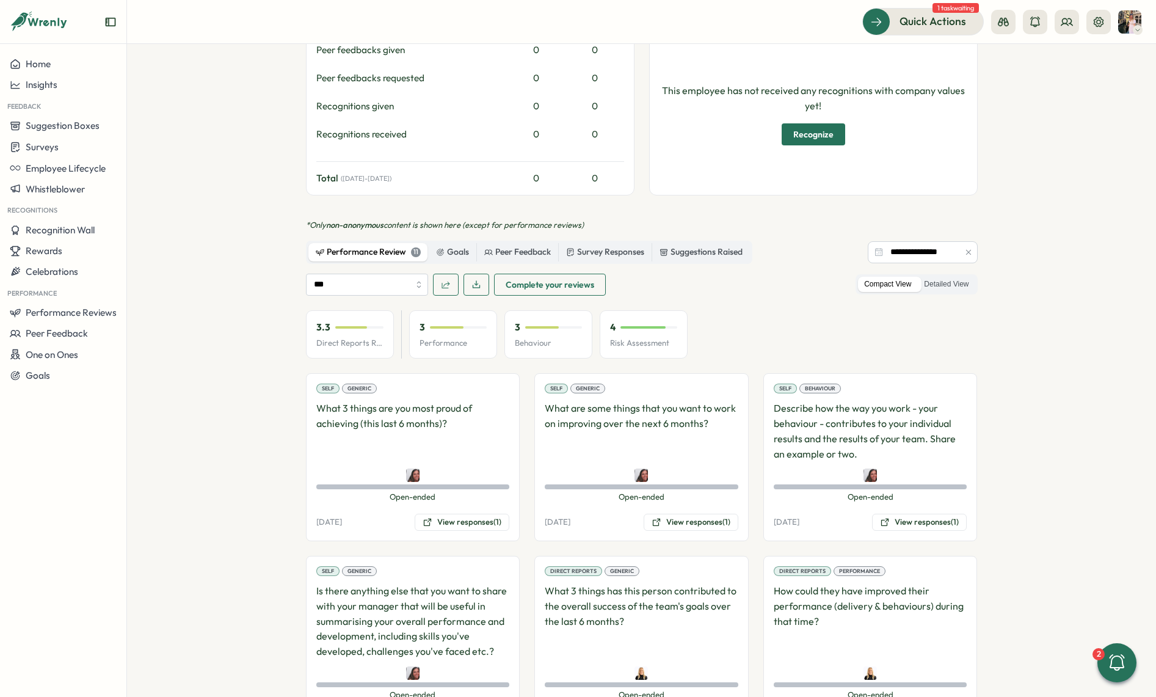
scroll to position [803, 0]
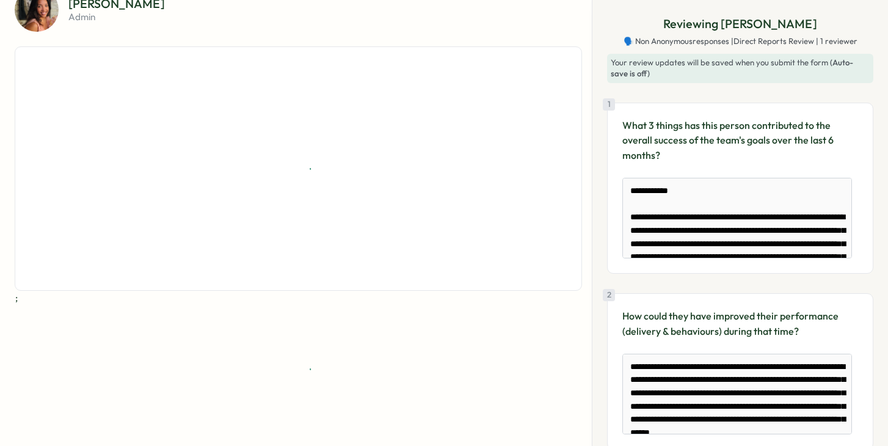
scroll to position [13, 0]
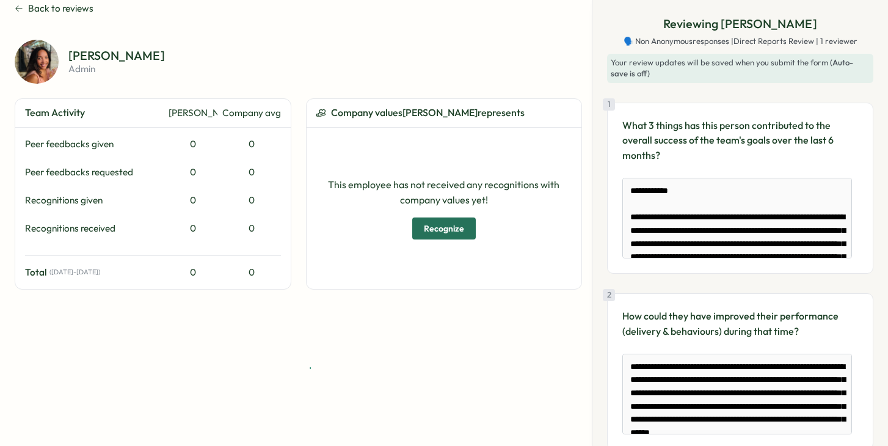
click at [54, 12] on span "Back to reviews" at bounding box center [60, 8] width 65 height 13
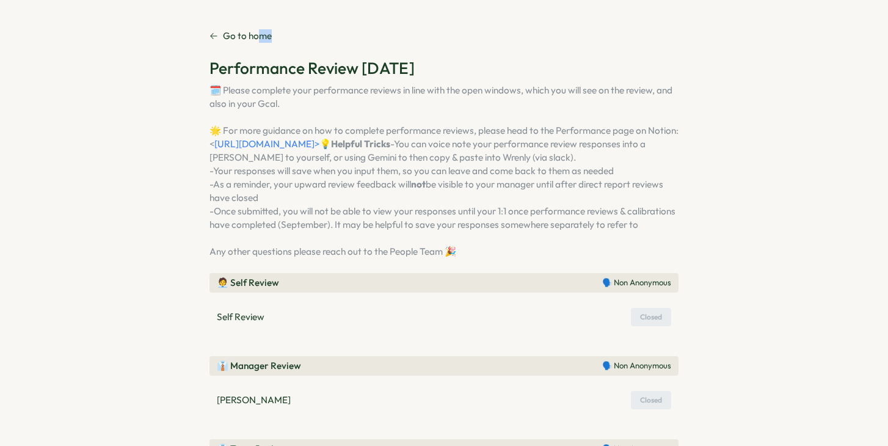
click at [255, 42] on div "Go to home Performance Review July 2025 🗓️ Please complete your performance rev…" at bounding box center [444, 263] width 469 height 468
click at [243, 35] on p "Go to home" at bounding box center [247, 35] width 49 height 13
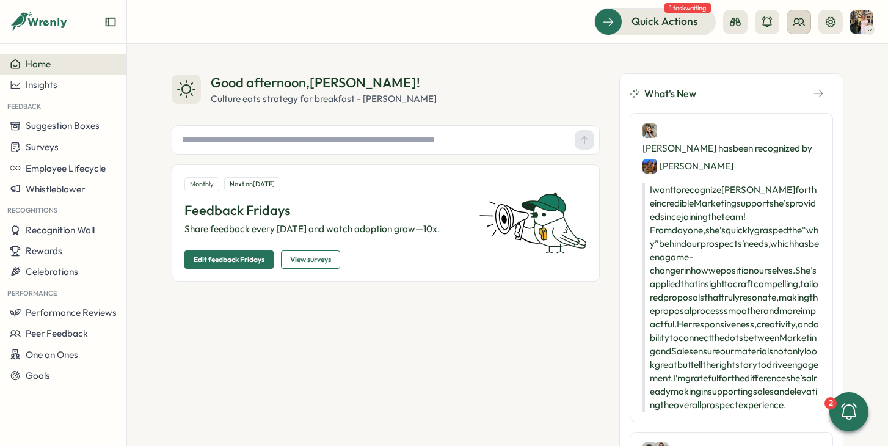
click at [791, 21] on button at bounding box center [799, 22] width 24 height 24
click at [778, 54] on div "Org Members" at bounding box center [799, 60] width 77 height 13
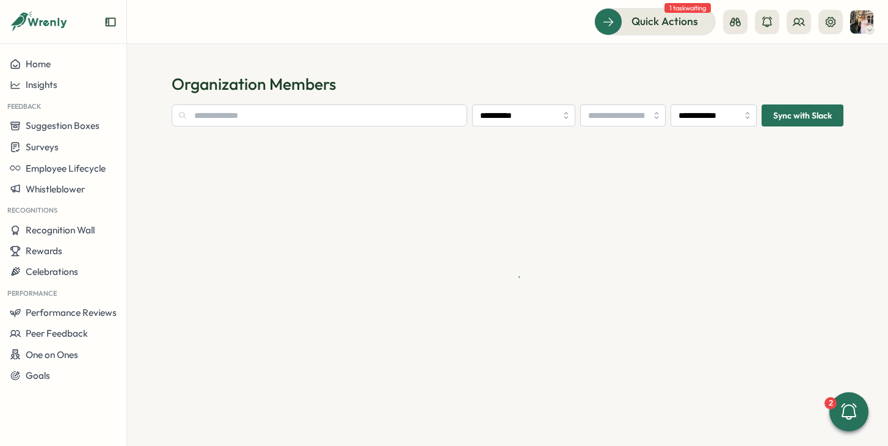
type input "**********"
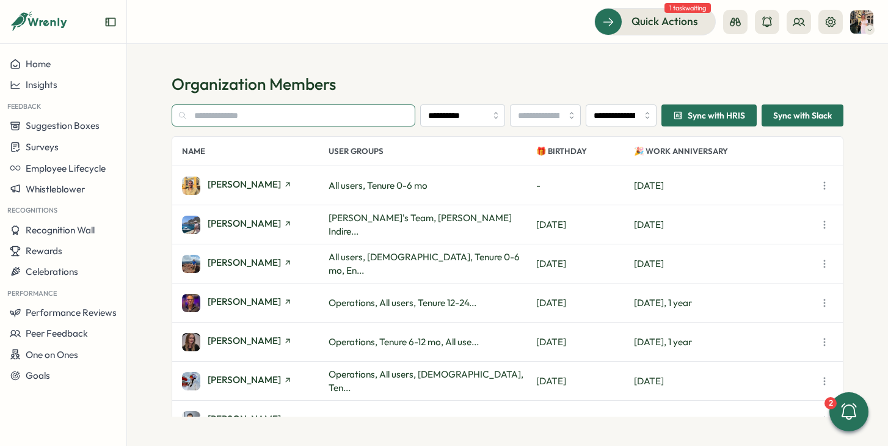
click at [311, 117] on input "text" at bounding box center [294, 115] width 244 height 22
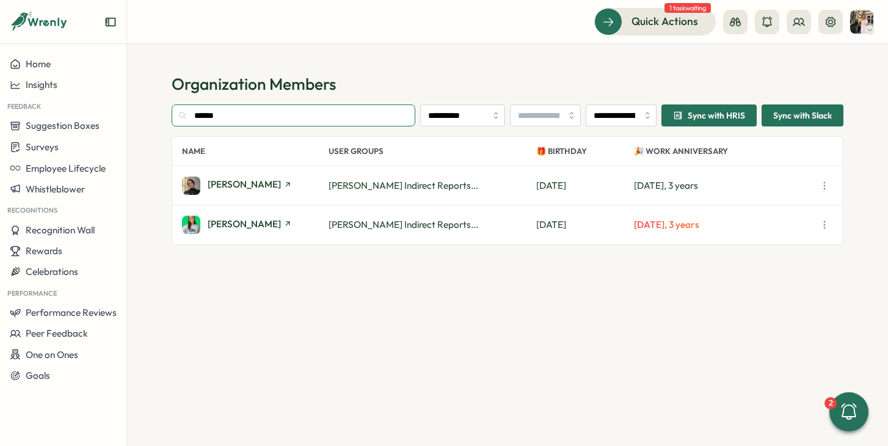
type input "******"
click at [238, 186] on span "[PERSON_NAME]" at bounding box center [244, 184] width 73 height 9
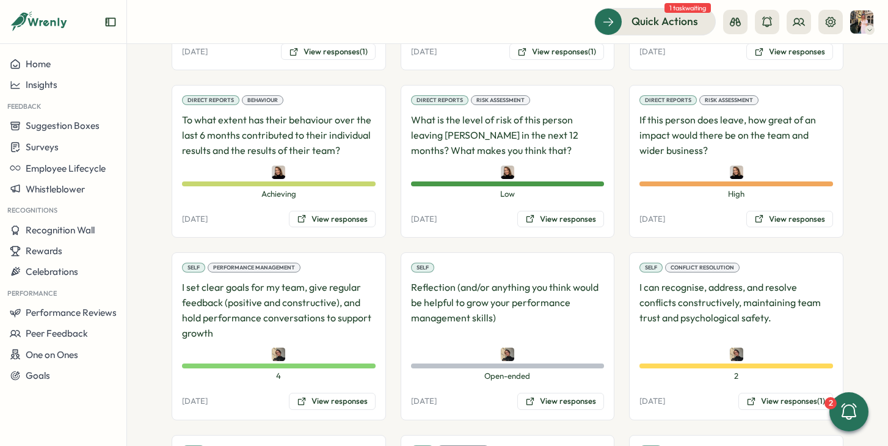
scroll to position [1523, 0]
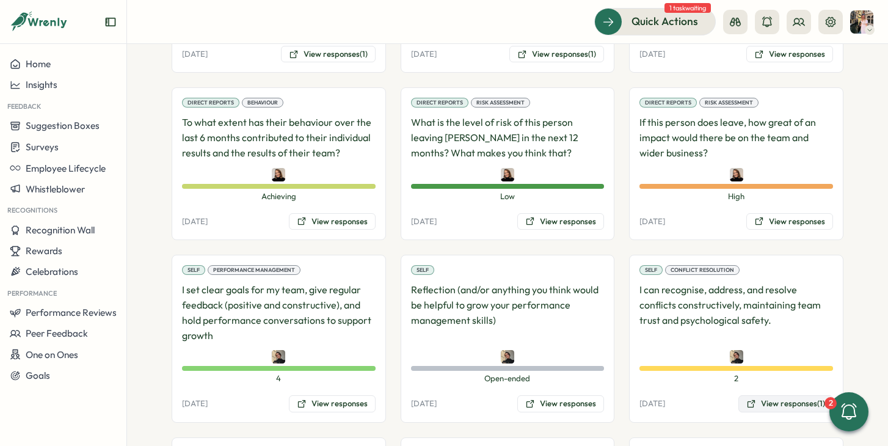
click at [754, 395] on button "View responses (1)" at bounding box center [785, 403] width 95 height 17
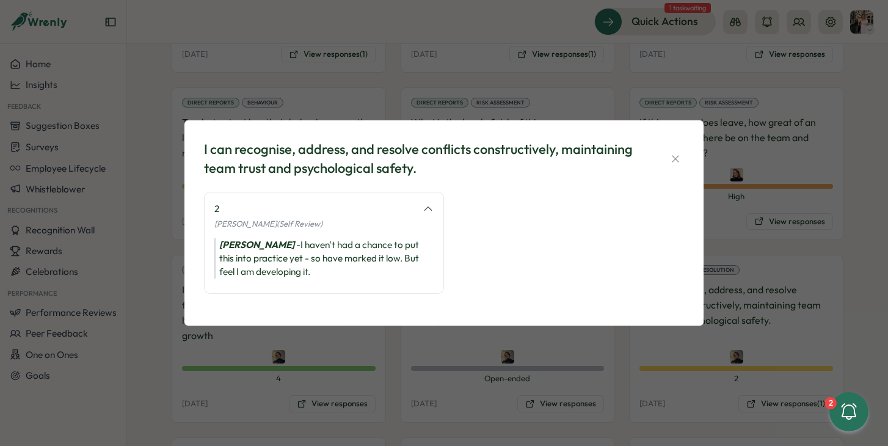
click at [593, 375] on div "I can recognise, address, and resolve conflicts constructively, maintaining tea…" at bounding box center [444, 223] width 888 height 446
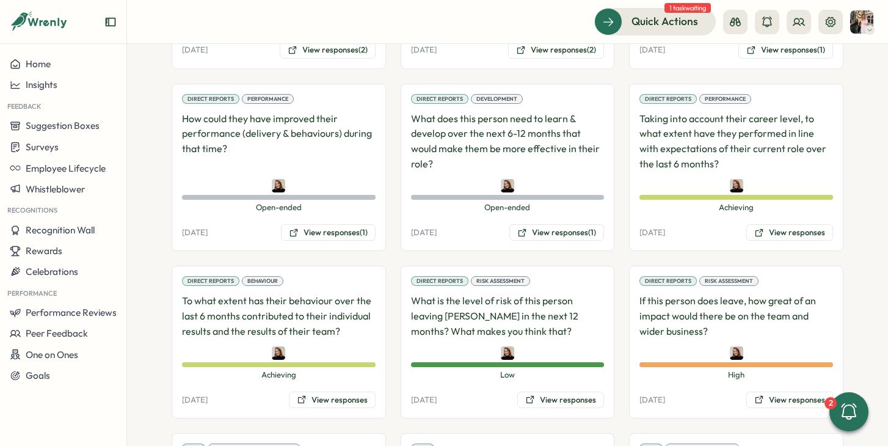
scroll to position [1346, 0]
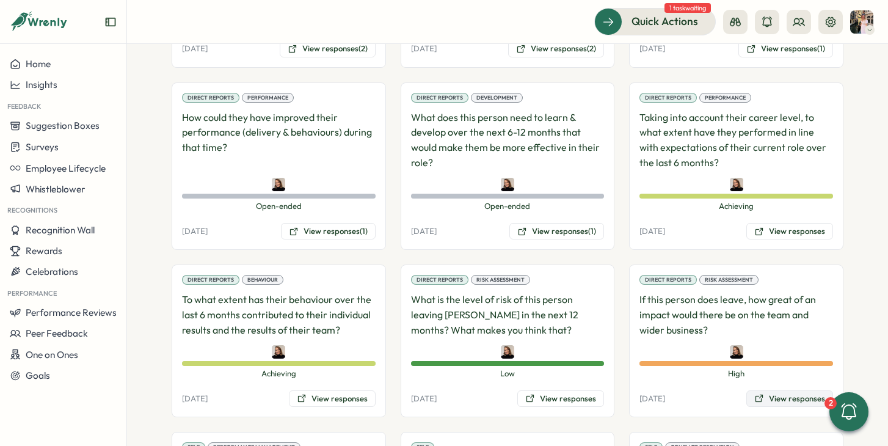
click at [762, 390] on button "View responses" at bounding box center [789, 398] width 87 height 17
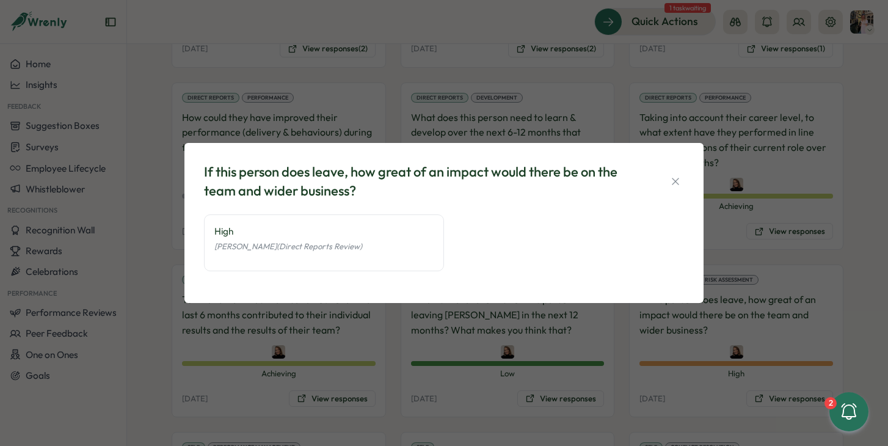
click at [619, 361] on div "If this person does leave, how great of an impact would there be on the team an…" at bounding box center [444, 223] width 888 height 446
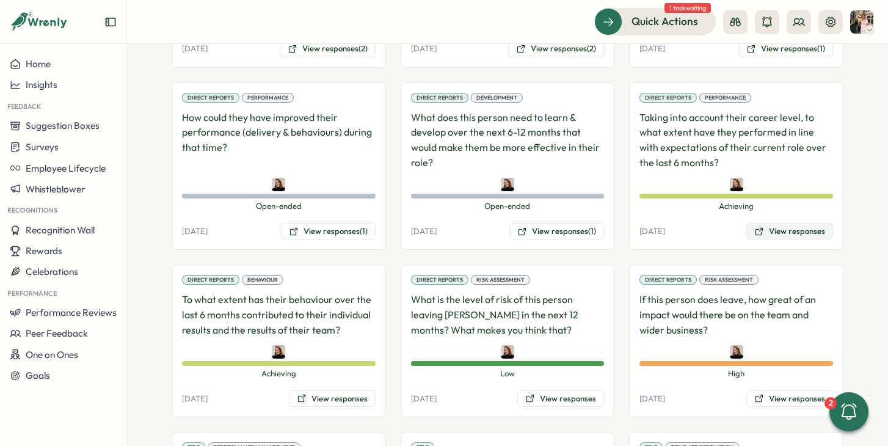
click at [763, 223] on button "View responses" at bounding box center [789, 231] width 87 height 17
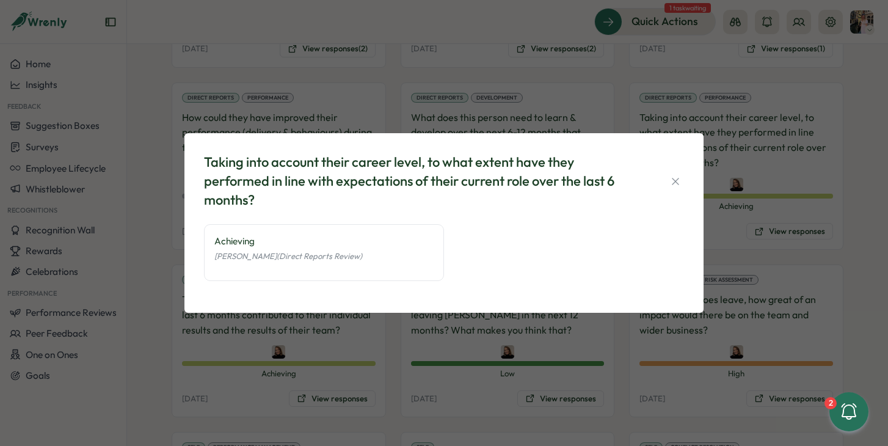
click at [499, 340] on div "Taking into account their career level, to what extent have they performed in l…" at bounding box center [444, 223] width 888 height 446
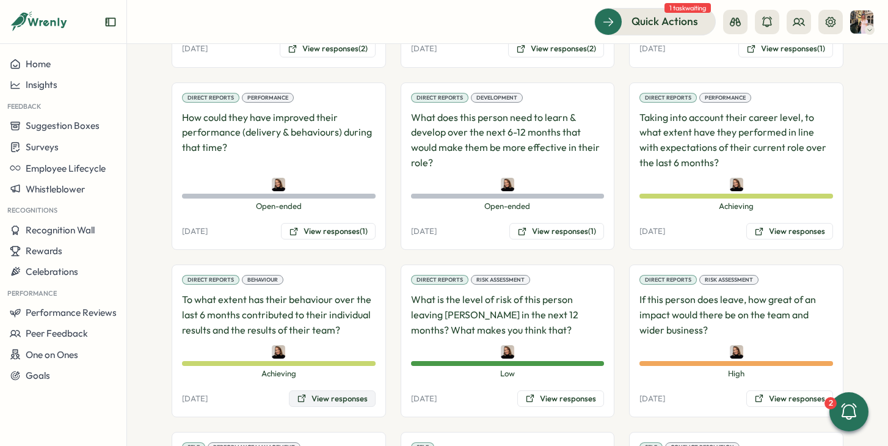
click at [368, 390] on button "View responses" at bounding box center [332, 398] width 87 height 17
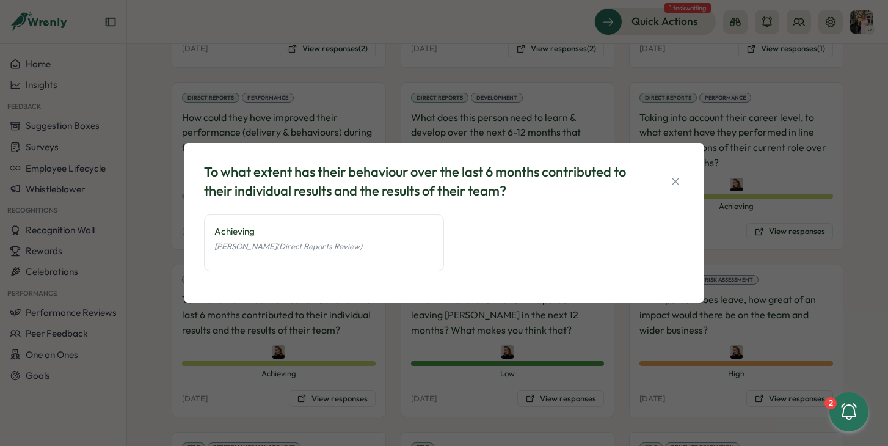
click at [370, 367] on div "To what extent has their behaviour over the last 6 months contributed to their …" at bounding box center [444, 223] width 888 height 446
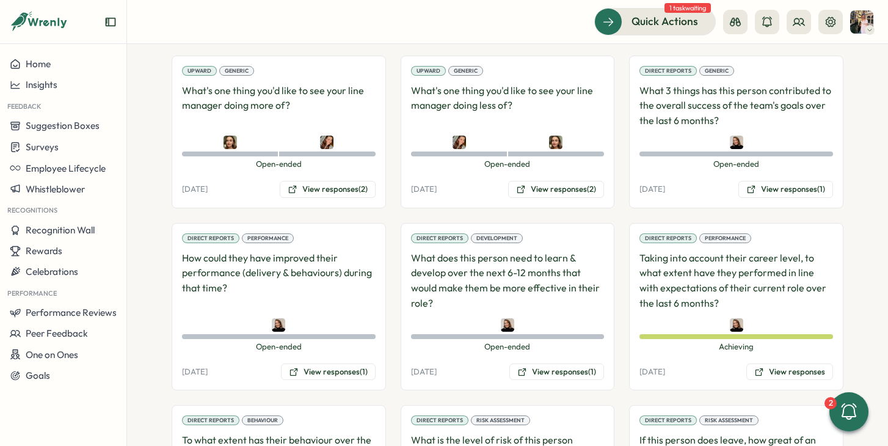
scroll to position [1206, 0]
click at [757, 180] on button "View responses (1)" at bounding box center [785, 188] width 95 height 17
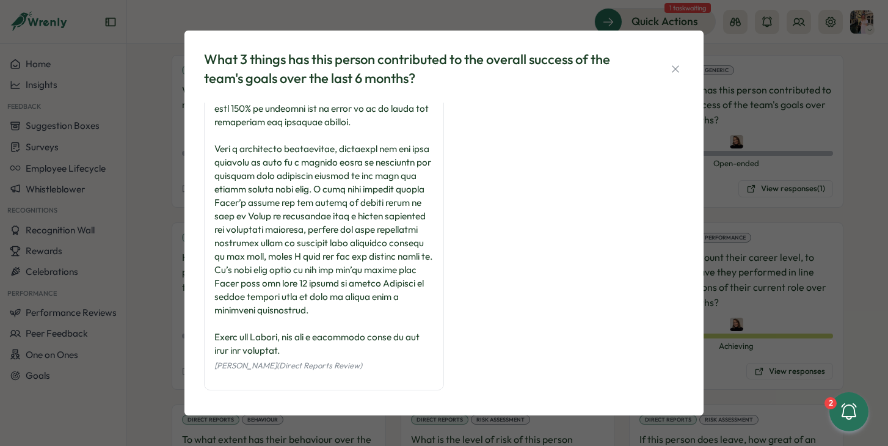
scroll to position [82, 0]
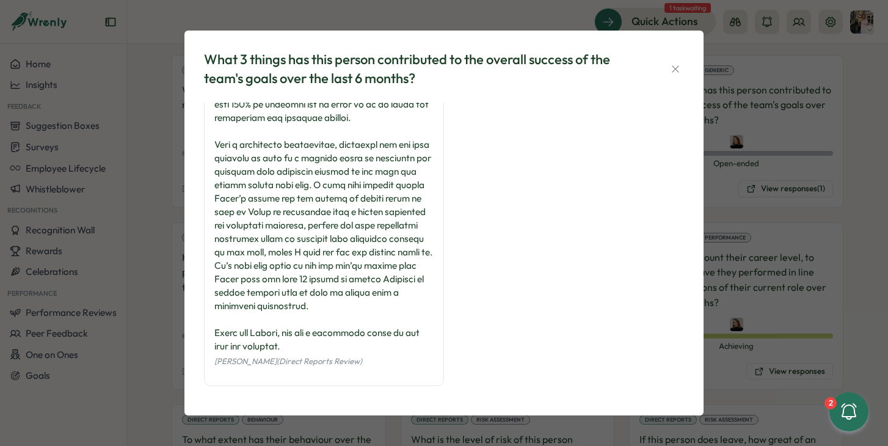
click at [823, 149] on div "What 3 things has this person contributed to the overall success of the team's …" at bounding box center [444, 223] width 888 height 446
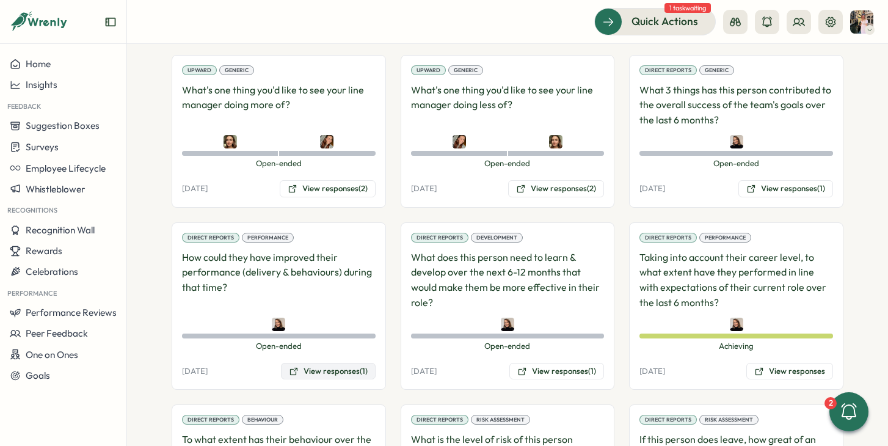
click at [310, 363] on button "View responses (1)" at bounding box center [328, 371] width 95 height 17
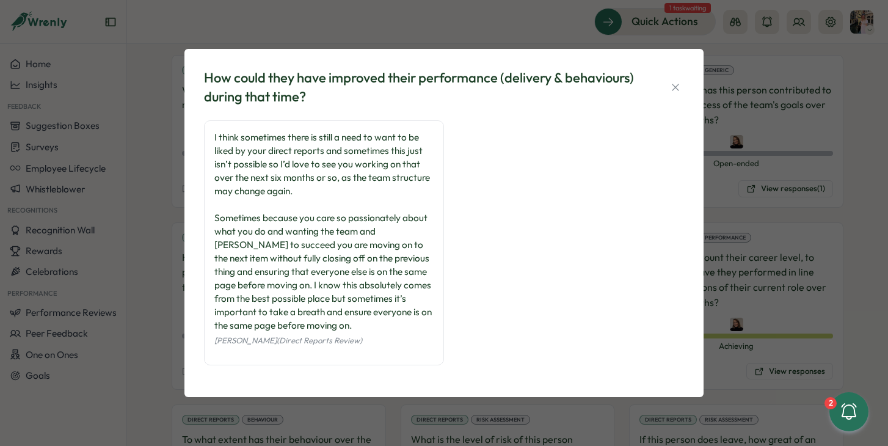
click at [803, 194] on div "How could they have improved their performance (delivery & behaviours) during t…" at bounding box center [444, 223] width 888 height 446
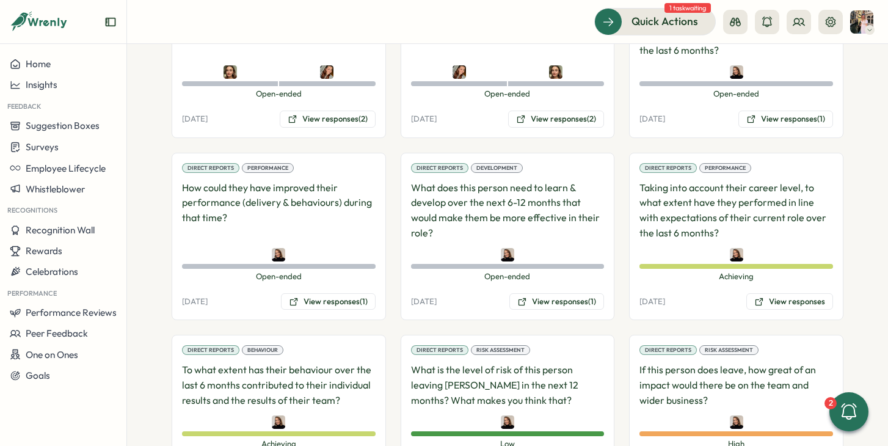
scroll to position [1322, 0]
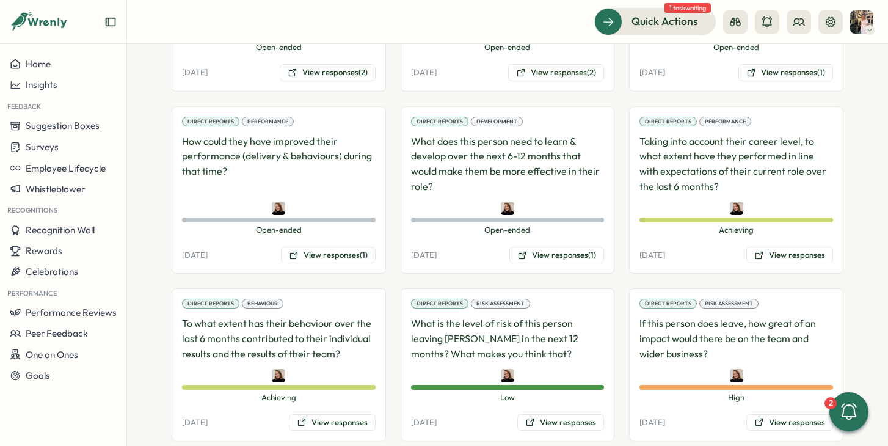
click at [589, 247] on button "View responses (1)" at bounding box center [556, 255] width 95 height 17
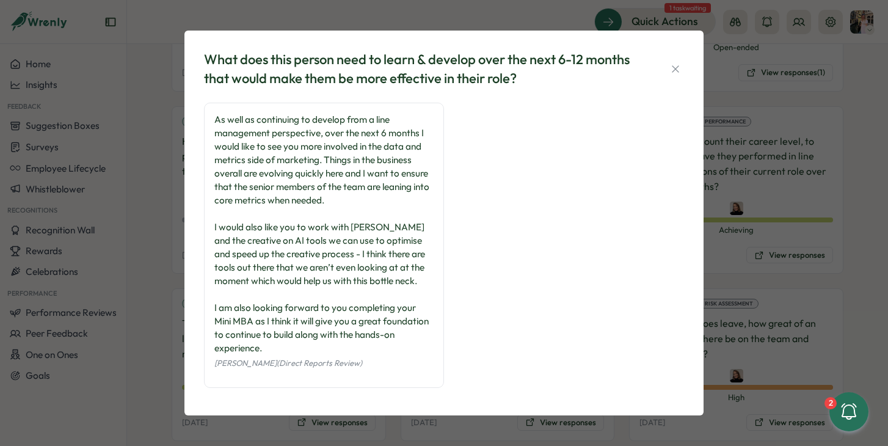
click at [759, 204] on div "What does this person need to learn & develop over the next 6-12 months that wo…" at bounding box center [444, 223] width 888 height 446
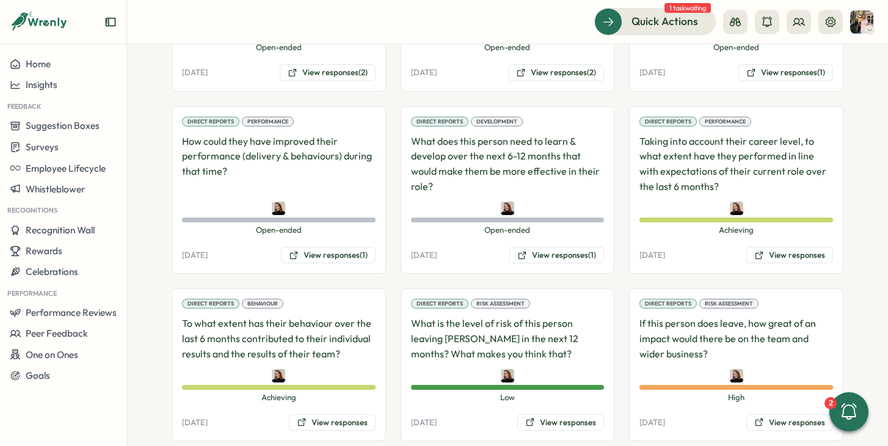
scroll to position [1583, 0]
